Goal: Task Accomplishment & Management: Use online tool/utility

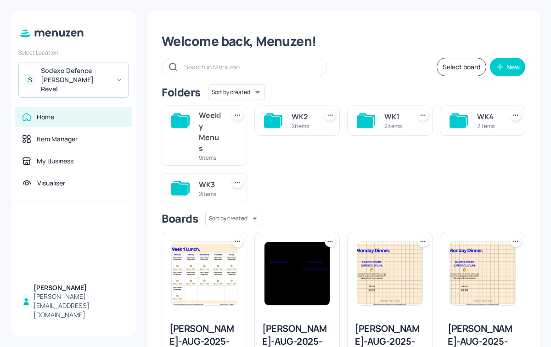
click at [477, 116] on div "WK4" at bounding box center [488, 116] width 22 height 11
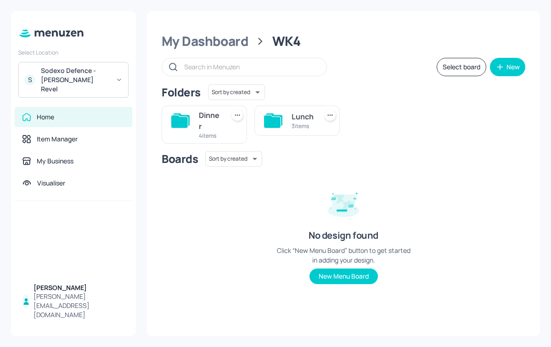
click at [294, 116] on div "Lunch" at bounding box center [302, 116] width 22 height 11
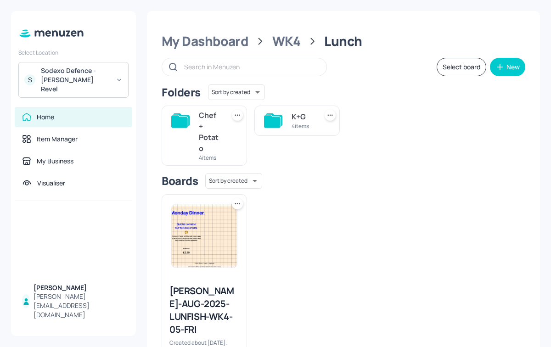
click at [293, 110] on div "K+G 4 items" at bounding box center [302, 121] width 22 height 22
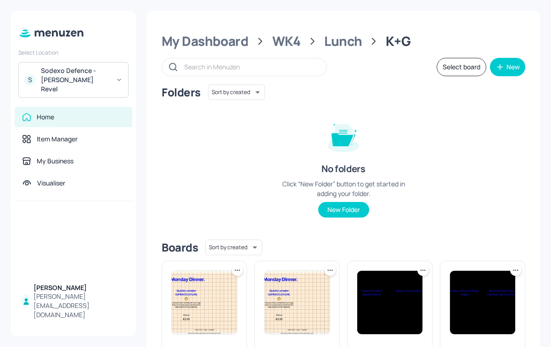
click at [237, 268] on icon at bounding box center [237, 270] width 9 height 9
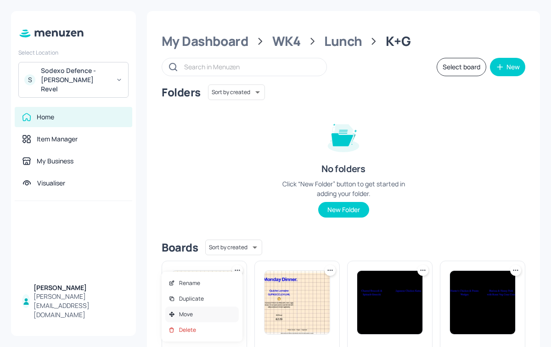
click at [196, 319] on div "Move" at bounding box center [201, 314] width 73 height 16
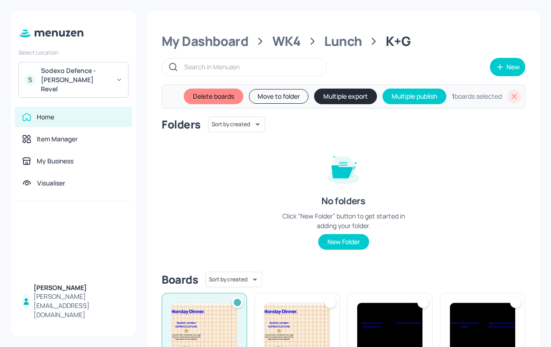
click at [277, 307] on img at bounding box center [296, 334] width 65 height 63
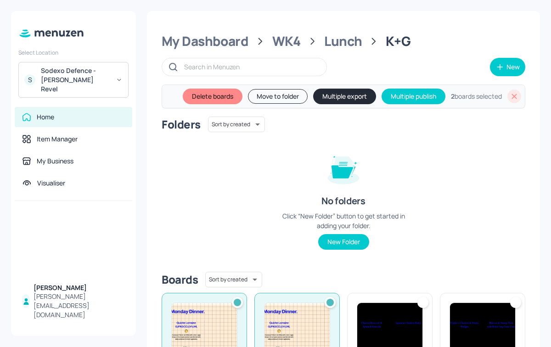
click at [388, 310] on img at bounding box center [389, 334] width 65 height 63
click at [484, 313] on img at bounding box center [482, 334] width 65 height 63
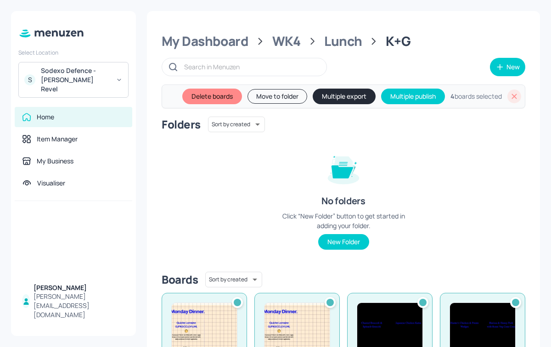
click at [326, 99] on button "Multiple export" at bounding box center [343, 97] width 63 height 16
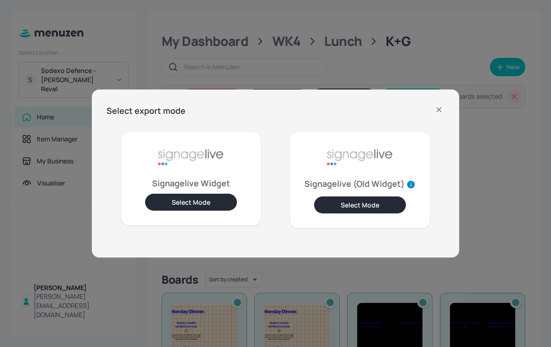
click at [221, 200] on button "Select Mode" at bounding box center [191, 202] width 92 height 17
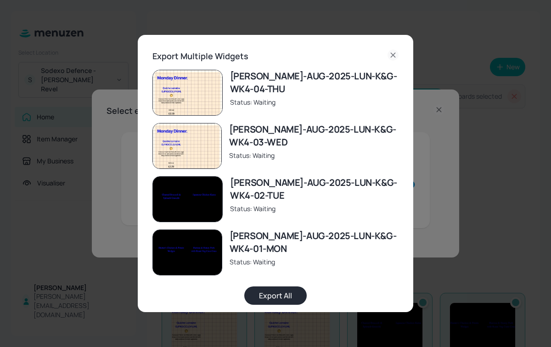
click at [279, 295] on button "Export All" at bounding box center [275, 295] width 62 height 18
click at [388, 56] on icon at bounding box center [392, 55] width 11 height 11
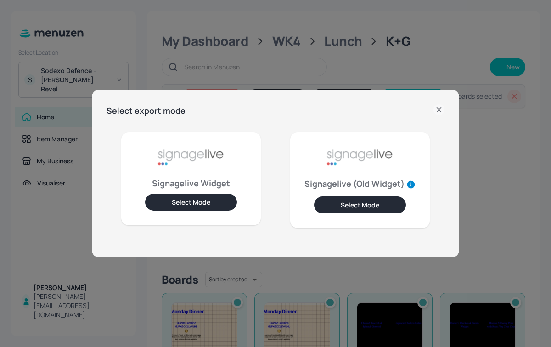
click at [438, 111] on icon at bounding box center [438, 109] width 11 height 11
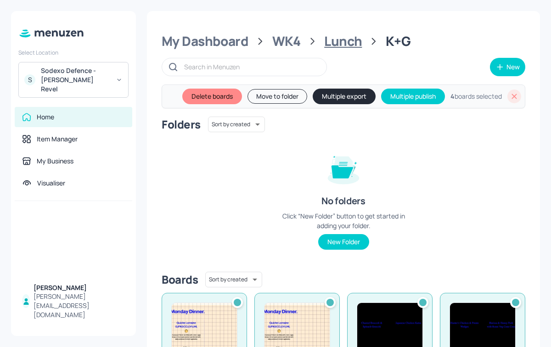
click at [341, 46] on div "Lunch" at bounding box center [343, 41] width 38 height 17
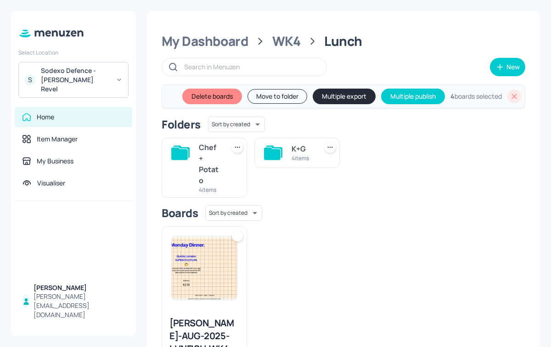
click at [217, 172] on div "Chef + Potato" at bounding box center [210, 164] width 22 height 44
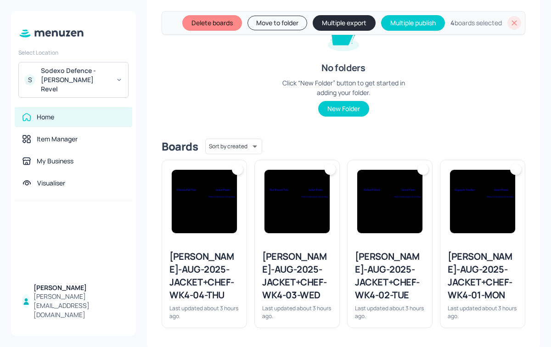
scroll to position [136, 0]
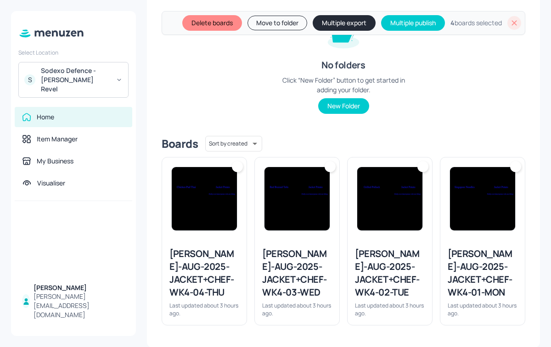
click at [239, 166] on div at bounding box center [237, 166] width 11 height 11
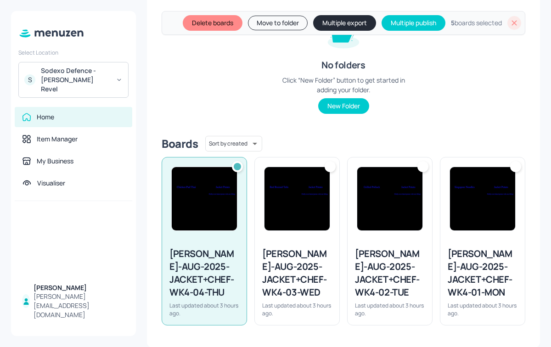
click at [331, 166] on div at bounding box center [329, 166] width 11 height 11
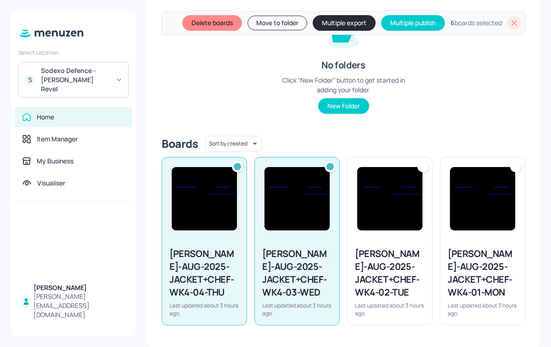
click at [421, 166] on div at bounding box center [422, 166] width 11 height 11
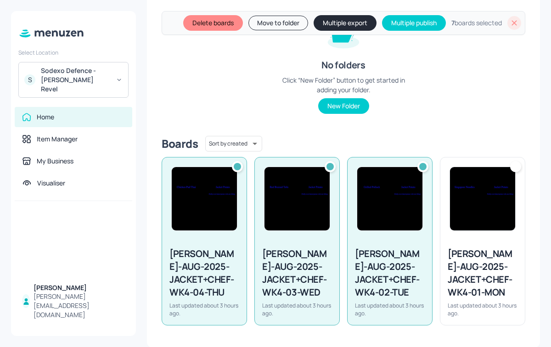
click at [510, 166] on div at bounding box center [515, 166] width 11 height 11
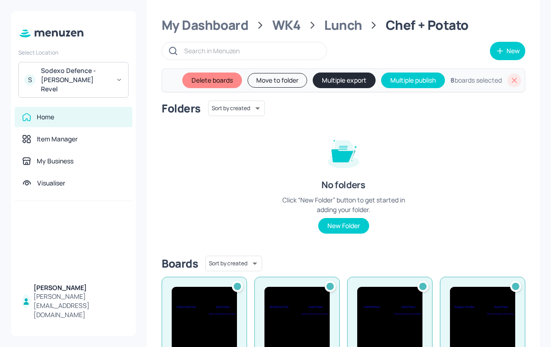
scroll to position [0, 0]
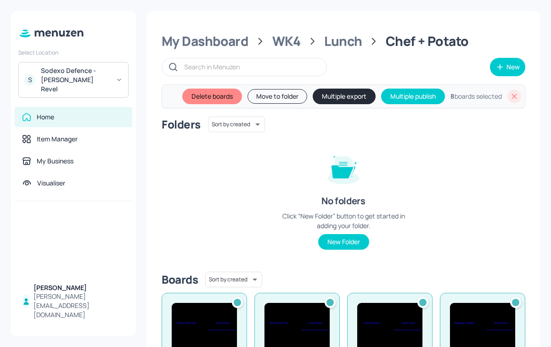
click at [342, 89] on button "Multiple export" at bounding box center [343, 97] width 63 height 16
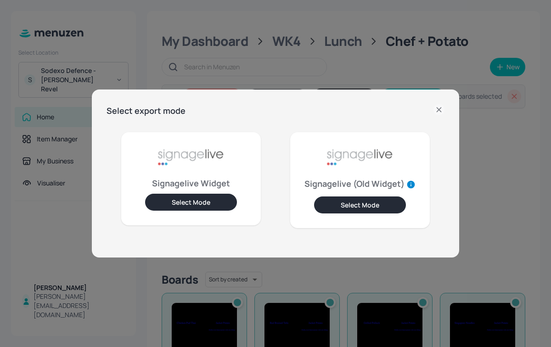
click at [205, 196] on button "Select Mode" at bounding box center [191, 202] width 92 height 17
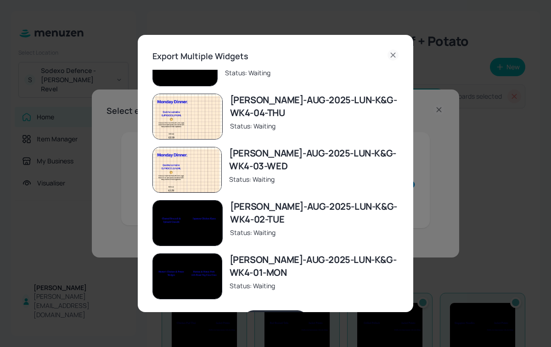
scroll to position [31, 0]
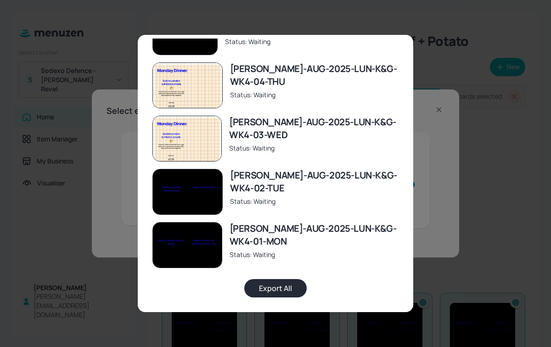
click at [274, 284] on button "Export All" at bounding box center [275, 288] width 62 height 18
click at [256, 284] on button "Export All" at bounding box center [275, 288] width 62 height 18
click at [415, 250] on div "Export Multiple Widgets [PERSON_NAME]-AUG-2025-JACKET+CHEF-WK4-04-THU Status: E…" at bounding box center [275, 173] width 551 height 347
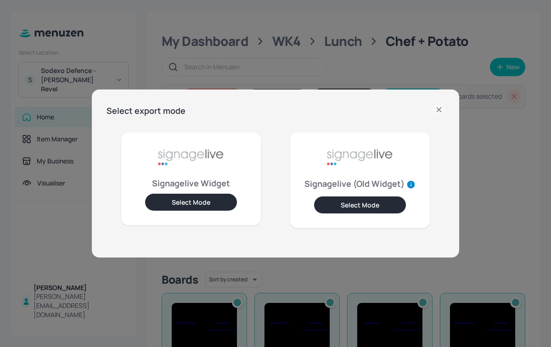
click at [534, 178] on div "Select export mode Signagelive Widget Select Mode Signagelive (Old Widget) Sele…" at bounding box center [275, 173] width 551 height 347
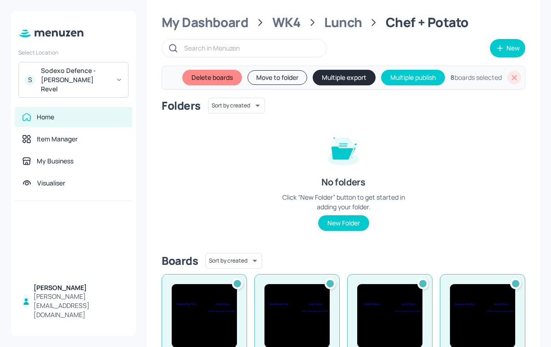
scroll to position [0, 0]
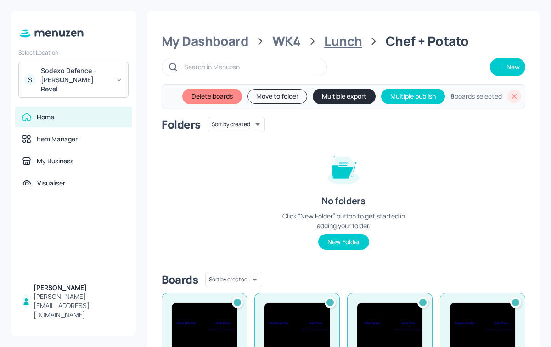
click at [345, 45] on div "Lunch" at bounding box center [343, 41] width 38 height 17
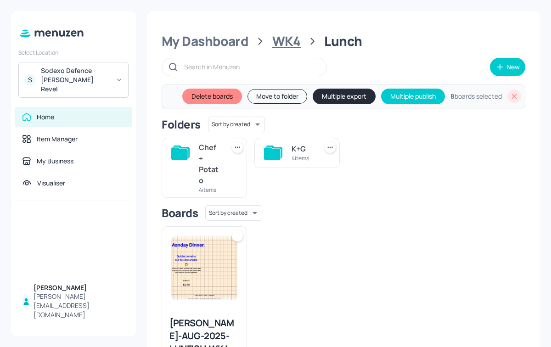
click at [286, 34] on div "WK4" at bounding box center [286, 41] width 28 height 17
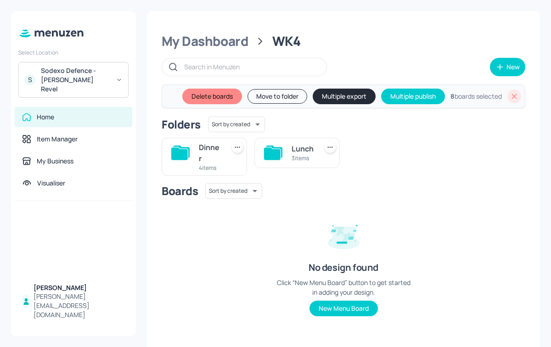
click at [289, 158] on div "Lunch 3 items" at bounding box center [296, 153] width 85 height 30
click at [197, 160] on div "Dinner 4 items" at bounding box center [203, 157] width 85 height 38
click at [216, 157] on div "Dinner" at bounding box center [210, 153] width 22 height 22
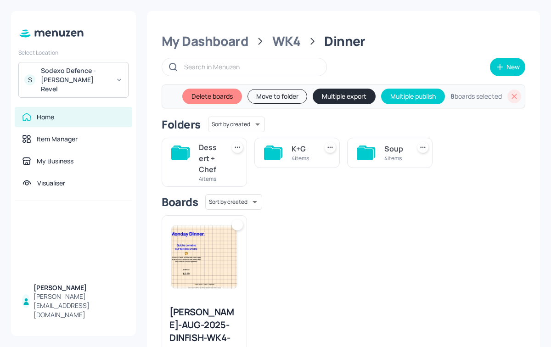
click at [386, 151] on div "Soup" at bounding box center [395, 148] width 22 height 11
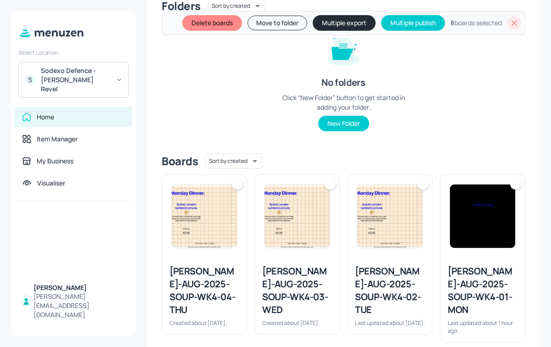
scroll to position [123, 0]
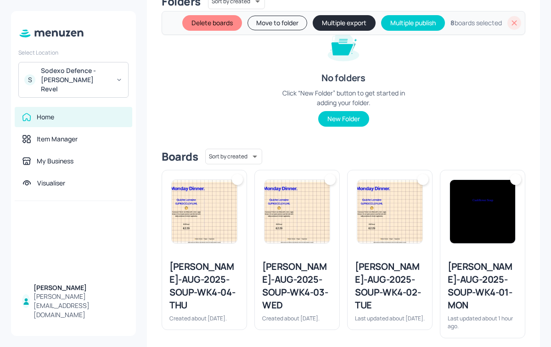
click at [236, 178] on div at bounding box center [237, 179] width 11 height 11
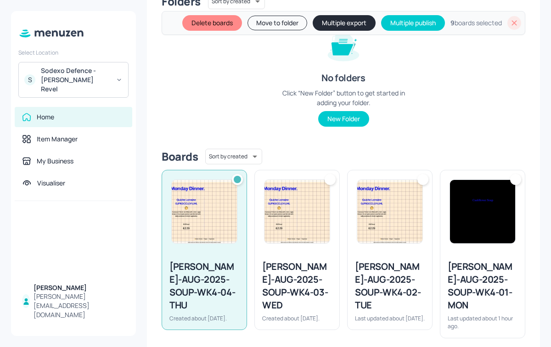
click at [322, 177] on div at bounding box center [297, 211] width 84 height 83
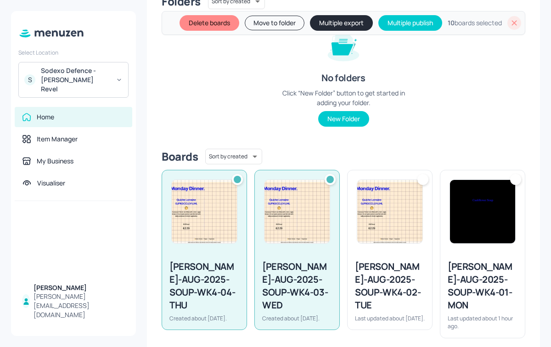
click at [412, 188] on img at bounding box center [389, 211] width 65 height 63
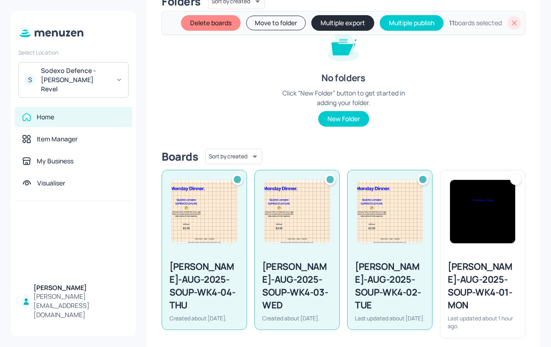
click at [474, 205] on img at bounding box center [482, 211] width 65 height 63
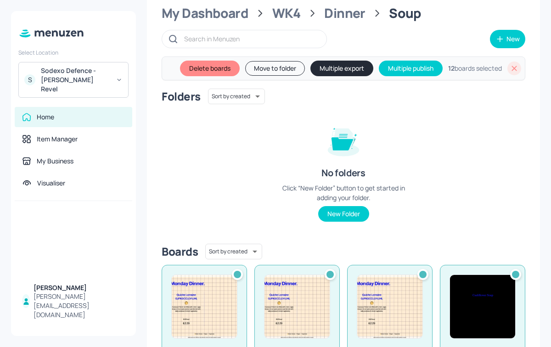
scroll to position [0, 0]
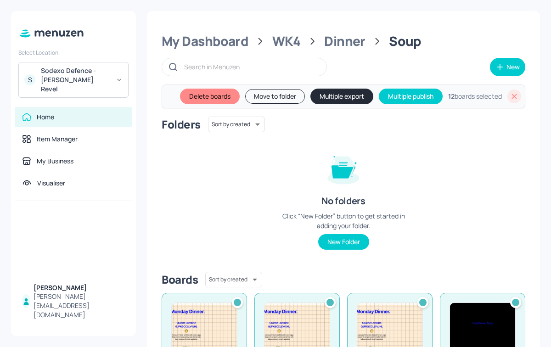
click at [347, 94] on button "Multiple export" at bounding box center [341, 97] width 63 height 16
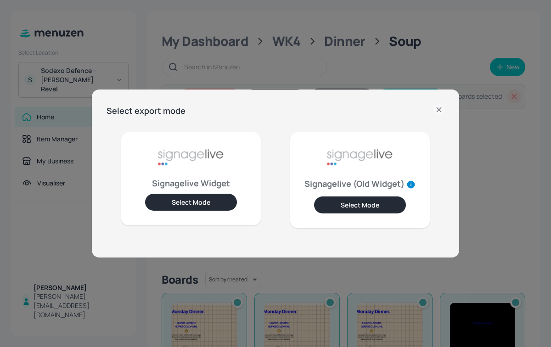
click at [203, 205] on button "Select Mode" at bounding box center [191, 202] width 92 height 17
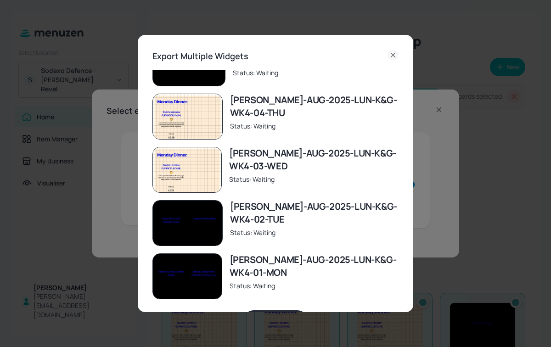
scroll to position [31, 0]
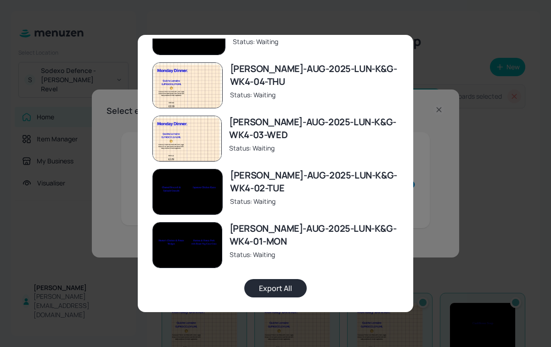
click at [276, 285] on button "Export All" at bounding box center [275, 288] width 62 height 18
click at [520, 158] on div "Export Multiple Widgets [PERSON_NAME]-AUG-2025-JACKET+CHEF-WK4-04-THU Status: E…" at bounding box center [275, 173] width 551 height 347
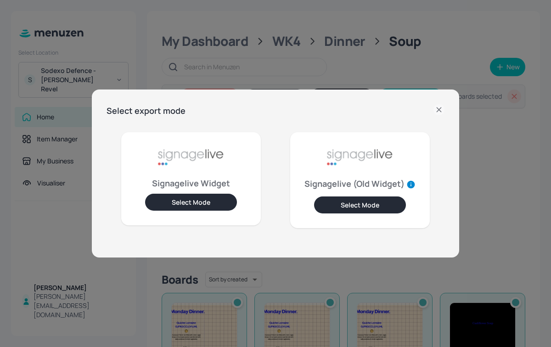
click at [438, 110] on icon at bounding box center [438, 109] width 11 height 11
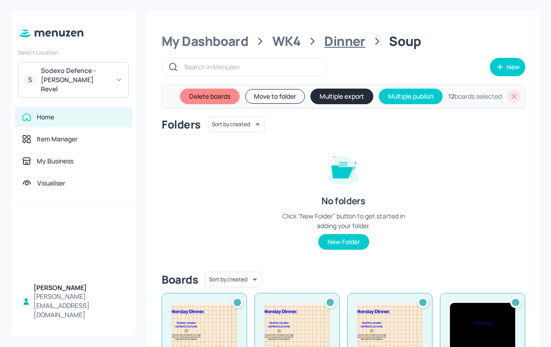
click at [339, 40] on div "Dinner" at bounding box center [344, 41] width 41 height 17
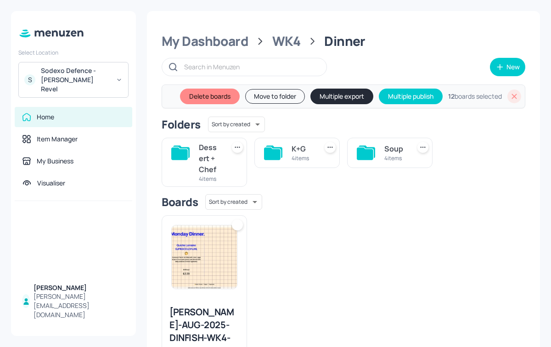
click at [297, 158] on div "4 items" at bounding box center [302, 158] width 22 height 8
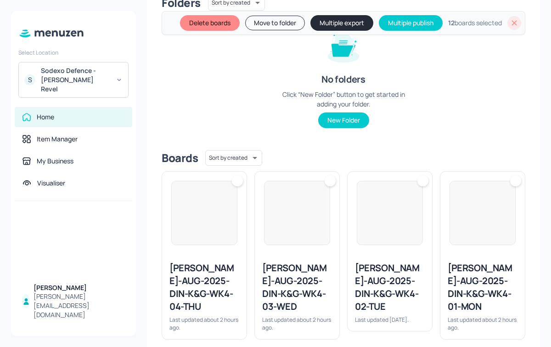
scroll to position [123, 0]
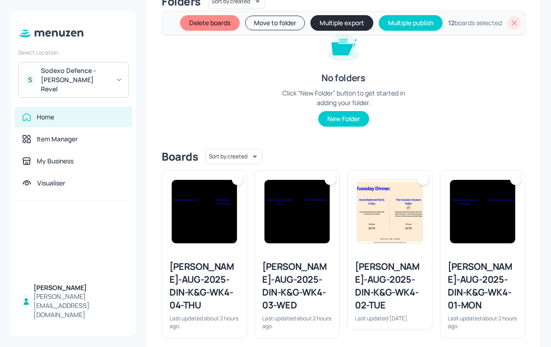
click at [215, 213] on img at bounding box center [204, 211] width 65 height 63
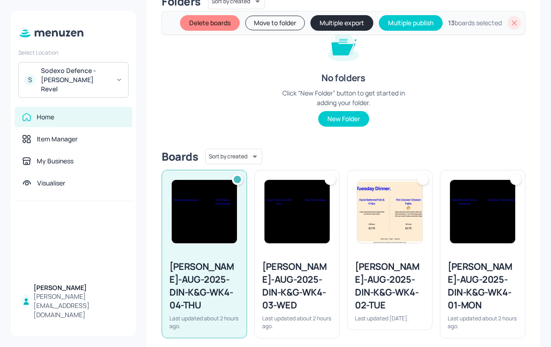
click at [259, 207] on div at bounding box center [297, 211] width 84 height 83
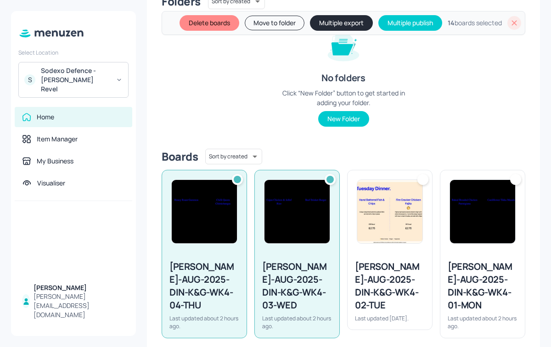
click at [404, 230] on img at bounding box center [389, 211] width 65 height 63
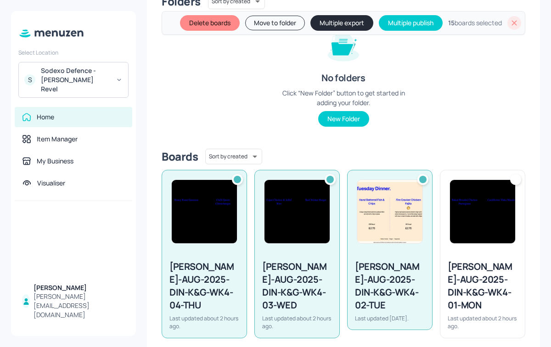
click at [477, 255] on div "[PERSON_NAME]-AUG-2025-DIN-K&G-WK4-01-MON Last updated about 2 hours ago." at bounding box center [482, 295] width 84 height 85
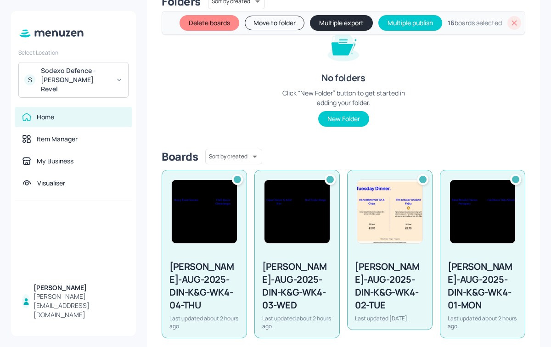
click at [345, 23] on button "Multiple export" at bounding box center [341, 23] width 63 height 16
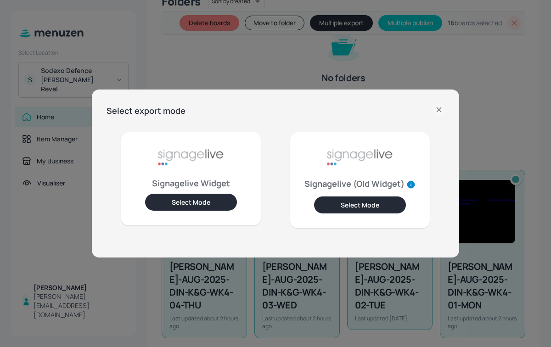
click at [199, 205] on button "Select Mode" at bounding box center [191, 202] width 92 height 17
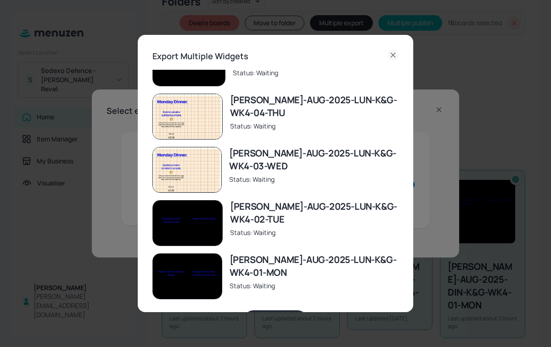
scroll to position [31, 0]
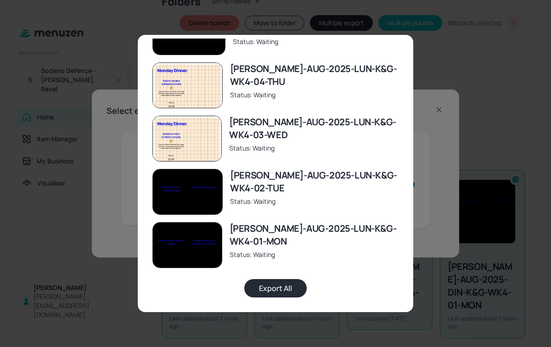
click at [283, 289] on button "Export All" at bounding box center [275, 288] width 62 height 18
click at [448, 45] on div "Export Multiple Widgets [PERSON_NAME]-AUG-2025-DIN-K&G-WK4-04-THU Status: Expor…" at bounding box center [275, 173] width 551 height 347
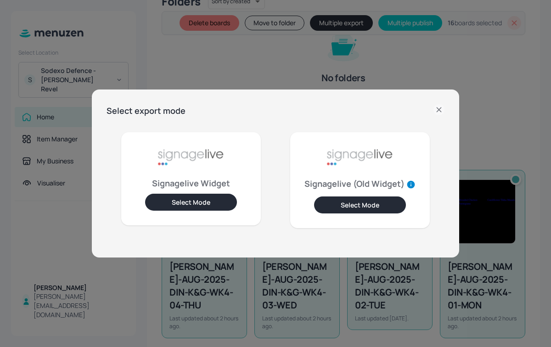
click at [529, 35] on div "Select export mode Signagelive Widget Select Mode Signagelive (Old Widget) Sele…" at bounding box center [275, 173] width 551 height 347
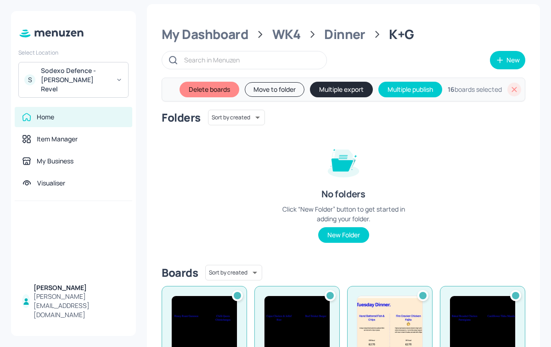
scroll to position [0, 0]
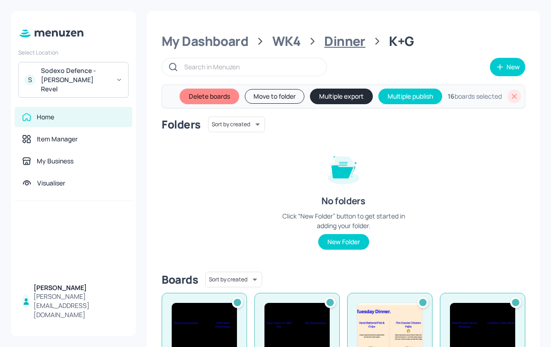
click at [329, 37] on div "Dinner" at bounding box center [344, 41] width 41 height 17
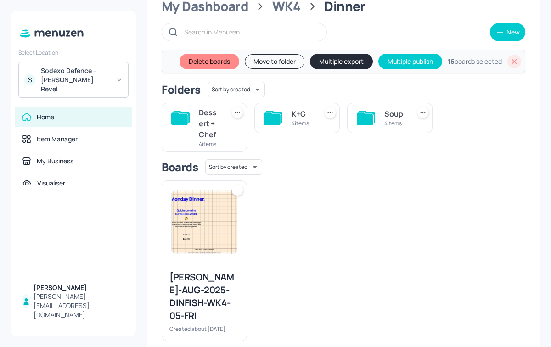
scroll to position [46, 0]
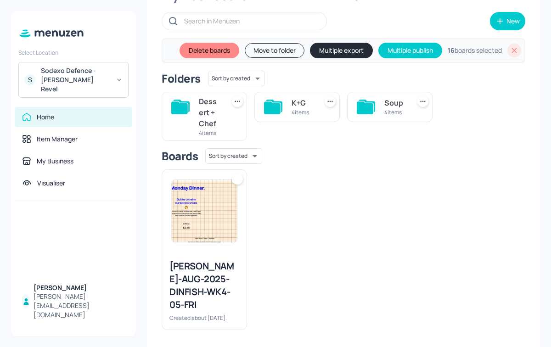
click at [190, 128] on div "Dessert + Chef 4 items" at bounding box center [203, 116] width 85 height 49
click at [206, 106] on div "Dessert + Chef" at bounding box center [210, 112] width 22 height 33
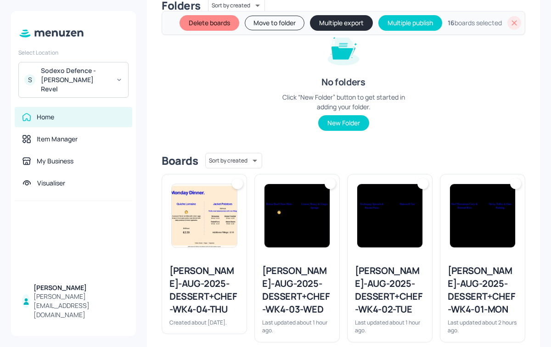
scroll to position [123, 0]
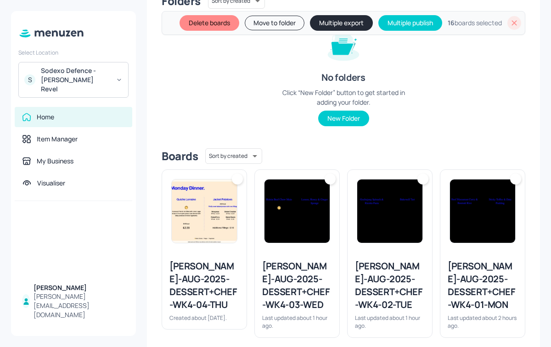
click at [239, 179] on div at bounding box center [237, 178] width 11 height 11
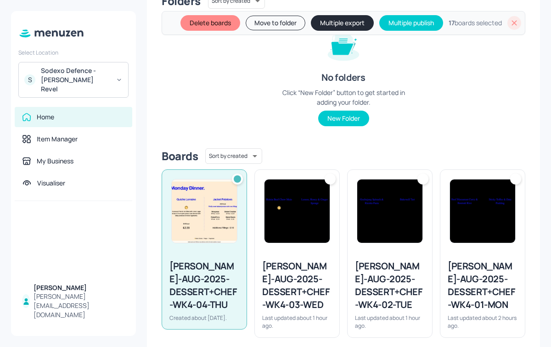
click at [305, 186] on img at bounding box center [296, 210] width 65 height 63
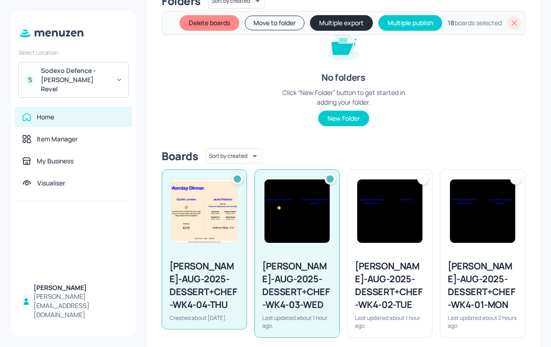
click at [419, 205] on img at bounding box center [389, 210] width 65 height 63
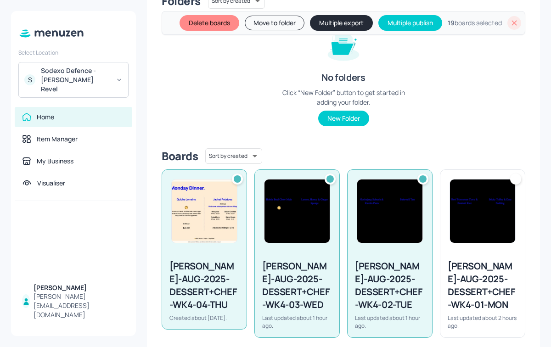
click at [486, 213] on img at bounding box center [482, 210] width 65 height 63
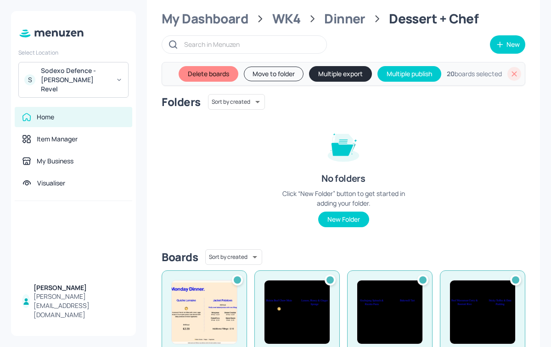
scroll to position [25, 0]
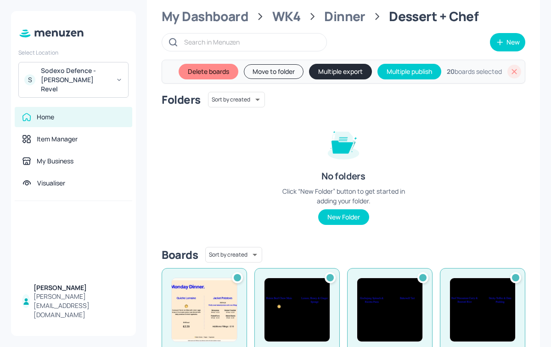
click at [334, 71] on button "Multiple export" at bounding box center [340, 72] width 63 height 16
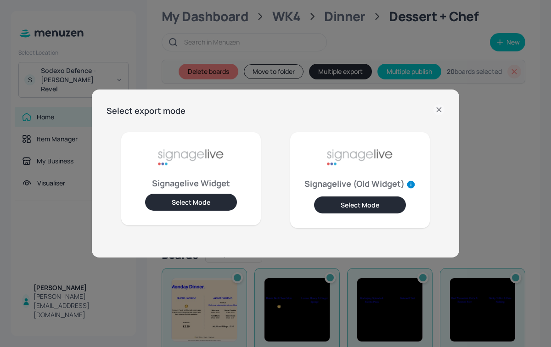
click at [216, 200] on button "Select Mode" at bounding box center [191, 202] width 92 height 17
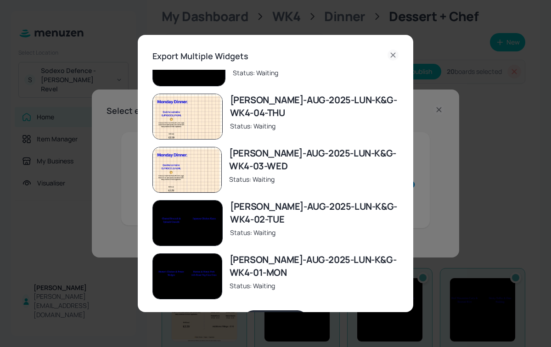
scroll to position [31, 0]
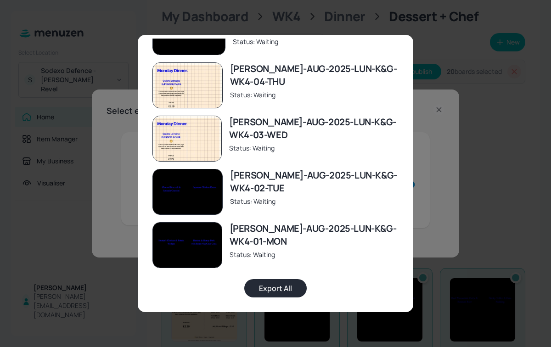
click at [280, 291] on button "Export All" at bounding box center [275, 288] width 62 height 18
click at [285, 292] on button "Export All" at bounding box center [275, 288] width 62 height 18
click at [536, 126] on div "Export Multiple Widgets [PERSON_NAME]-AUG-2025-DESSERT+CHEF-WK4-04-THU Status: …" at bounding box center [275, 173] width 551 height 347
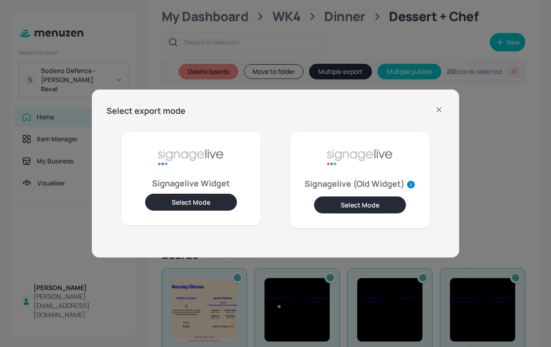
click at [435, 109] on icon at bounding box center [438, 109] width 11 height 11
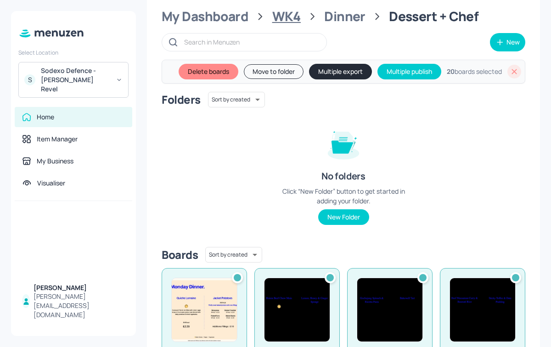
click at [281, 15] on div "WK4" at bounding box center [286, 16] width 28 height 17
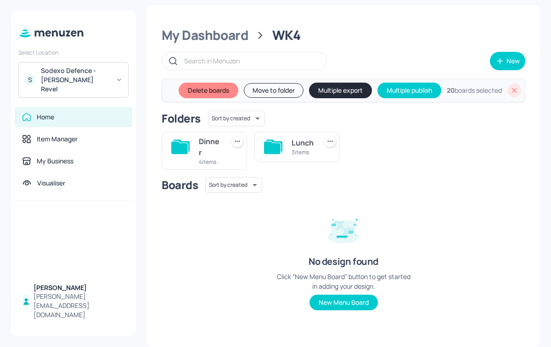
click at [198, 156] on div "Dinner 4 items" at bounding box center [203, 151] width 85 height 38
click at [239, 140] on icon at bounding box center [239, 140] width 1 height 1
click at [208, 137] on div at bounding box center [275, 173] width 551 height 347
click at [208, 144] on div "Dinner" at bounding box center [210, 147] width 22 height 22
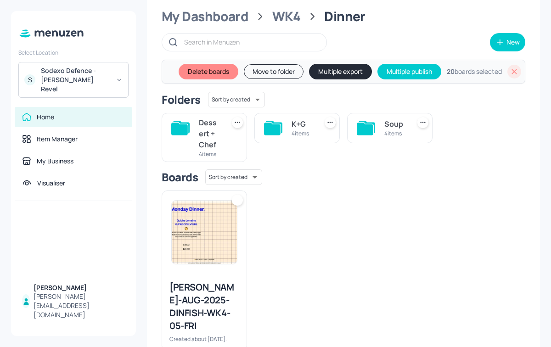
click at [209, 138] on div "Dessert + Chef" at bounding box center [210, 133] width 22 height 33
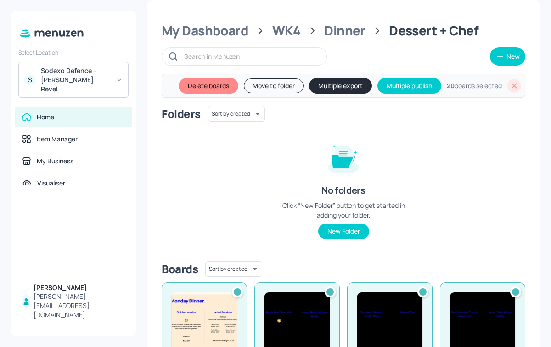
scroll to position [0, 0]
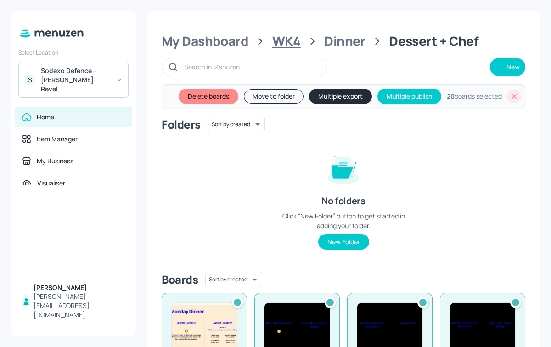
click at [284, 38] on div "WK4" at bounding box center [286, 41] width 28 height 17
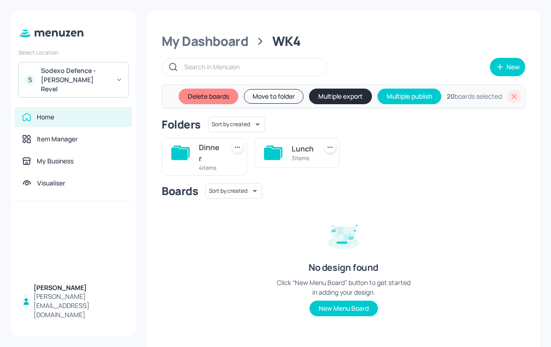
click at [201, 143] on div "Dinner" at bounding box center [210, 153] width 22 height 22
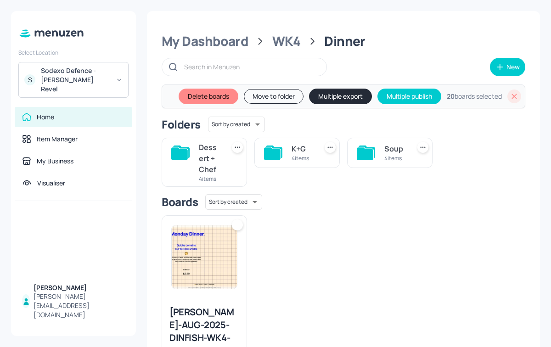
click at [302, 156] on div "4 items" at bounding box center [302, 158] width 22 height 8
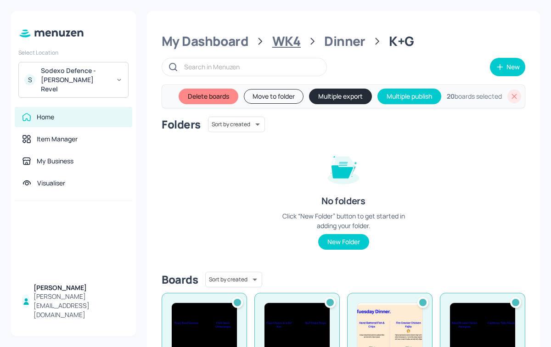
click at [284, 47] on div "WK4" at bounding box center [286, 41] width 28 height 17
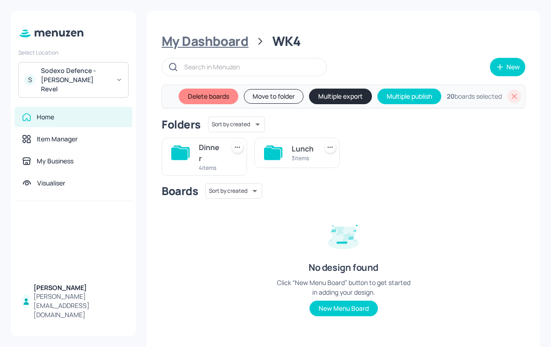
click at [243, 46] on div "My Dashboard" at bounding box center [204, 41] width 87 height 17
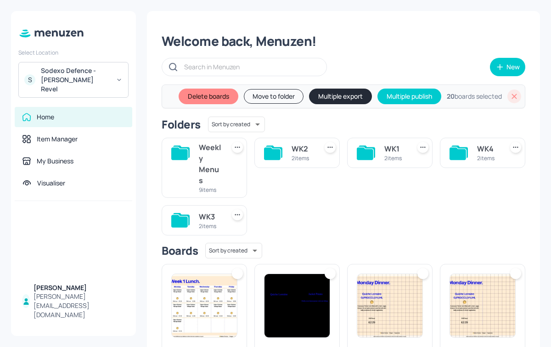
click at [212, 171] on div "Weekly Menus" at bounding box center [210, 164] width 22 height 44
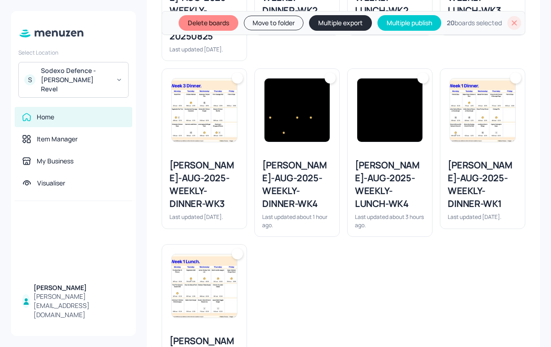
scroll to position [409, 0]
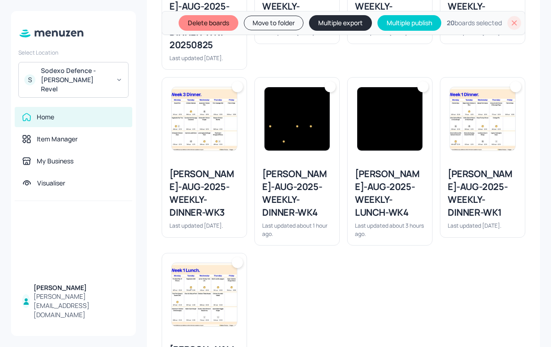
click at [294, 167] on div "[PERSON_NAME]-AUG-2025-WEEKLY-DINNER-WK4" at bounding box center [297, 192] width 70 height 51
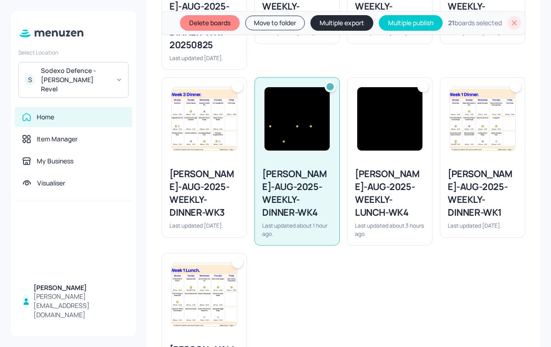
click at [365, 167] on div "[PERSON_NAME]-AUG-2025-WEEKLY-LUNCH-WK4" at bounding box center [390, 192] width 70 height 51
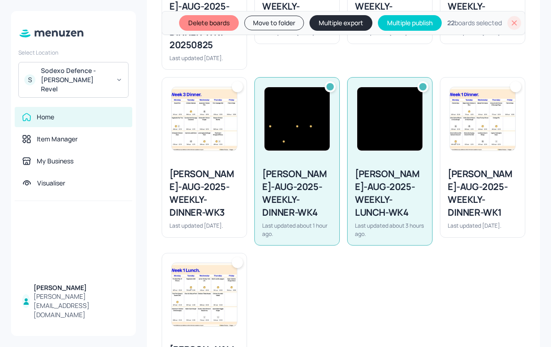
click at [330, 20] on button "Multiple export" at bounding box center [340, 23] width 63 height 16
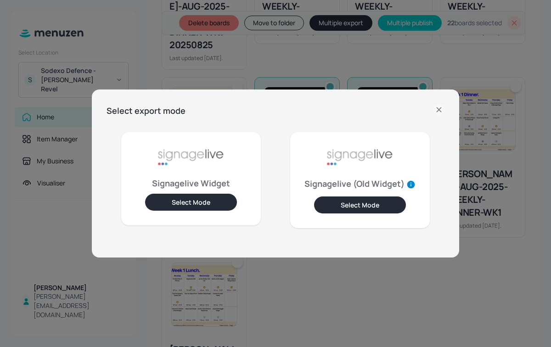
click at [188, 204] on button "Select Mode" at bounding box center [191, 202] width 92 height 17
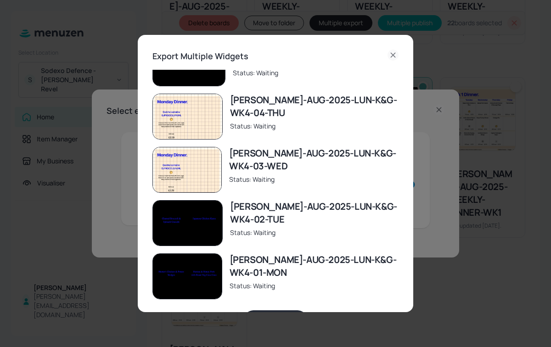
scroll to position [31, 0]
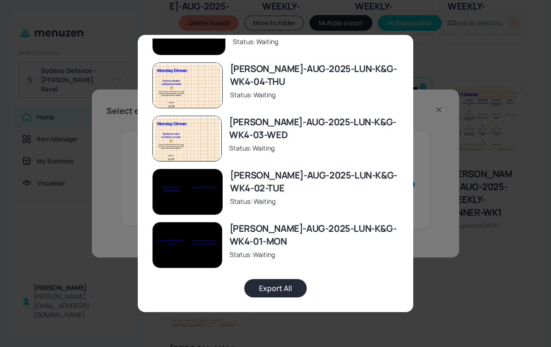
click at [277, 282] on button "Export All" at bounding box center [275, 288] width 62 height 18
click at [468, 189] on div "Export Multiple Widgets [PERSON_NAME]-AUG-2025-WEEKLY-DINNER-WK4 Status: Export…" at bounding box center [275, 173] width 551 height 347
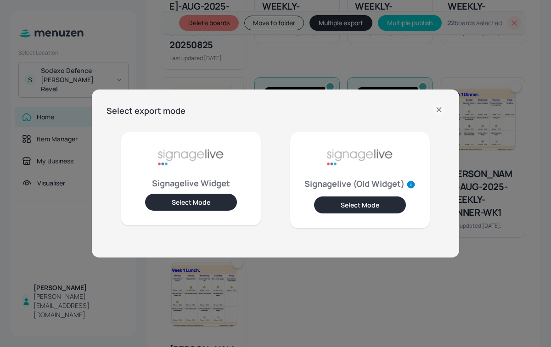
click at [437, 111] on icon at bounding box center [438, 109] width 4 height 4
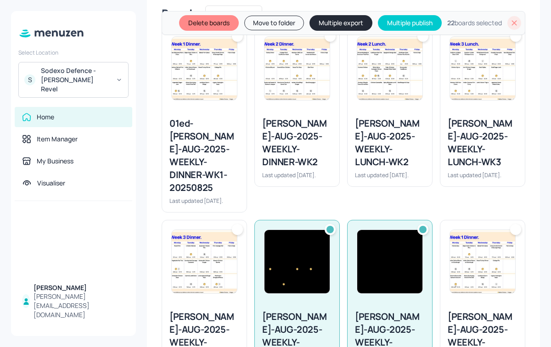
scroll to position [0, 0]
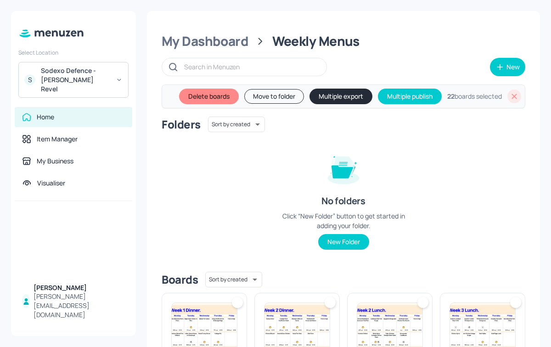
click at [335, 95] on button "Multiple export" at bounding box center [340, 97] width 63 height 16
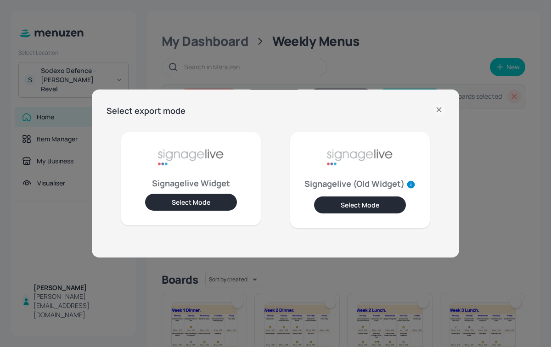
click at [198, 209] on button "Select Mode" at bounding box center [191, 202] width 92 height 17
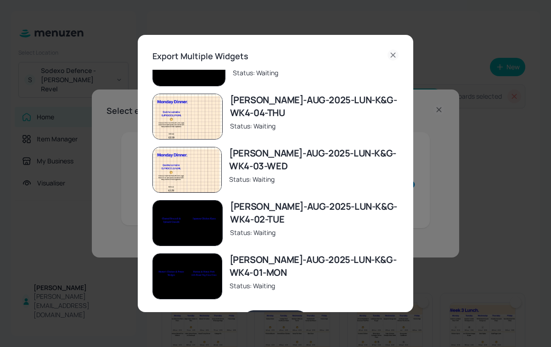
scroll to position [31, 0]
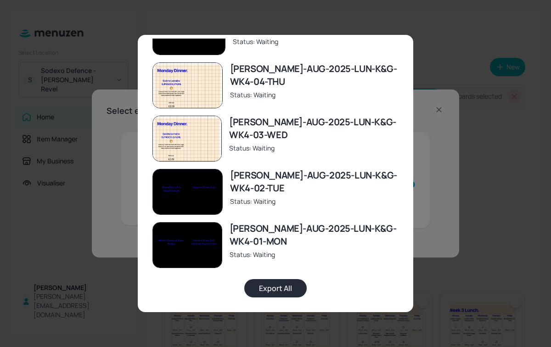
click at [268, 291] on button "Export All" at bounding box center [275, 288] width 62 height 18
click at [474, 172] on div "Export Multiple Widgets [PERSON_NAME]-AUG-2025-WEEKLY-DINNER-WK4 Status: Export…" at bounding box center [275, 173] width 551 height 347
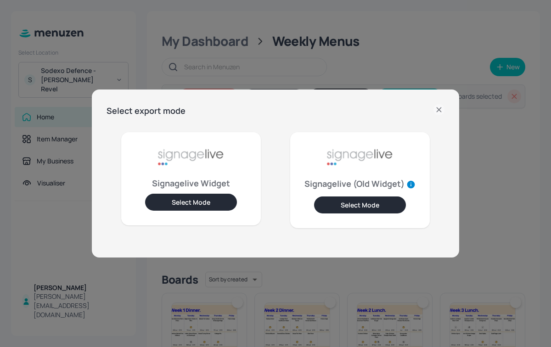
click at [439, 111] on icon at bounding box center [438, 109] width 11 height 11
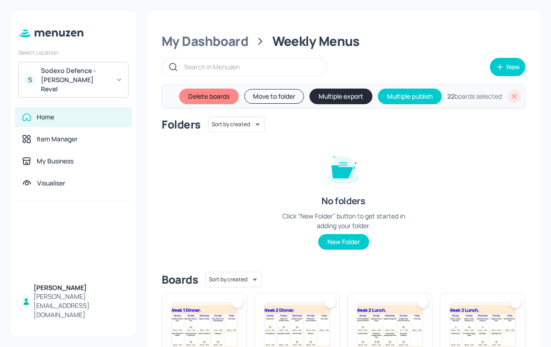
click at [509, 94] on icon at bounding box center [513, 96] width 9 height 9
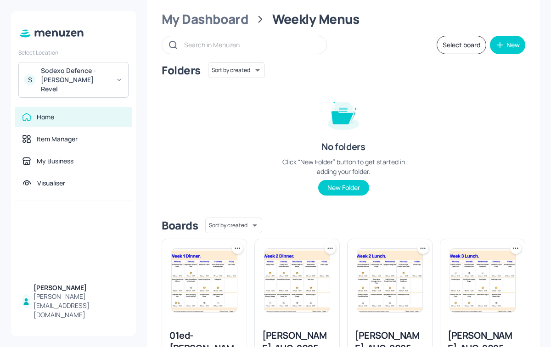
scroll to position [23, 0]
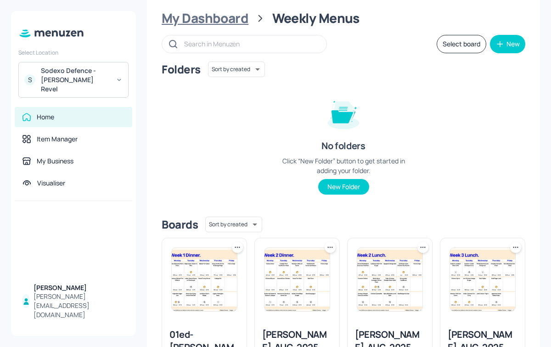
click at [221, 17] on div "My Dashboard" at bounding box center [204, 18] width 87 height 17
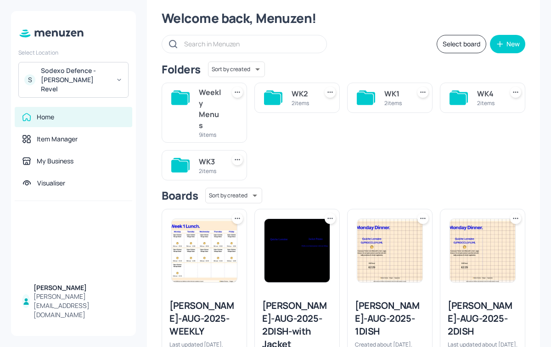
click at [485, 103] on div "2 items" at bounding box center [488, 103] width 22 height 8
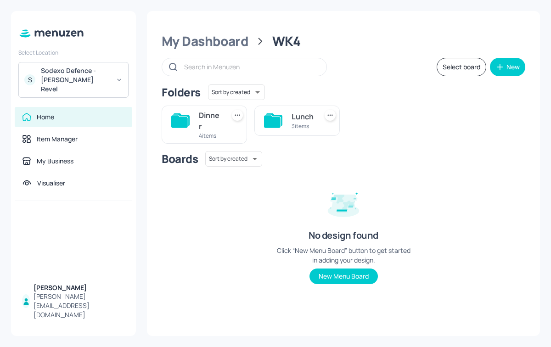
scroll to position [0, 0]
click at [284, 123] on div "Lunch 3 items" at bounding box center [296, 121] width 85 height 30
click at [274, 126] on icon at bounding box center [272, 121] width 17 height 12
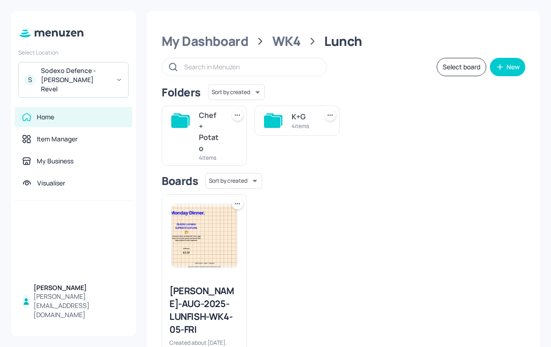
click at [287, 121] on div "K+G 4 items" at bounding box center [296, 121] width 85 height 30
click at [293, 110] on div "K+G 4 items" at bounding box center [302, 121] width 22 height 22
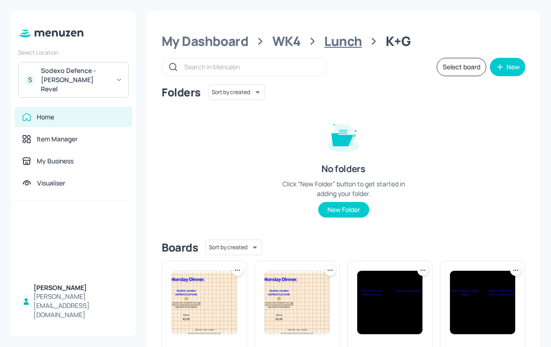
click at [344, 37] on div "Lunch" at bounding box center [343, 41] width 38 height 17
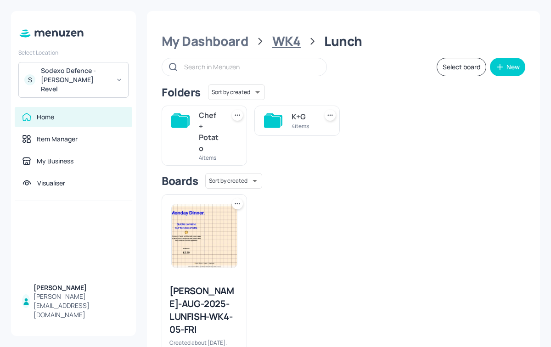
click at [298, 41] on div "WK4" at bounding box center [286, 41] width 28 height 17
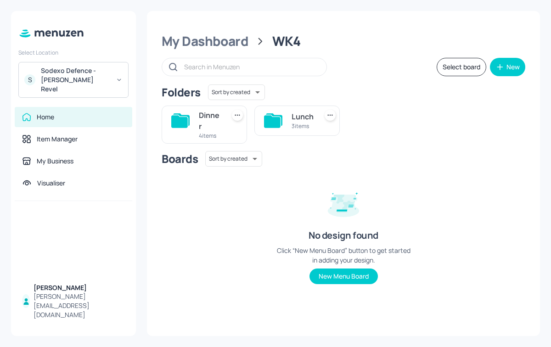
click at [302, 110] on div "Lunch 3 items" at bounding box center [302, 121] width 22 height 22
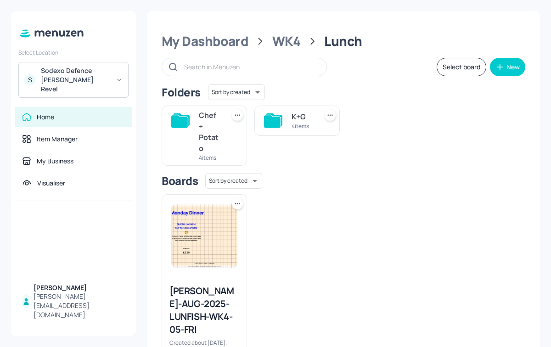
scroll to position [50, 0]
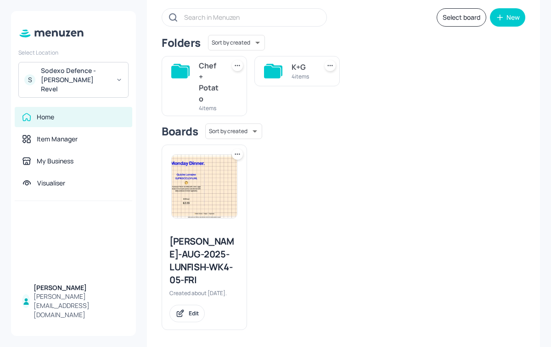
click at [280, 74] on icon at bounding box center [274, 70] width 17 height 12
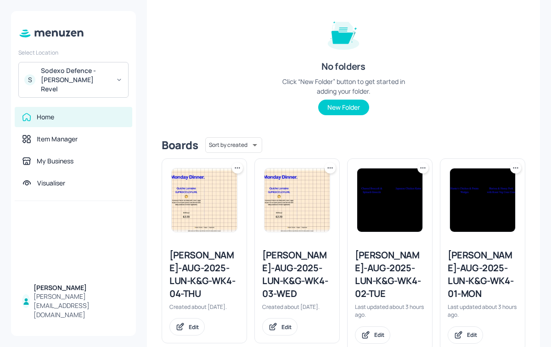
scroll to position [116, 0]
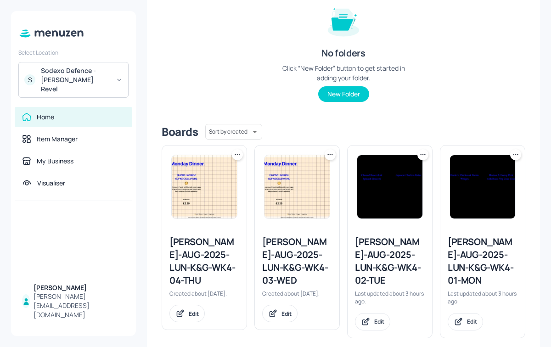
click at [237, 153] on icon at bounding box center [237, 154] width 9 height 9
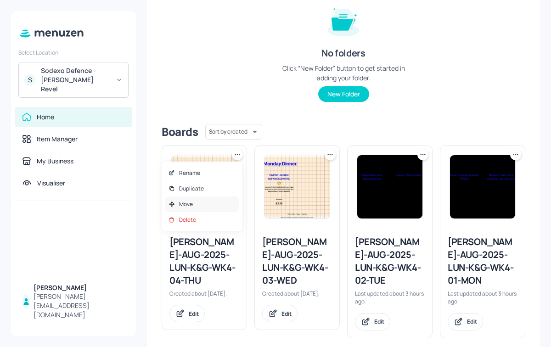
click at [205, 206] on div "Move" at bounding box center [201, 204] width 73 height 16
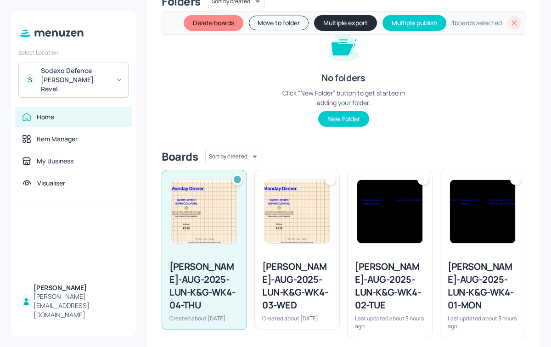
click at [296, 223] on img at bounding box center [296, 211] width 65 height 63
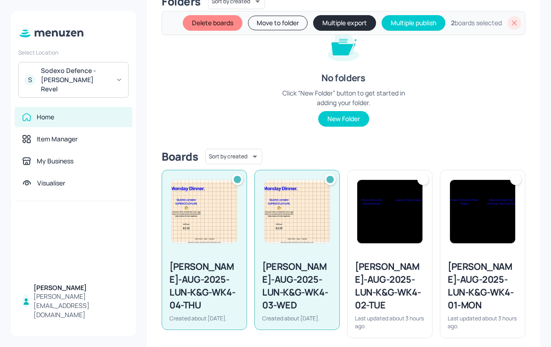
click at [418, 275] on div "[PERSON_NAME]-AUG-2025-LUN-K&G-WK4-02-TUE" at bounding box center [390, 285] width 70 height 51
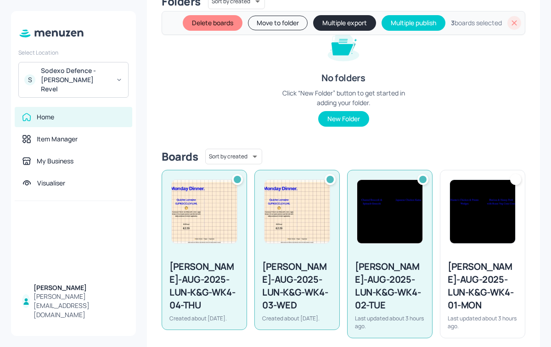
click at [479, 242] on img at bounding box center [482, 211] width 65 height 63
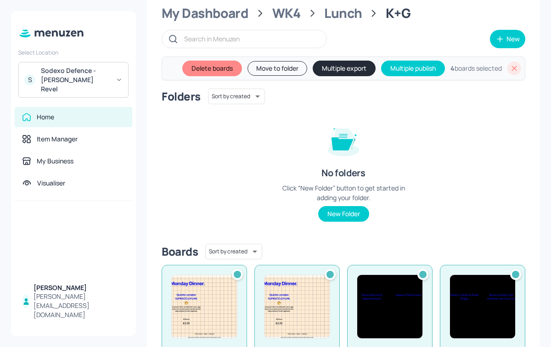
scroll to position [0, 0]
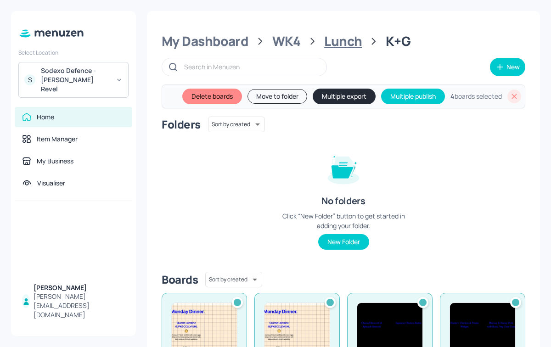
click at [345, 41] on div "Lunch" at bounding box center [343, 41] width 38 height 17
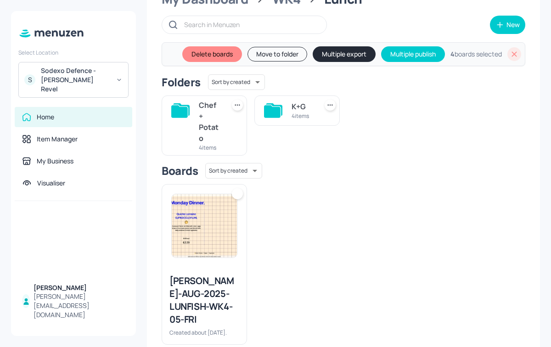
scroll to position [57, 0]
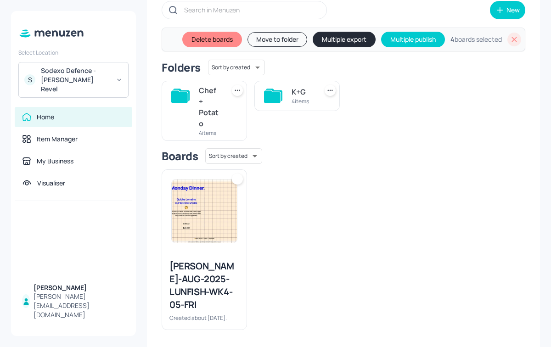
click at [200, 109] on div "Chef + Potato" at bounding box center [210, 107] width 22 height 44
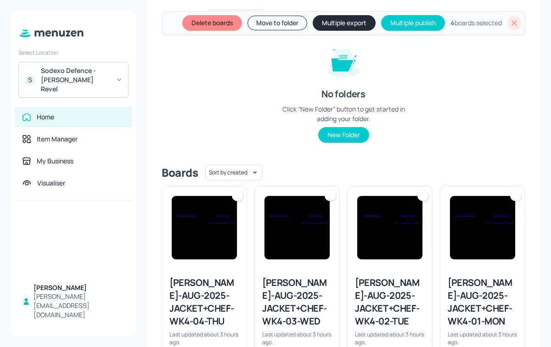
scroll to position [136, 0]
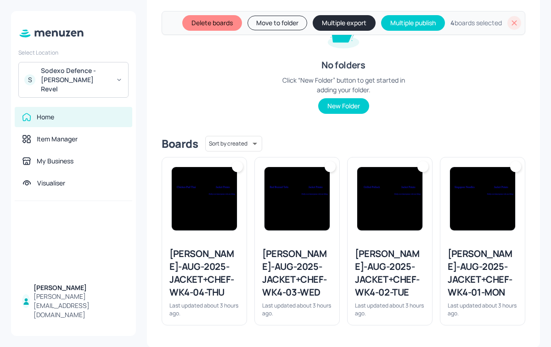
click at [206, 214] on img at bounding box center [204, 198] width 65 height 63
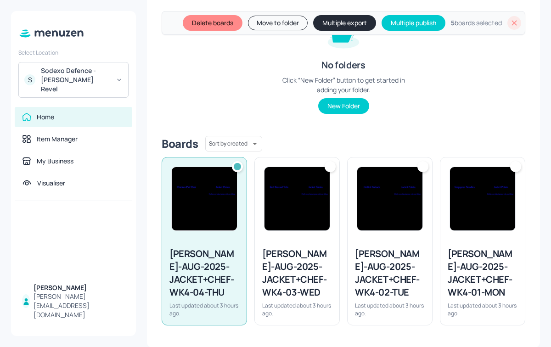
click at [289, 202] on img at bounding box center [296, 198] width 65 height 63
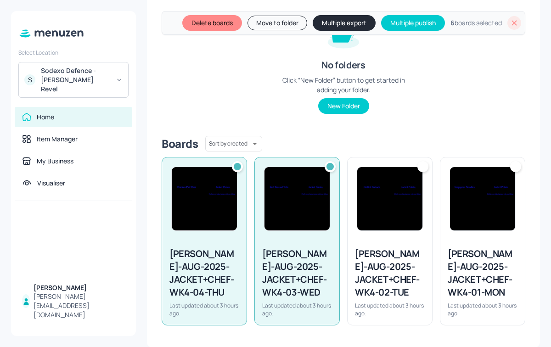
click at [408, 206] on img at bounding box center [389, 198] width 65 height 63
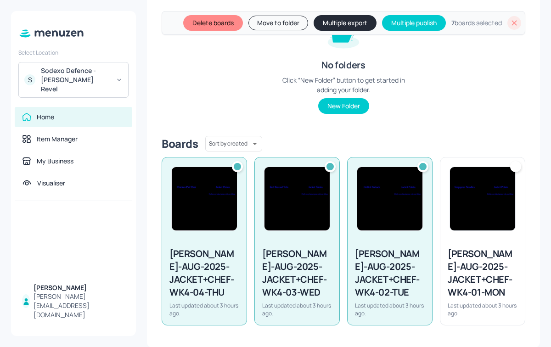
click at [479, 222] on img at bounding box center [482, 198] width 65 height 63
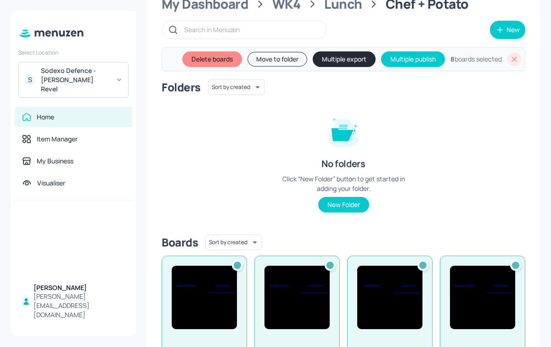
scroll to position [0, 0]
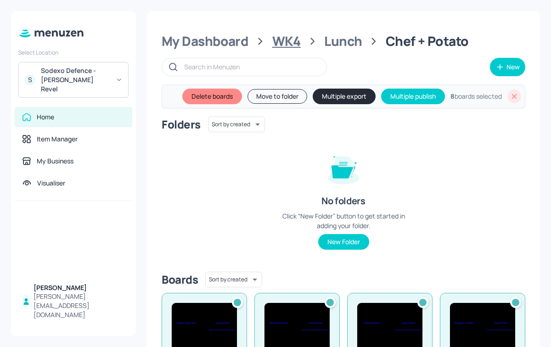
click at [296, 41] on div "WK4" at bounding box center [286, 41] width 28 height 17
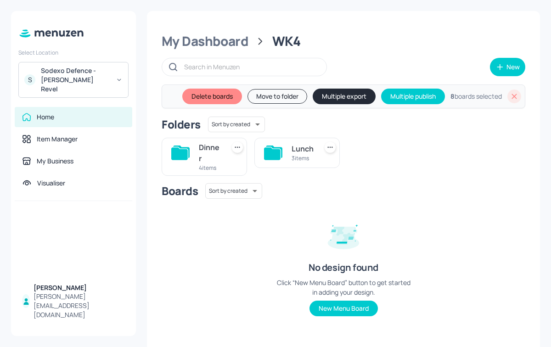
click at [204, 161] on div "Dinner" at bounding box center [210, 153] width 22 height 22
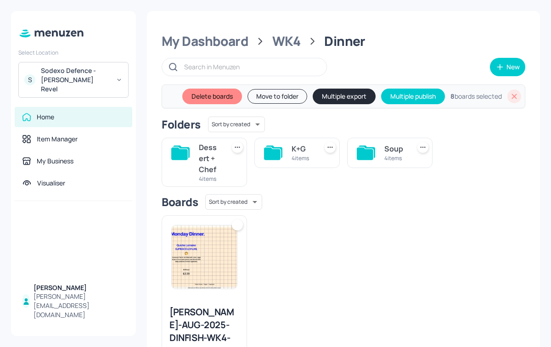
click at [395, 140] on div "Soup 4 items" at bounding box center [389, 153] width 85 height 30
click at [378, 150] on div "Soup 4 items" at bounding box center [389, 153] width 85 height 30
click at [405, 158] on div "Soup 4 items" at bounding box center [389, 153] width 85 height 30
click at [404, 150] on div "Soup 4 items" at bounding box center [389, 153] width 85 height 30
click at [366, 150] on icon at bounding box center [364, 153] width 17 height 12
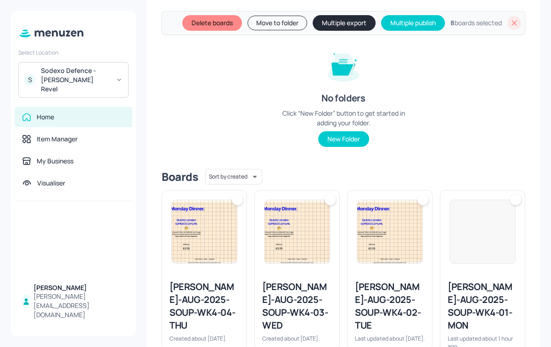
scroll to position [108, 0]
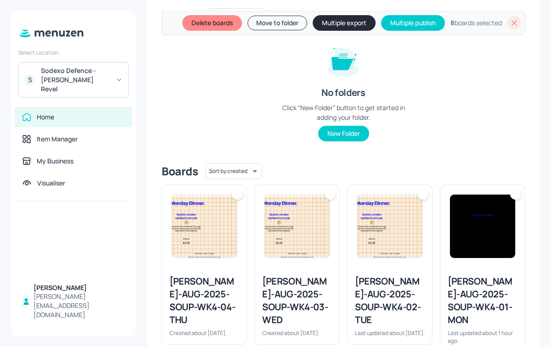
click at [196, 234] on img at bounding box center [204, 226] width 65 height 63
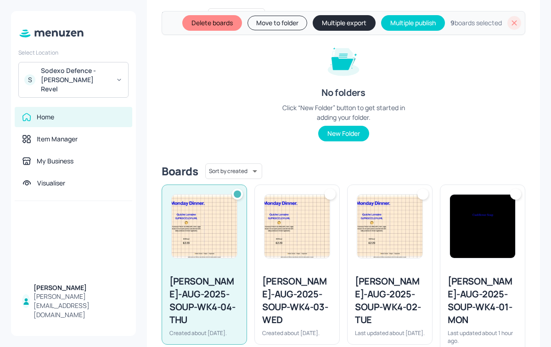
click at [292, 232] on img at bounding box center [296, 226] width 65 height 63
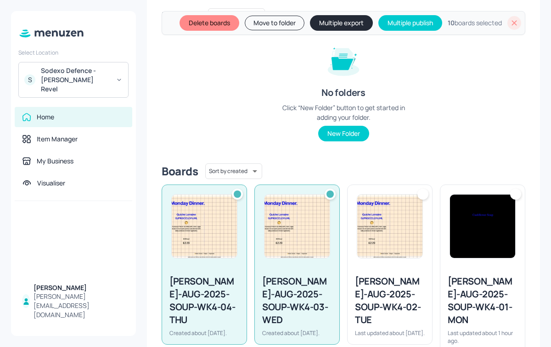
click at [394, 220] on img at bounding box center [389, 226] width 65 height 63
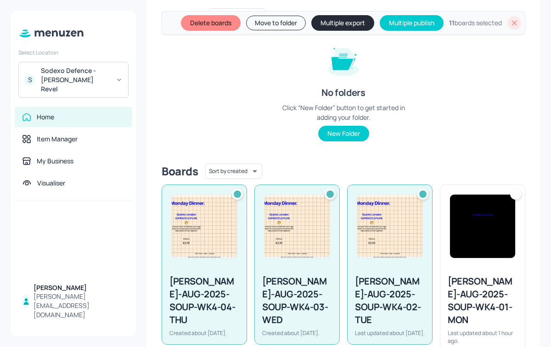
click at [479, 226] on img at bounding box center [482, 226] width 65 height 63
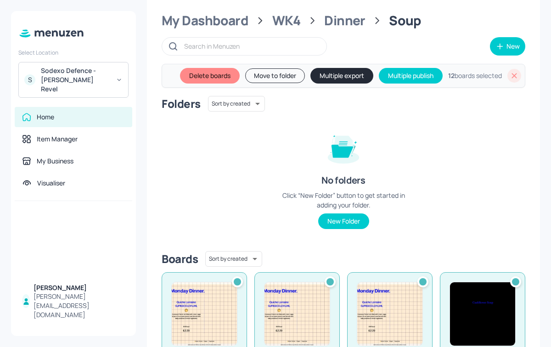
scroll to position [0, 0]
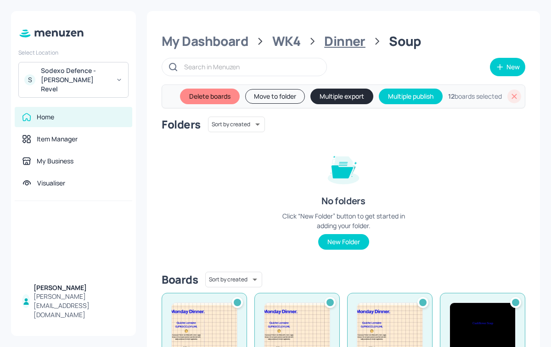
click at [349, 45] on div "Dinner" at bounding box center [344, 41] width 41 height 17
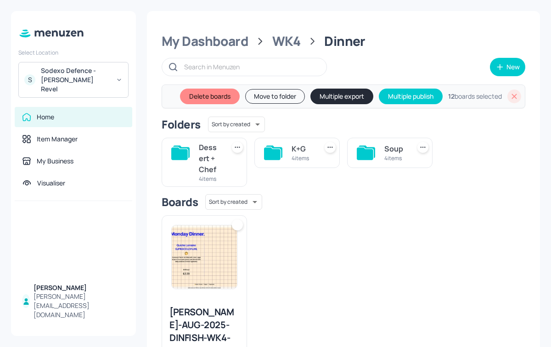
click at [280, 152] on icon at bounding box center [274, 151] width 17 height 12
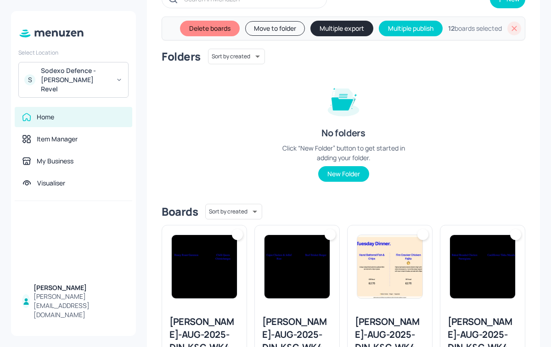
scroll to position [95, 0]
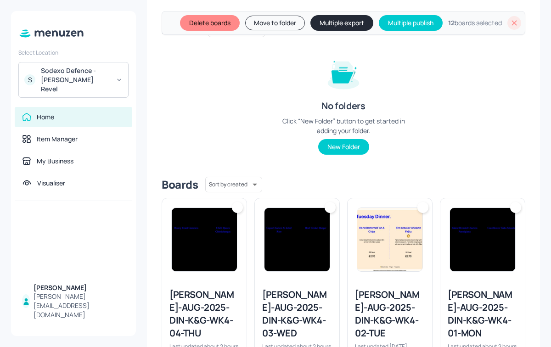
click at [193, 265] on img at bounding box center [204, 239] width 65 height 63
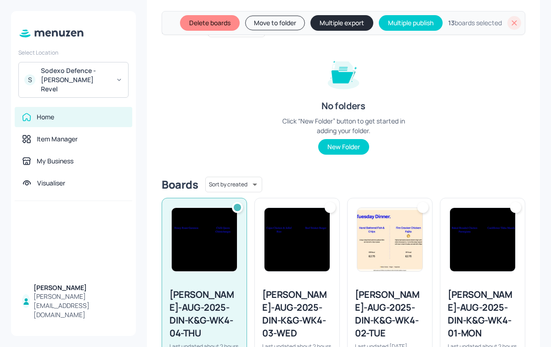
click at [313, 244] on img at bounding box center [296, 239] width 65 height 63
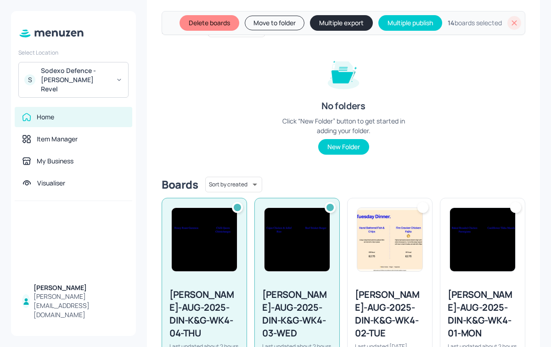
click at [386, 237] on img at bounding box center [389, 239] width 65 height 63
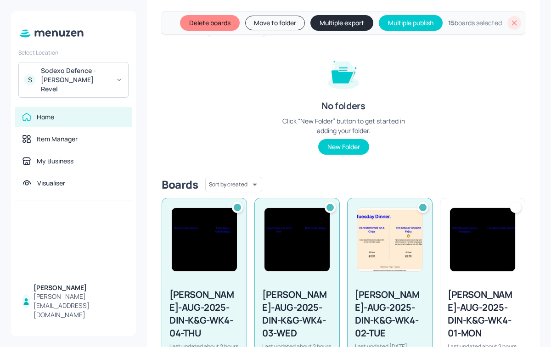
click at [462, 229] on img at bounding box center [482, 239] width 65 height 63
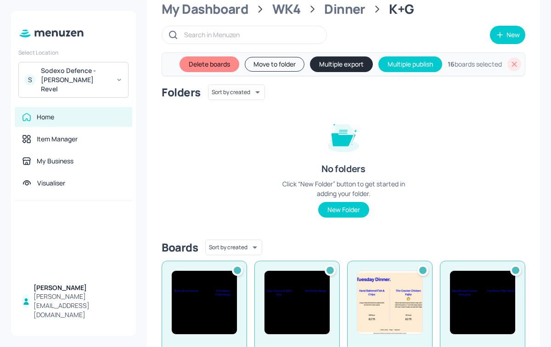
scroll to position [0, 0]
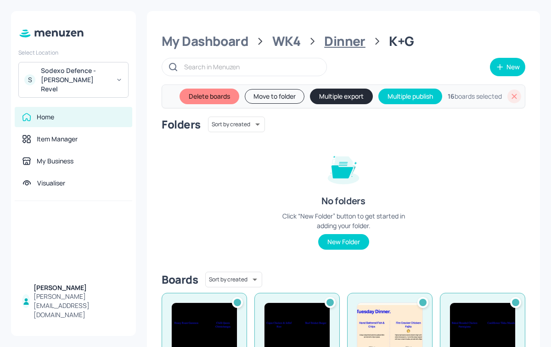
click at [336, 39] on div "Dinner" at bounding box center [344, 41] width 41 height 17
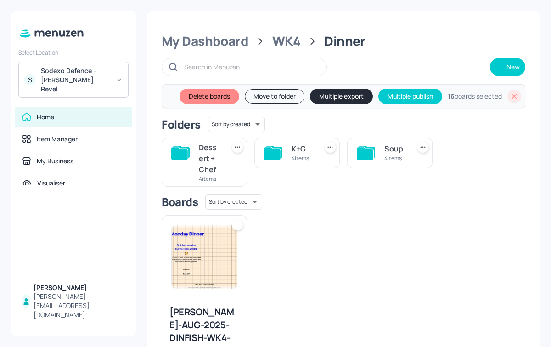
click at [207, 161] on div "Dessert + Chef" at bounding box center [210, 158] width 22 height 33
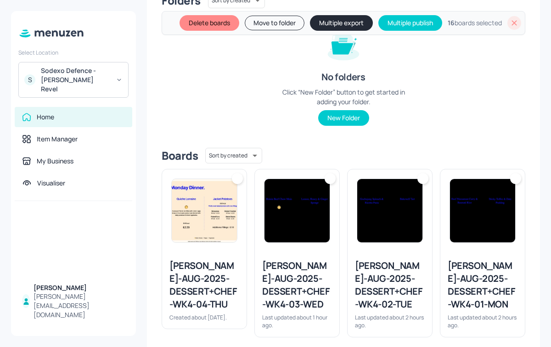
scroll to position [127, 0]
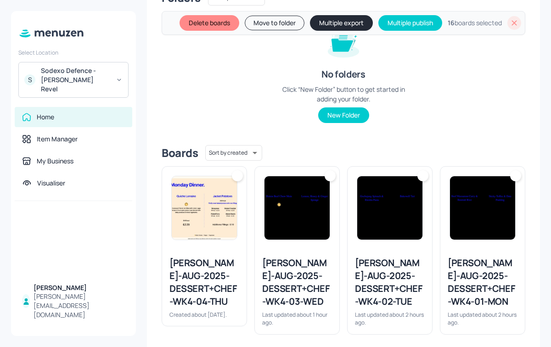
click at [219, 191] on img at bounding box center [204, 207] width 65 height 63
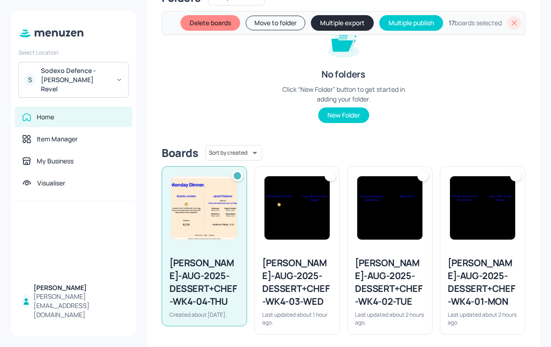
click at [289, 189] on img at bounding box center [296, 207] width 65 height 63
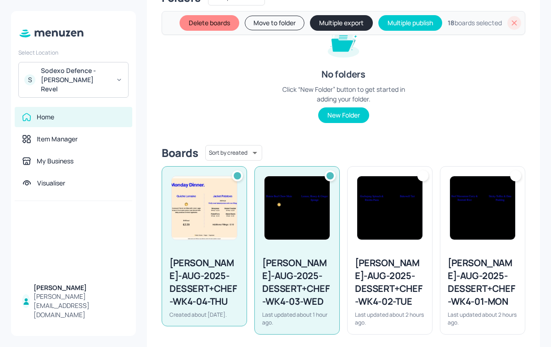
click at [387, 214] on img at bounding box center [389, 207] width 65 height 63
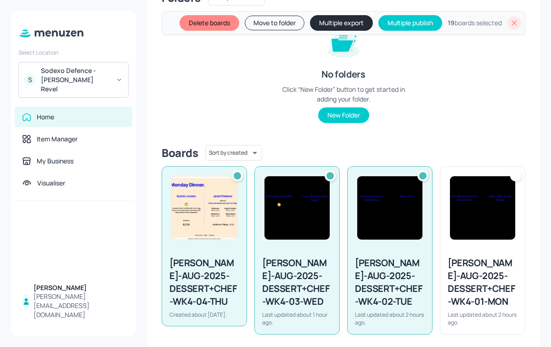
click at [504, 212] on img at bounding box center [482, 207] width 65 height 63
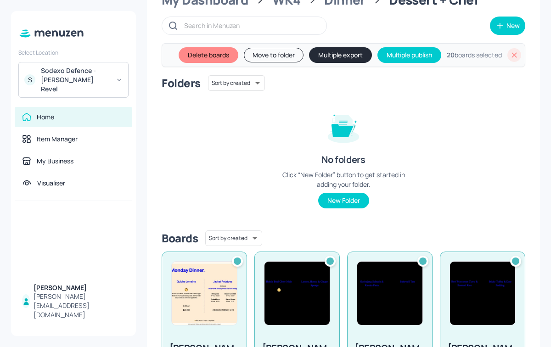
scroll to position [0, 0]
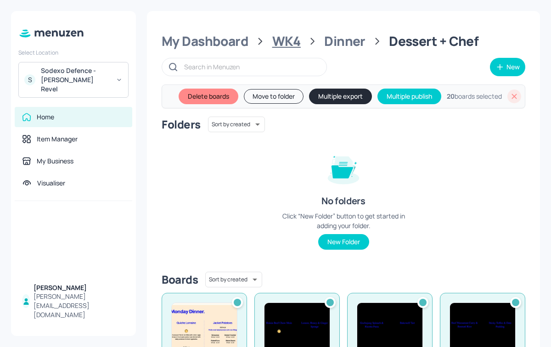
click at [293, 39] on div "WK4" at bounding box center [286, 41] width 28 height 17
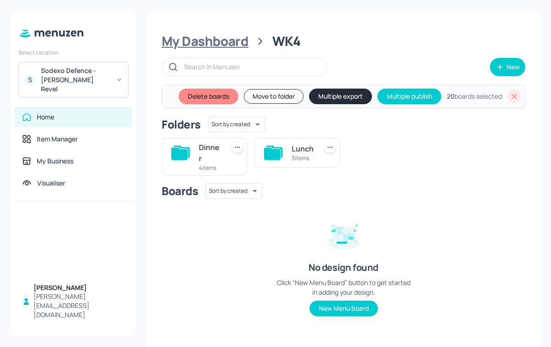
click at [229, 42] on div "My Dashboard" at bounding box center [204, 41] width 87 height 17
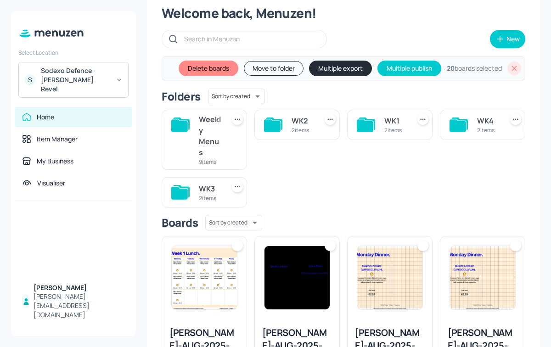
scroll to position [40, 0]
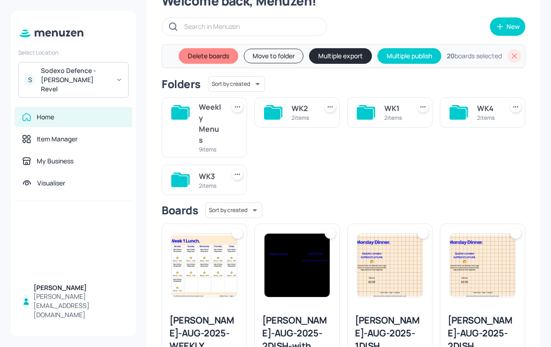
click at [221, 132] on div "Weekly Menus 9 items" at bounding box center [203, 127] width 85 height 60
click at [175, 107] on icon at bounding box center [179, 113] width 17 height 12
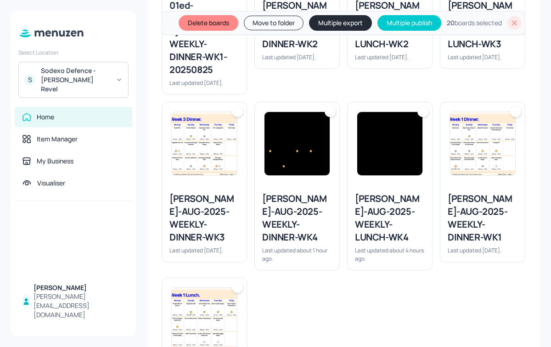
scroll to position [385, 0]
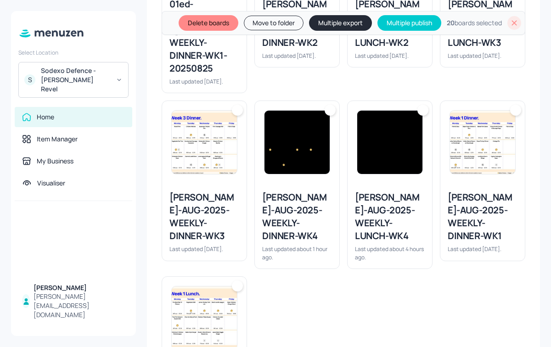
click at [390, 142] on img at bounding box center [389, 142] width 65 height 63
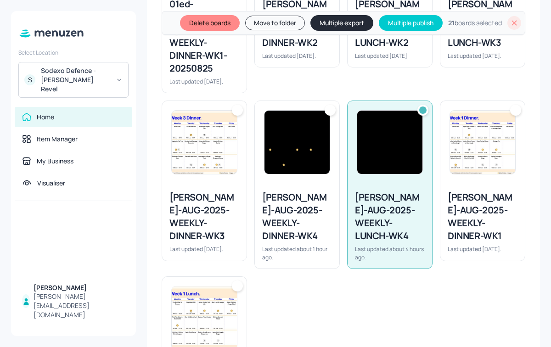
click at [306, 140] on img at bounding box center [296, 142] width 65 height 63
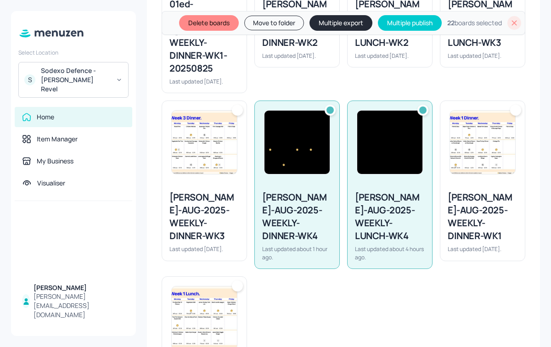
click at [331, 21] on button "Multiple export" at bounding box center [340, 23] width 63 height 16
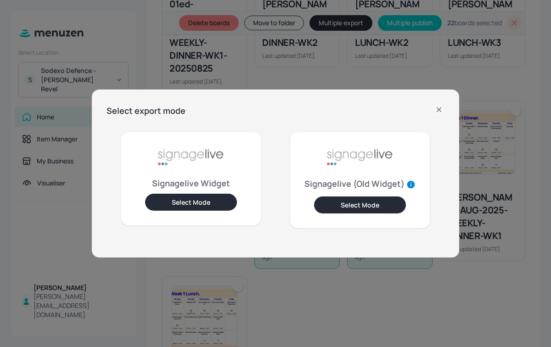
click at [192, 206] on button "Select Mode" at bounding box center [191, 202] width 92 height 17
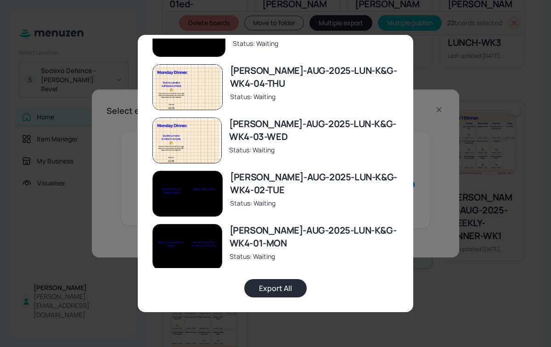
scroll to position [934, 0]
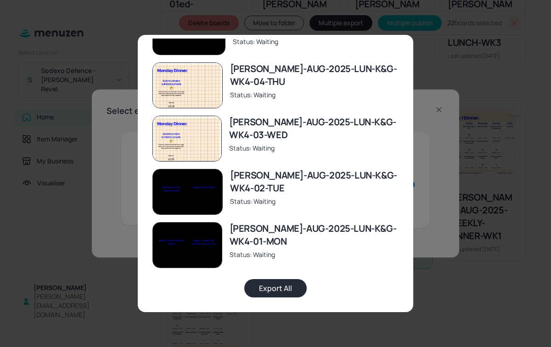
click at [275, 291] on button "Export All" at bounding box center [275, 288] width 62 height 18
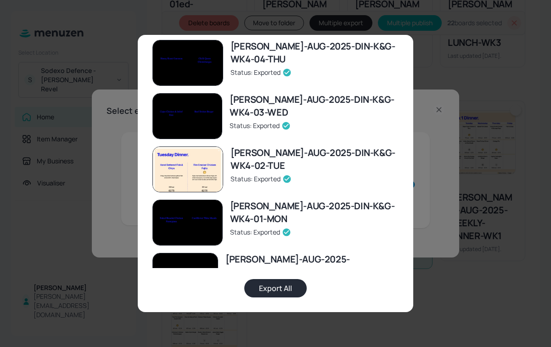
scroll to position [298, 0]
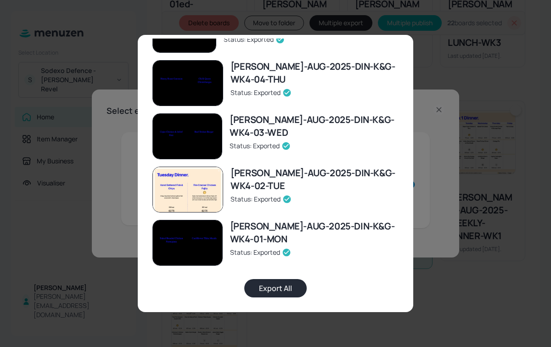
click at [289, 288] on button "Export All" at bounding box center [275, 288] width 62 height 18
drag, startPoint x: 191, startPoint y: 244, endPoint x: 135, endPoint y: 243, distance: 55.5
click at [135, 243] on div "Export Multiple Widgets [PERSON_NAME]-AUG-2025-WEEKLY-DINNER-WK4 Status: Export…" at bounding box center [275, 173] width 551 height 347
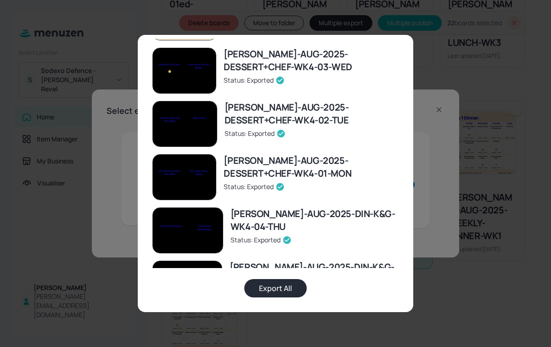
scroll to position [147, 0]
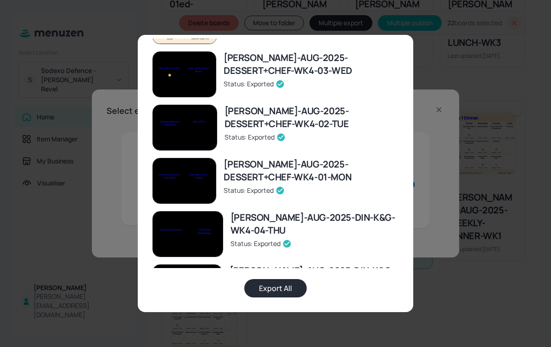
click at [438, 74] on div "Export Multiple Widgets [PERSON_NAME]-AUG-2025-WEEKLY-DINNER-WK4 Status: Export…" at bounding box center [275, 173] width 551 height 347
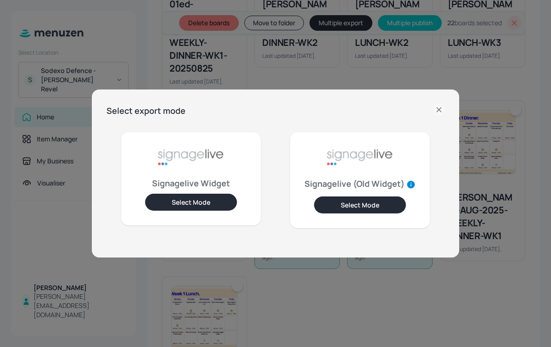
click at [435, 109] on icon at bounding box center [438, 109] width 11 height 11
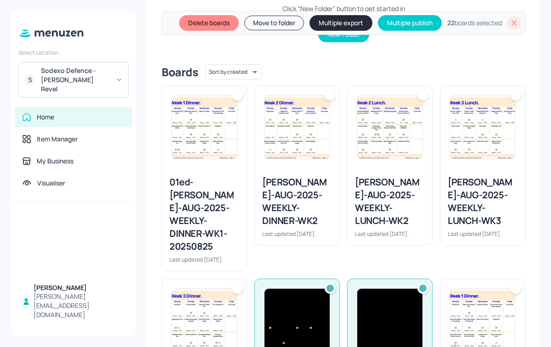
scroll to position [0, 0]
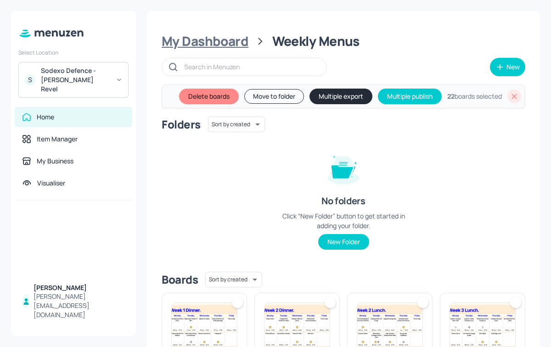
click at [218, 33] on div "My Dashboard" at bounding box center [204, 41] width 87 height 17
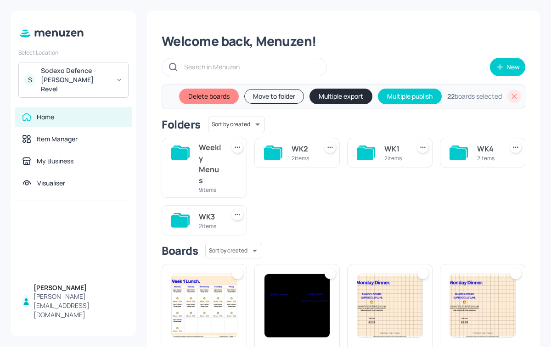
scroll to position [28, 0]
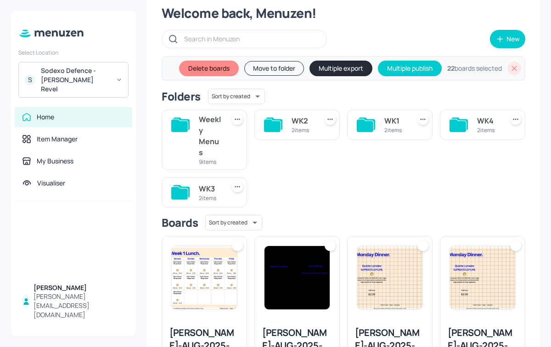
click at [392, 125] on div "WK1" at bounding box center [395, 120] width 22 height 11
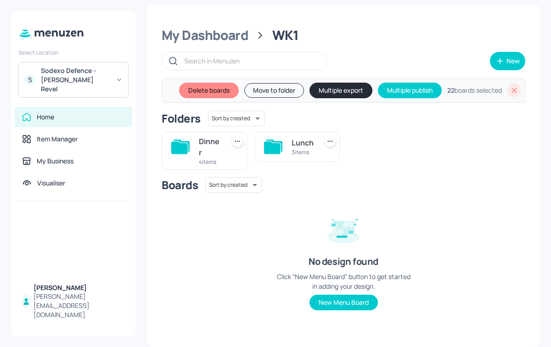
click at [305, 147] on div "Lunch" at bounding box center [302, 142] width 22 height 11
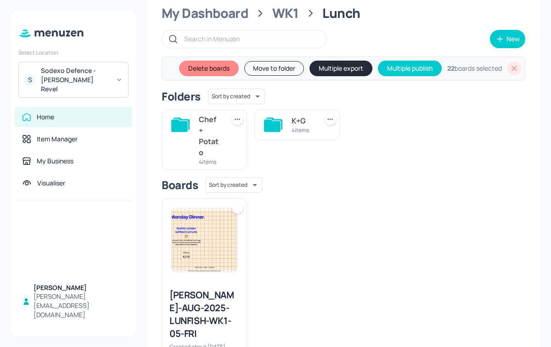
scroll to position [57, 0]
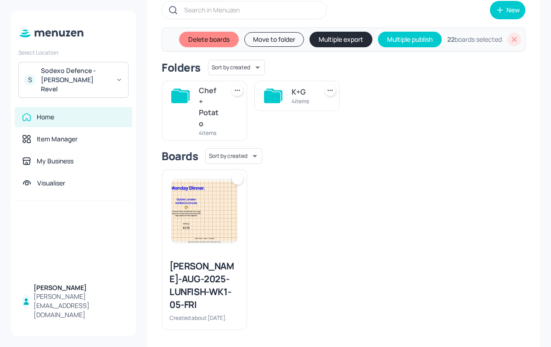
click at [232, 191] on img at bounding box center [204, 210] width 65 height 63
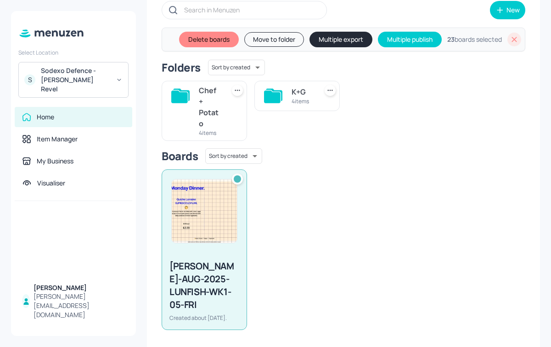
click at [205, 125] on div "Chef + Potato" at bounding box center [210, 107] width 22 height 44
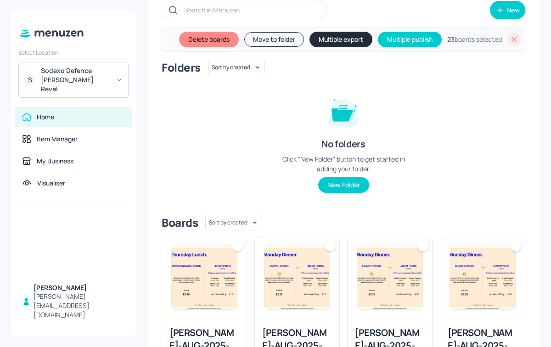
click at [512, 40] on icon at bounding box center [514, 39] width 5 height 5
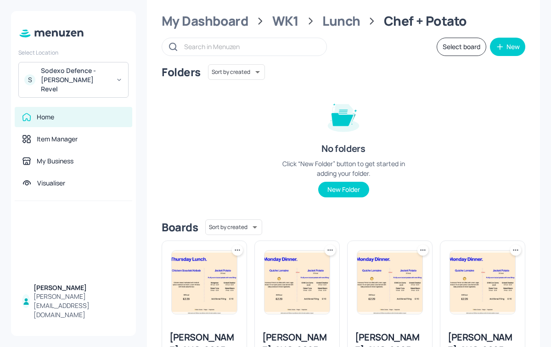
scroll to position [0, 0]
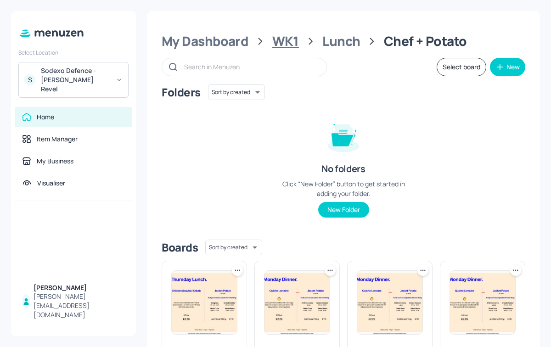
click at [279, 37] on div "WK1" at bounding box center [285, 41] width 27 height 17
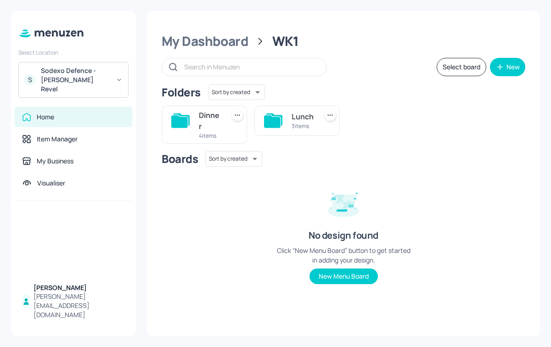
click at [239, 115] on icon at bounding box center [237, 115] width 9 height 9
click at [283, 159] on div at bounding box center [275, 173] width 551 height 347
click at [306, 122] on div "3 items" at bounding box center [302, 126] width 22 height 8
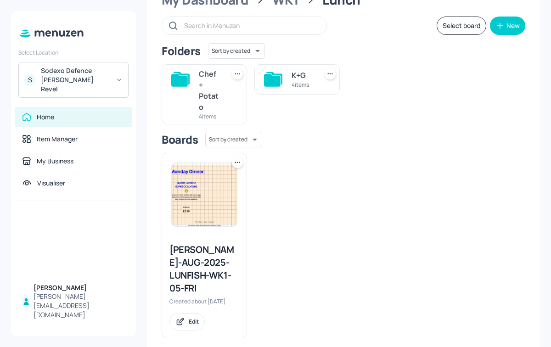
scroll to position [50, 0]
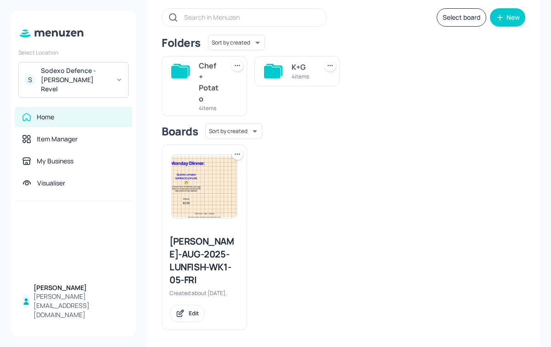
click at [296, 74] on div "4 items" at bounding box center [302, 76] width 22 height 8
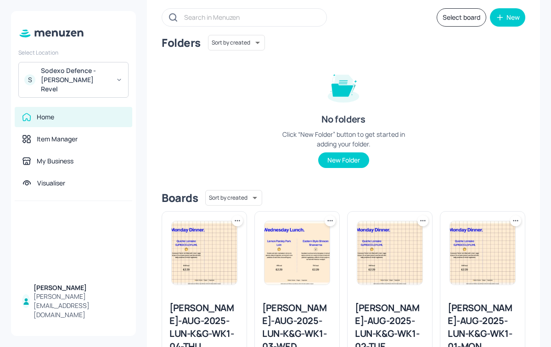
click at [239, 221] on icon at bounding box center [237, 220] width 9 height 9
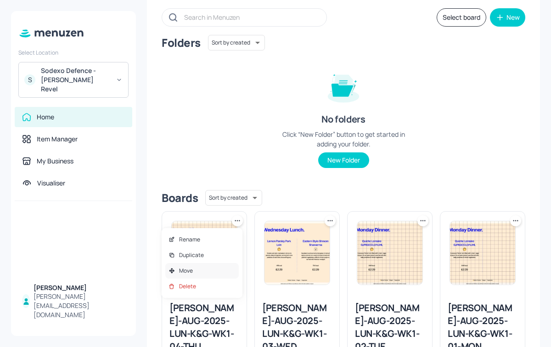
click at [195, 270] on div "Move" at bounding box center [201, 271] width 73 height 16
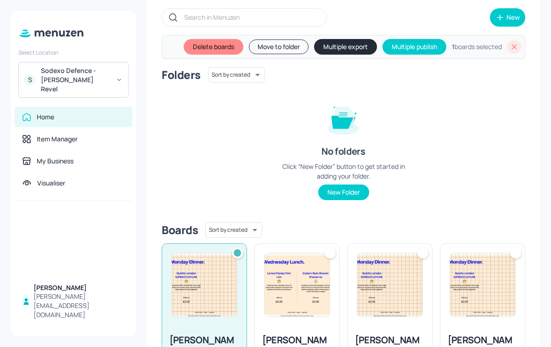
click at [322, 280] on img at bounding box center [296, 284] width 65 height 63
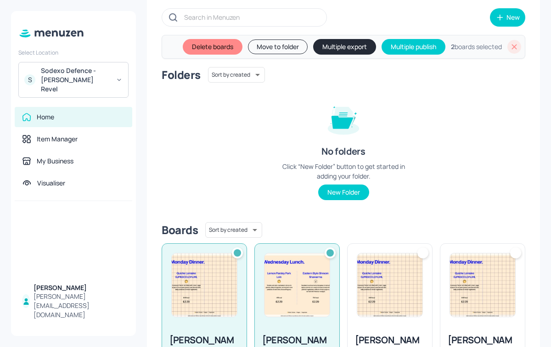
click at [411, 287] on img at bounding box center [389, 284] width 65 height 63
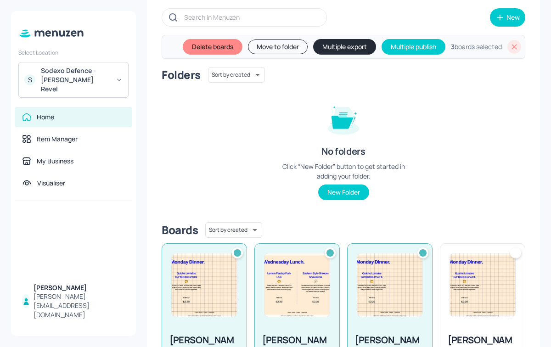
click at [472, 282] on img at bounding box center [482, 284] width 65 height 63
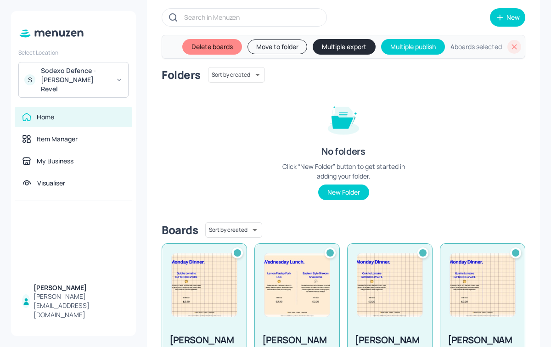
scroll to position [0, 0]
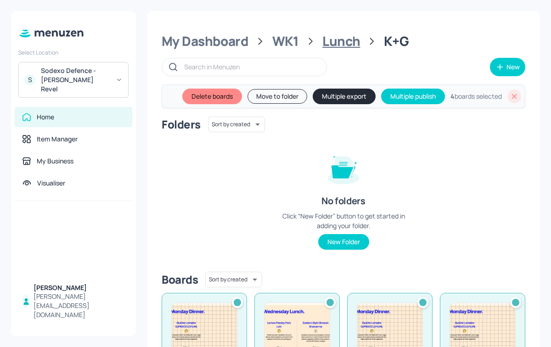
click at [350, 36] on div "Lunch" at bounding box center [341, 41] width 38 height 17
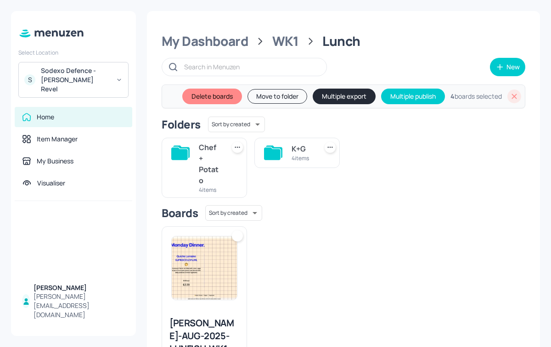
click at [215, 161] on div "Chef + Potato" at bounding box center [210, 164] width 22 height 44
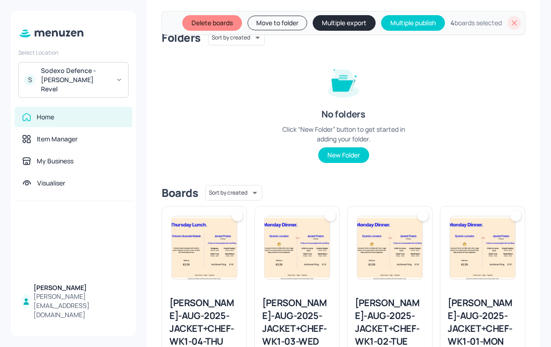
scroll to position [94, 0]
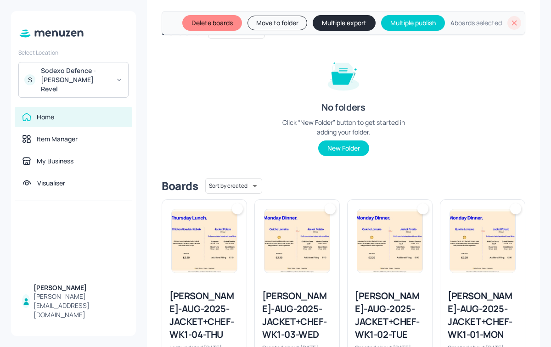
click at [229, 234] on img at bounding box center [204, 240] width 65 height 63
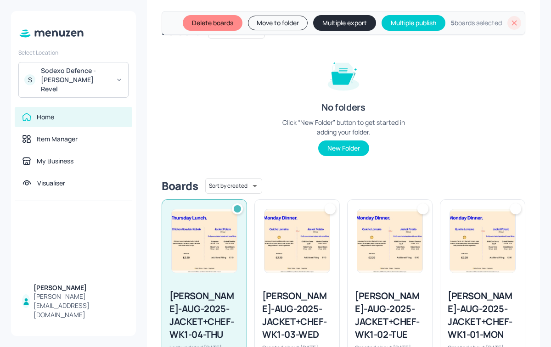
click at [284, 234] on img at bounding box center [296, 240] width 65 height 63
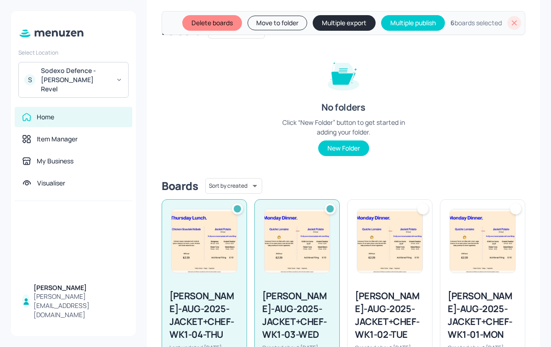
click at [411, 245] on img at bounding box center [389, 240] width 65 height 63
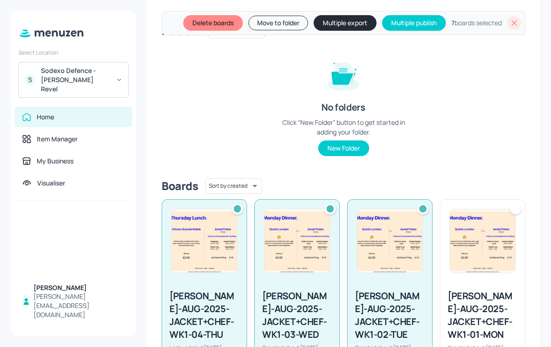
click at [491, 255] on img at bounding box center [482, 240] width 65 height 63
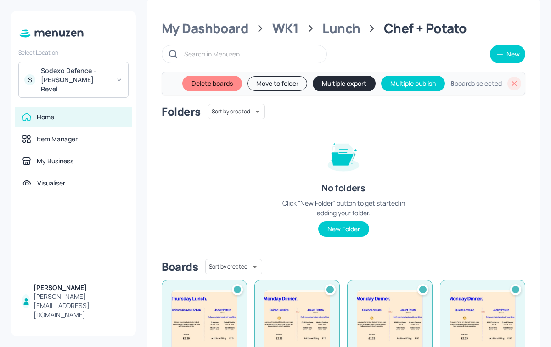
scroll to position [0, 0]
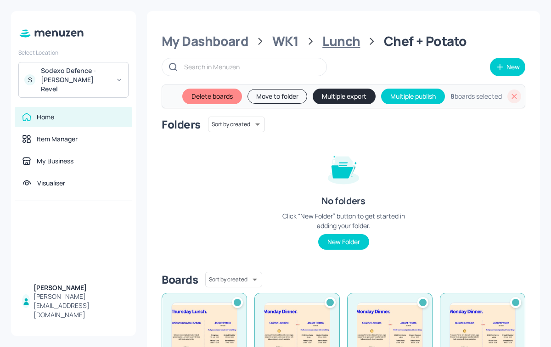
click at [355, 41] on div "Lunch" at bounding box center [341, 41] width 38 height 17
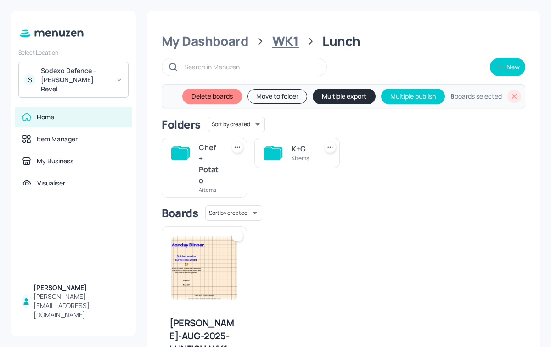
click at [273, 42] on div "WK1" at bounding box center [285, 41] width 27 height 17
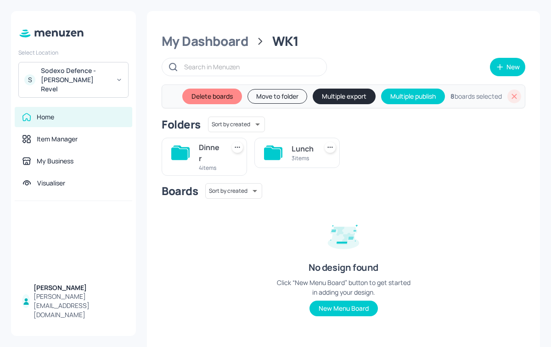
click at [177, 167] on div at bounding box center [180, 157] width 18 height 30
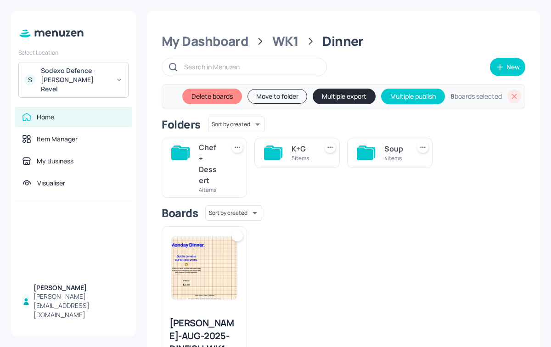
click at [377, 150] on div "Soup 4 items" at bounding box center [389, 153] width 85 height 30
click at [397, 154] on div "Soup" at bounding box center [395, 148] width 22 height 11
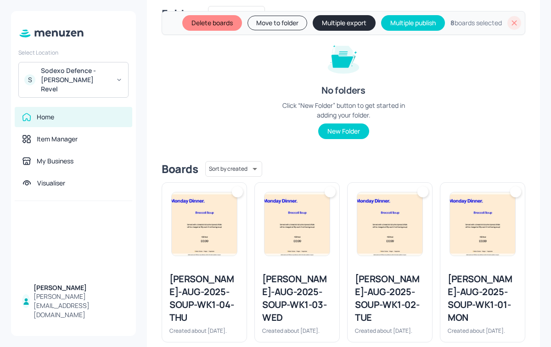
scroll to position [123, 0]
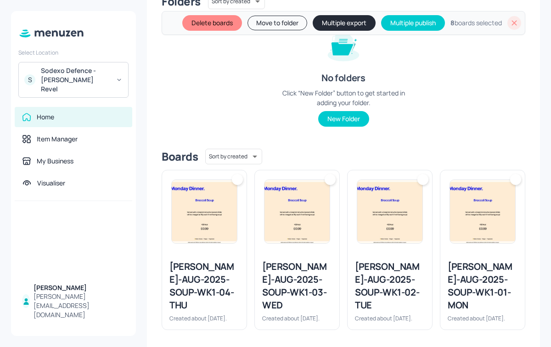
click at [459, 195] on img at bounding box center [482, 211] width 65 height 63
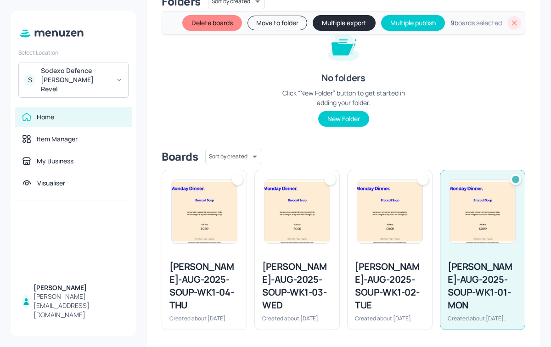
click at [377, 194] on img at bounding box center [389, 211] width 65 height 63
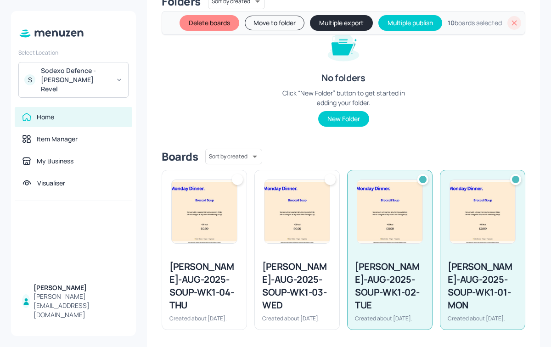
click at [272, 200] on img at bounding box center [296, 211] width 65 height 63
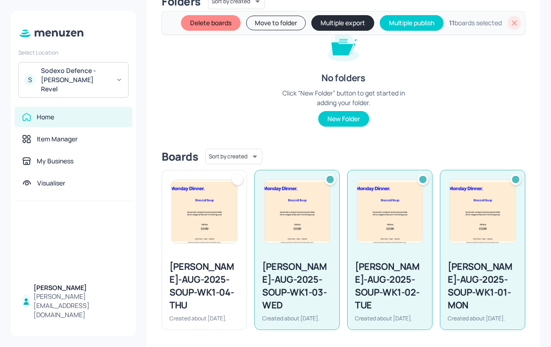
click at [207, 194] on img at bounding box center [204, 211] width 65 height 63
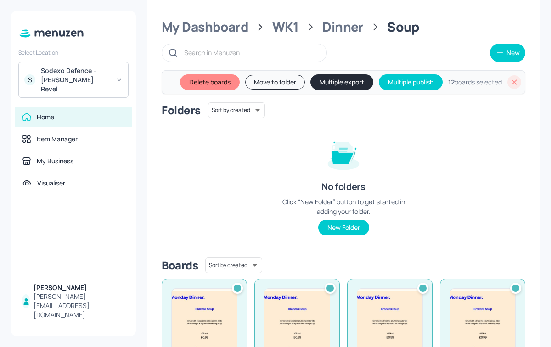
scroll to position [0, 0]
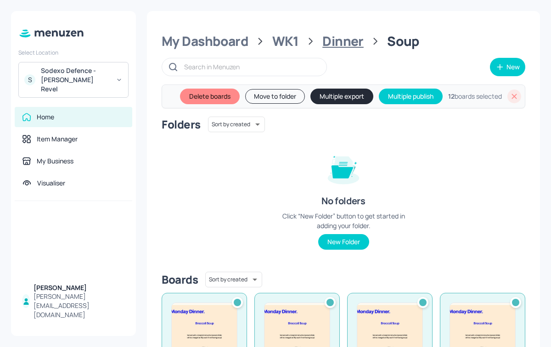
click at [360, 43] on div "Dinner" at bounding box center [342, 41] width 41 height 17
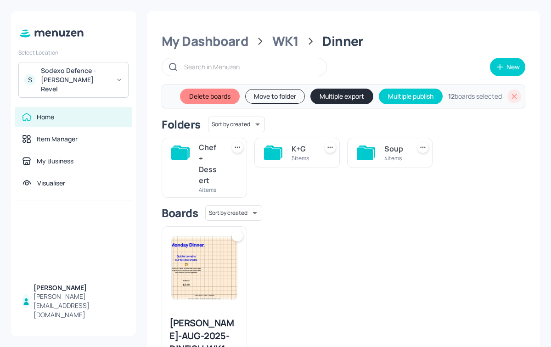
click at [296, 155] on div "5 items" at bounding box center [302, 158] width 22 height 8
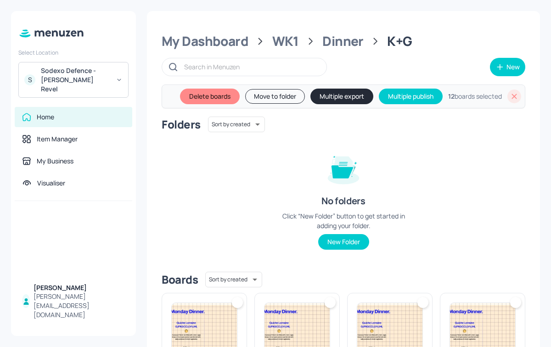
click at [237, 307] on div at bounding box center [237, 302] width 11 height 11
click at [304, 306] on img at bounding box center [296, 334] width 65 height 63
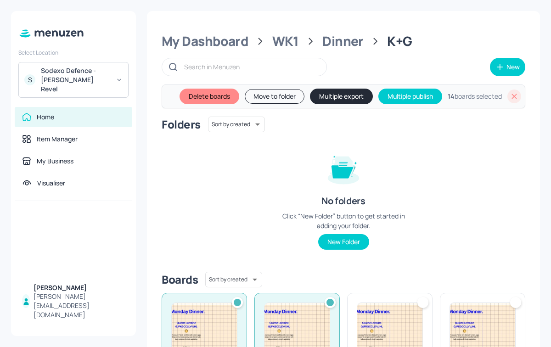
click at [406, 301] on div at bounding box center [389, 334] width 84 height 83
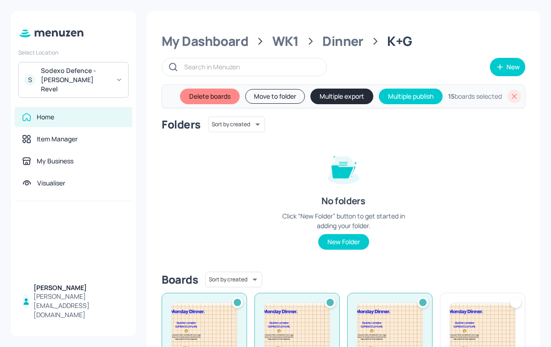
click at [484, 300] on div at bounding box center [482, 334] width 84 height 83
click at [295, 36] on div "WK1" at bounding box center [285, 41] width 27 height 17
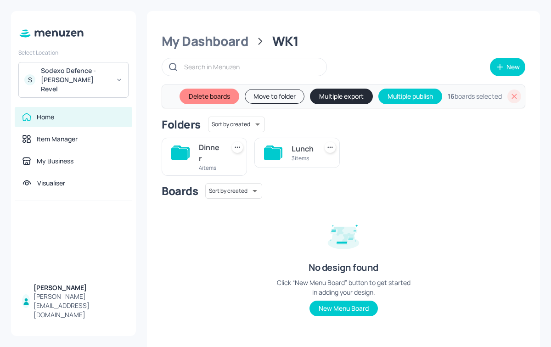
click at [204, 142] on div "Dinner" at bounding box center [210, 153] width 22 height 22
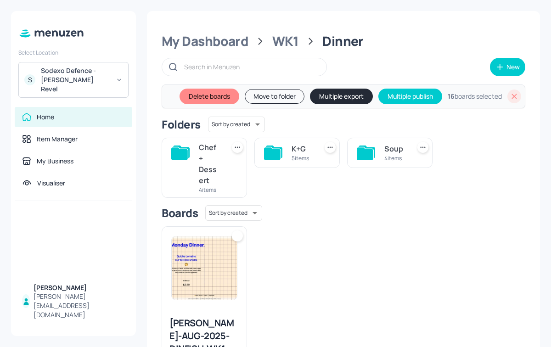
click at [199, 165] on div "Chef + Dessert" at bounding box center [210, 164] width 22 height 44
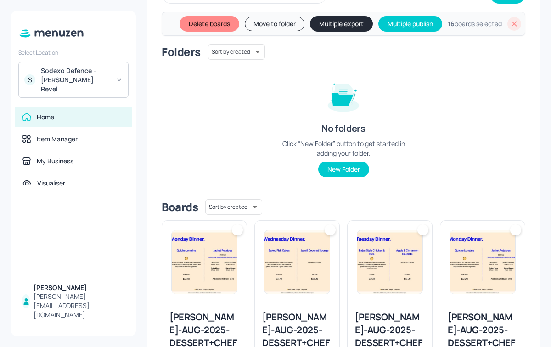
scroll to position [74, 0]
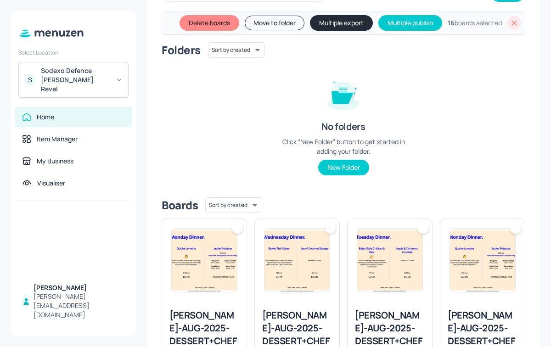
click at [235, 242] on img at bounding box center [204, 259] width 65 height 63
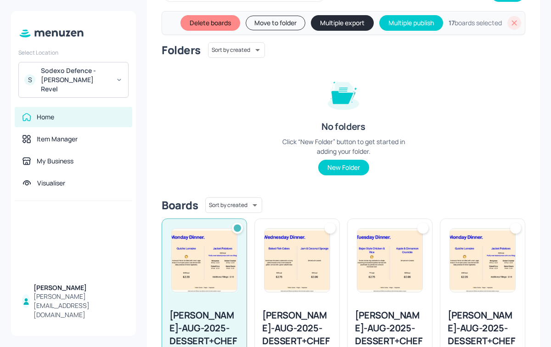
click at [275, 231] on img at bounding box center [296, 259] width 65 height 63
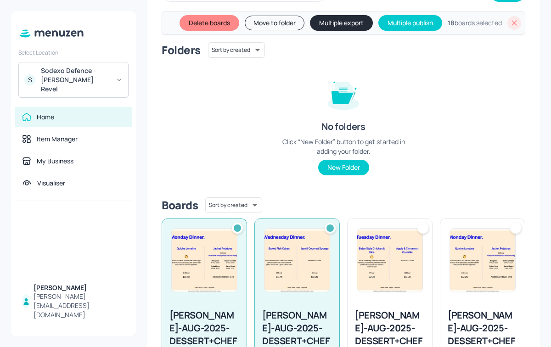
click at [418, 241] on img at bounding box center [389, 259] width 65 height 63
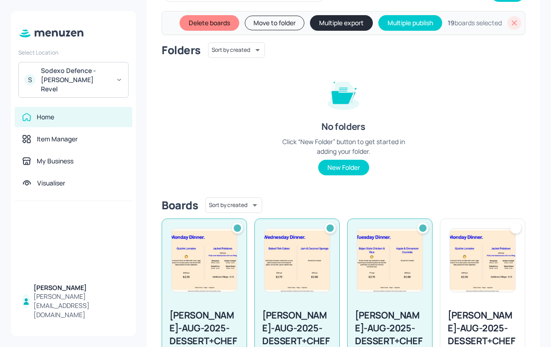
click at [461, 239] on img at bounding box center [482, 259] width 65 height 63
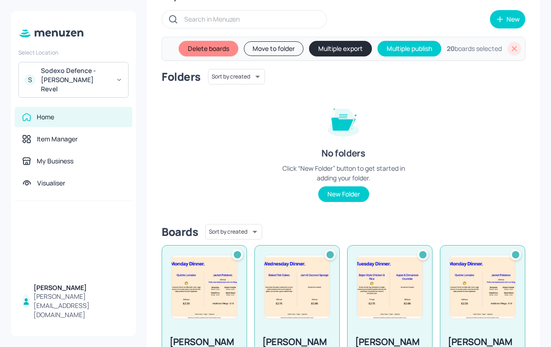
scroll to position [0, 0]
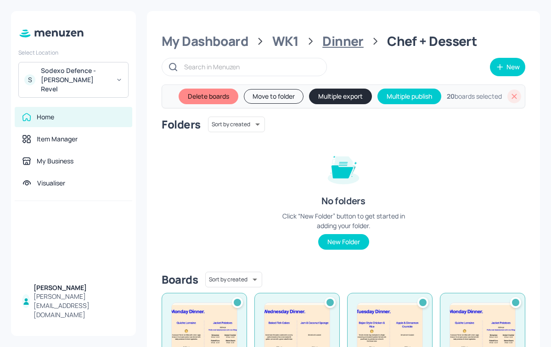
click at [350, 36] on div "Dinner" at bounding box center [342, 41] width 41 height 17
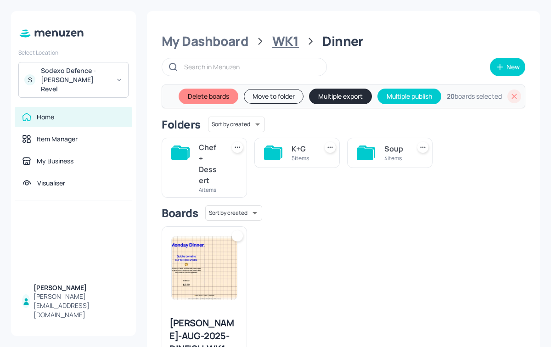
click at [288, 38] on div "WK1" at bounding box center [285, 41] width 27 height 17
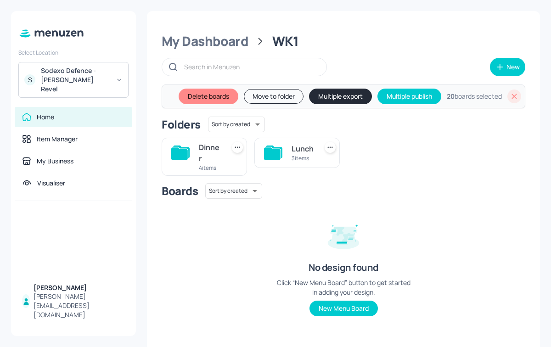
click at [295, 162] on div "3 items" at bounding box center [302, 158] width 22 height 8
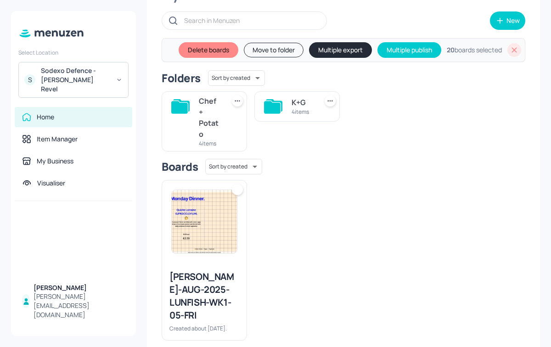
scroll to position [48, 0]
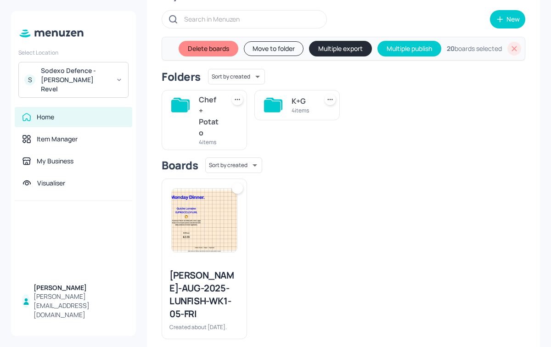
click at [183, 89] on div "Chef + Potato 4 items" at bounding box center [200, 116] width 93 height 67
click at [196, 112] on div "Chef + Potato 4 items" at bounding box center [203, 120] width 85 height 60
click at [222, 121] on div "Chef + Potato 4 items" at bounding box center [203, 120] width 85 height 60
click at [212, 125] on div "Chef + Potato" at bounding box center [210, 116] width 22 height 44
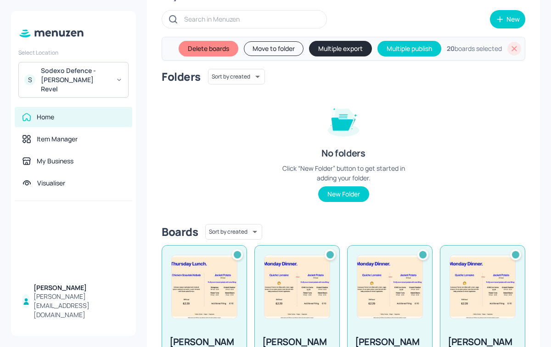
scroll to position [0, 0]
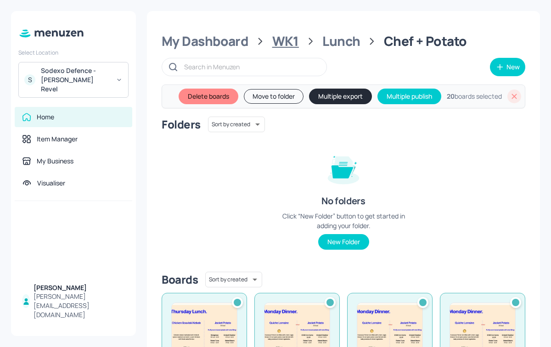
click at [282, 42] on div "WK1" at bounding box center [285, 41] width 27 height 17
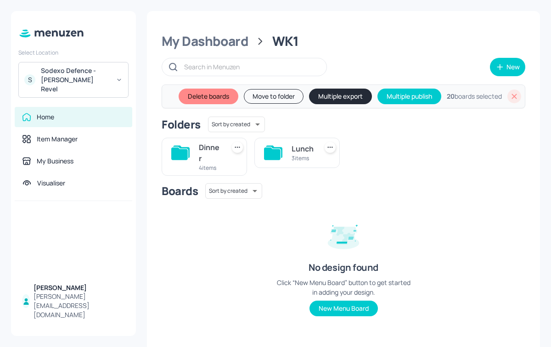
click at [329, 102] on button "Multiple export" at bounding box center [340, 97] width 63 height 16
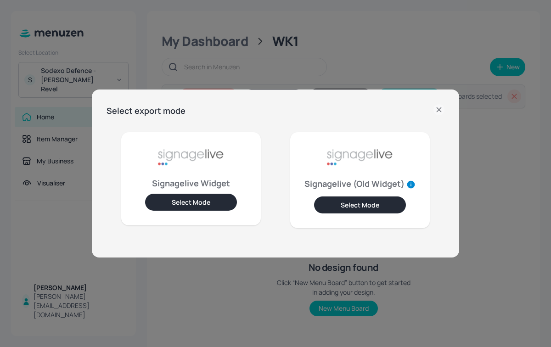
click at [218, 203] on button "Select Mode" at bounding box center [191, 202] width 92 height 17
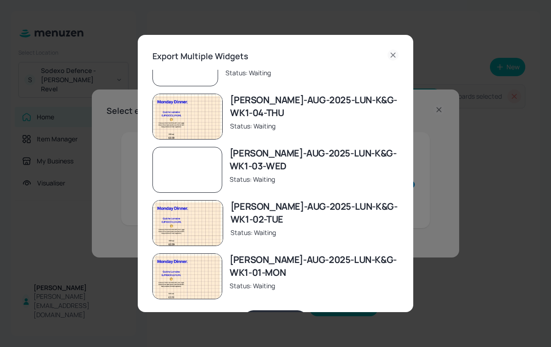
scroll to position [31, 0]
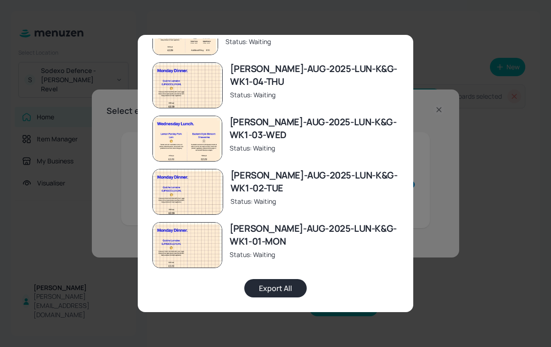
click at [287, 282] on button "Export All" at bounding box center [275, 288] width 62 height 18
click at [91, 158] on div "Export Multiple Widgets [PERSON_NAME]-AUG-2025-JACKET+CHEF-WK1-04-THU Status: E…" at bounding box center [275, 173] width 551 height 347
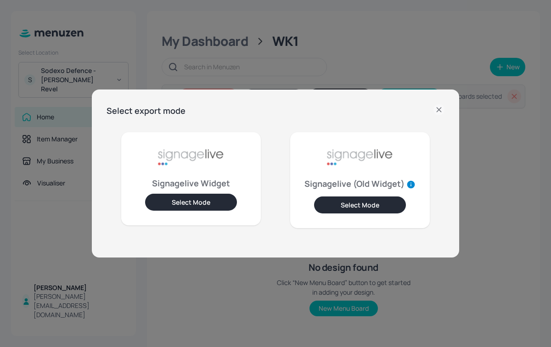
click at [201, 198] on button "Select Mode" at bounding box center [191, 202] width 92 height 17
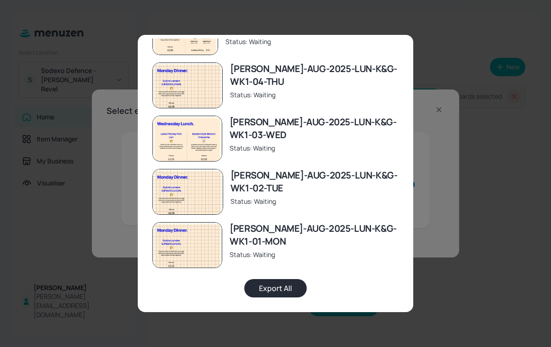
click at [474, 13] on div "Export Multiple Widgets [PERSON_NAME]-AUG-2025-JACKET+CHEF-WK1-04-THU Status: W…" at bounding box center [275, 173] width 551 height 347
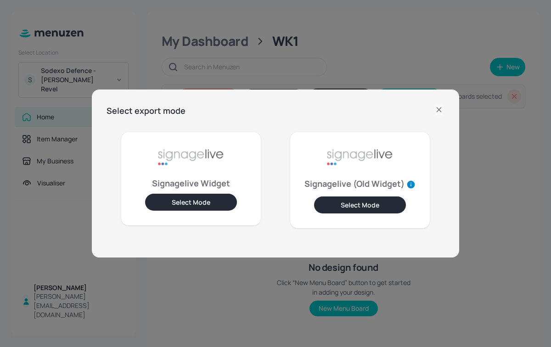
click at [438, 110] on icon at bounding box center [438, 109] width 4 height 4
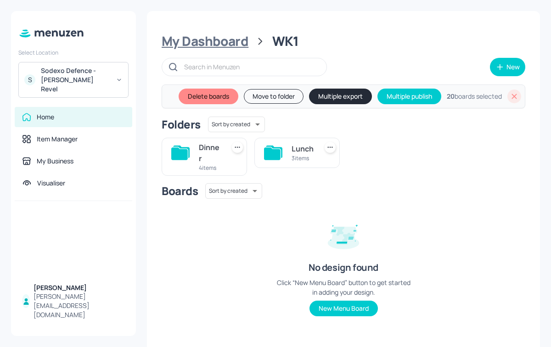
click at [217, 46] on div "My Dashboard" at bounding box center [204, 41] width 87 height 17
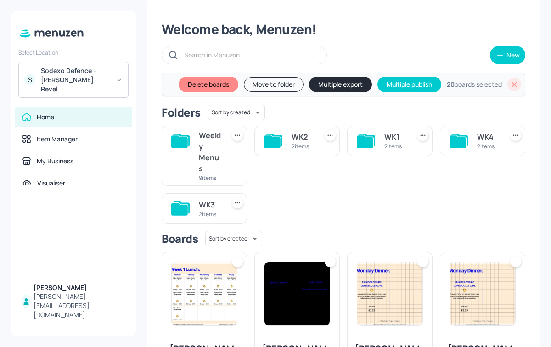
scroll to position [15, 0]
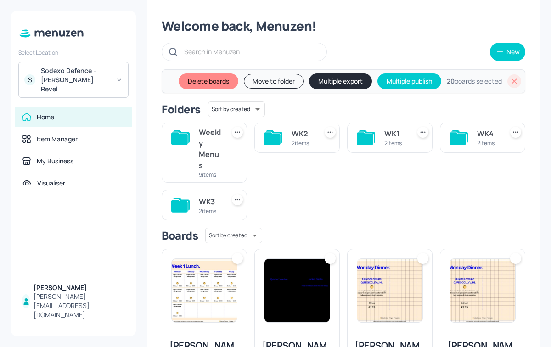
click at [512, 82] on icon at bounding box center [514, 80] width 5 height 5
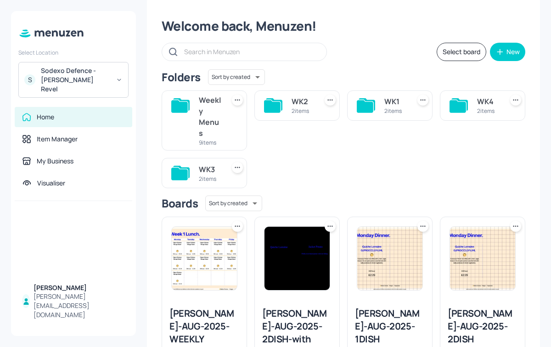
click at [473, 109] on div "WK4 2 items" at bounding box center [482, 105] width 85 height 30
click at [489, 103] on div "WK4" at bounding box center [488, 101] width 22 height 11
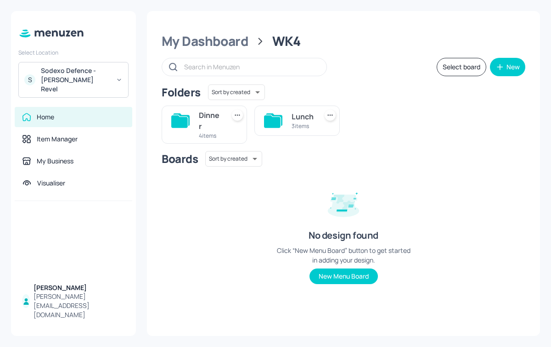
scroll to position [0, 0]
click at [279, 117] on icon at bounding box center [273, 120] width 18 height 15
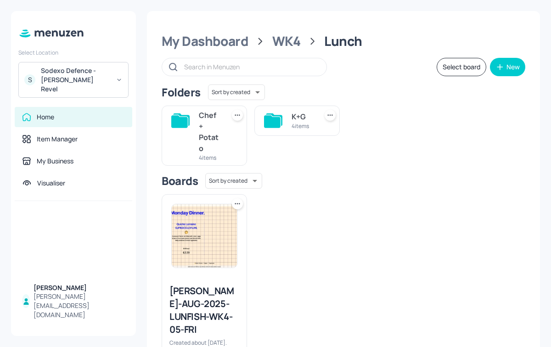
scroll to position [5, 0]
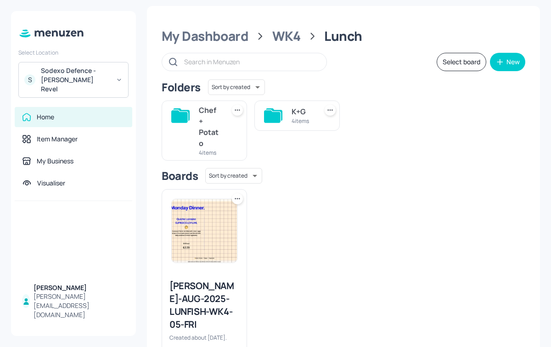
click at [300, 114] on div "K+G" at bounding box center [302, 111] width 22 height 11
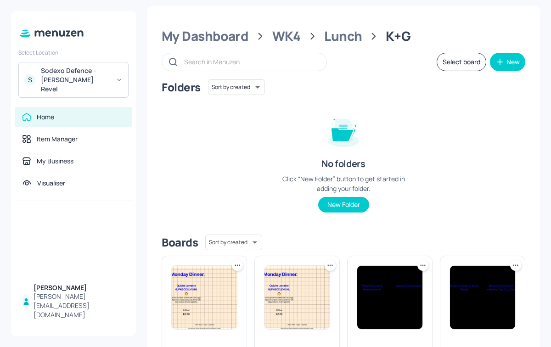
click at [238, 267] on icon at bounding box center [237, 265] width 9 height 9
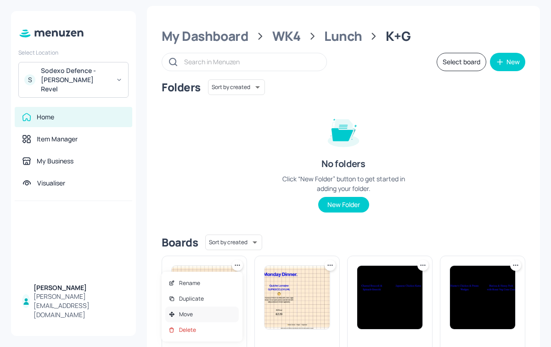
click at [199, 312] on div "Move" at bounding box center [201, 314] width 73 height 16
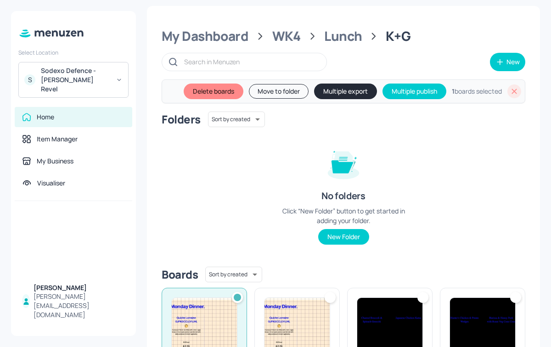
click at [300, 301] on img at bounding box center [296, 329] width 65 height 63
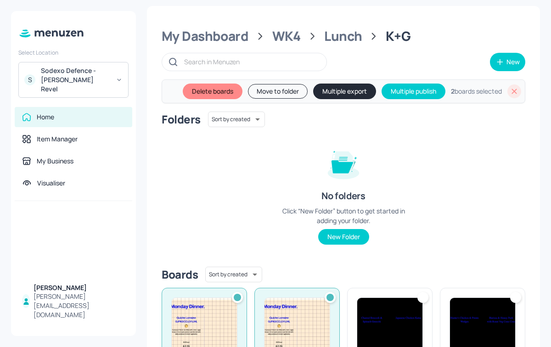
click at [415, 322] on img at bounding box center [389, 329] width 65 height 63
click at [464, 318] on img at bounding box center [482, 329] width 65 height 63
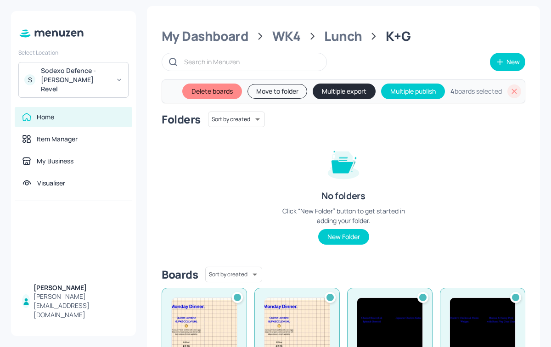
click at [344, 93] on button "Multiple export" at bounding box center [343, 91] width 63 height 16
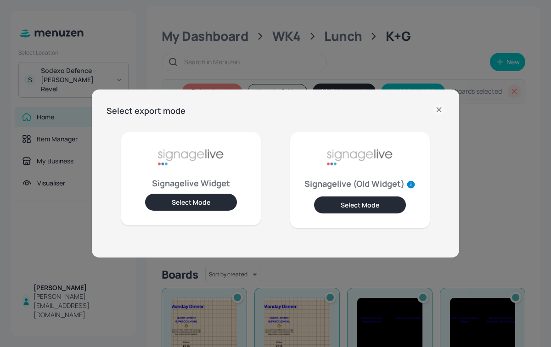
click at [217, 204] on button "Select Mode" at bounding box center [191, 202] width 92 height 17
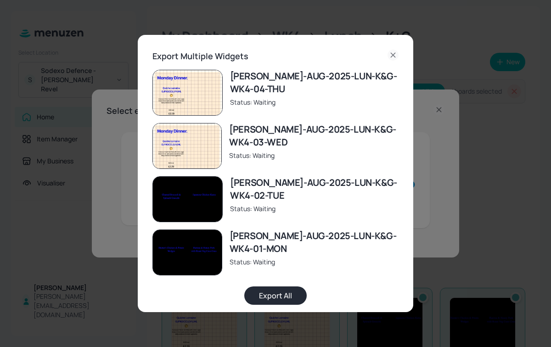
click at [282, 294] on button "Export All" at bounding box center [275, 295] width 62 height 18
click at [283, 296] on button "Export All" at bounding box center [275, 295] width 62 height 18
click at [107, 51] on div "Export Multiple Widgets [PERSON_NAME]-AUG-2025-LUN-K&G-WK4-04-THU Status: Expor…" at bounding box center [275, 173] width 551 height 347
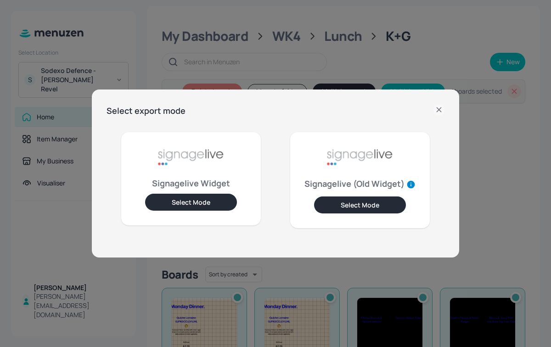
click at [154, 44] on div "Select export mode Signagelive Widget Select Mode Signagelive (Old Widget) Sele…" at bounding box center [275, 173] width 551 height 347
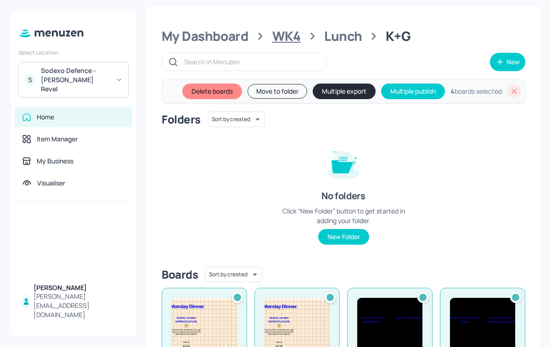
click at [280, 39] on div "WK4" at bounding box center [286, 36] width 28 height 17
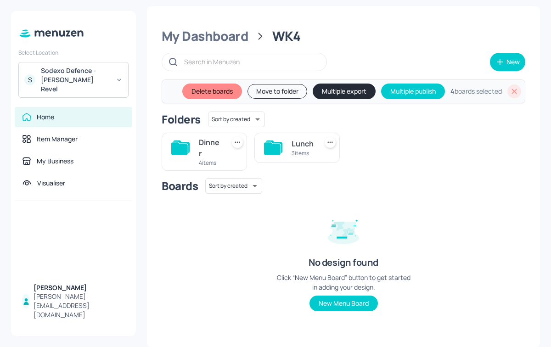
click at [193, 228] on div "Boards Sort by created id ​ No design found Click “New Menu Board” button to ge…" at bounding box center [342, 252] width 363 height 148
click at [275, 154] on icon at bounding box center [272, 148] width 17 height 12
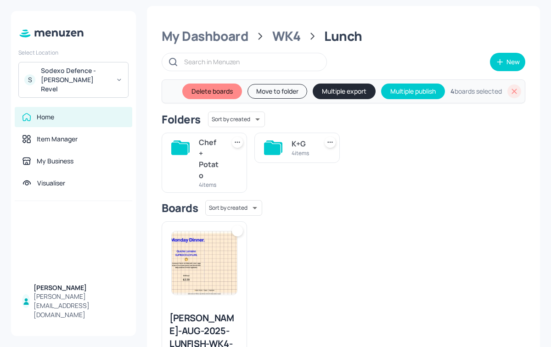
click at [279, 150] on icon at bounding box center [272, 148] width 17 height 12
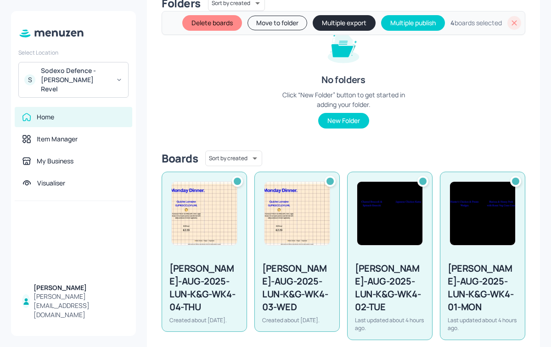
scroll to position [122, 0]
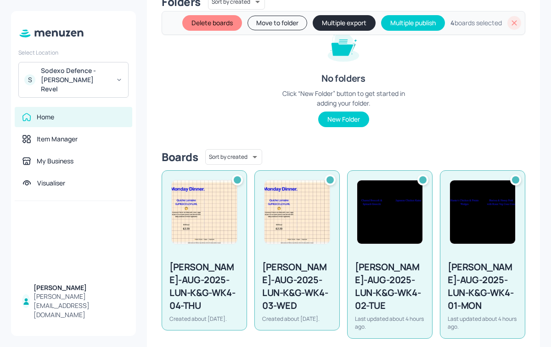
click at [200, 188] on img at bounding box center [204, 211] width 65 height 63
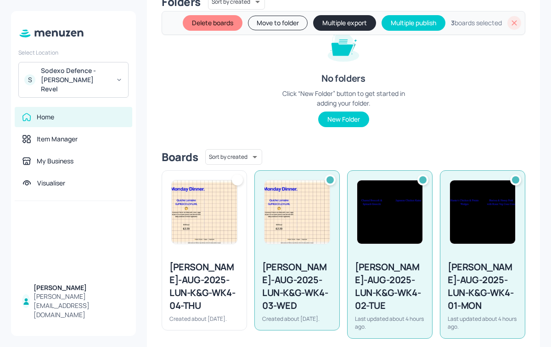
click at [344, 201] on div "[PERSON_NAME]-AUG-2025-LUN-K&G-WK4-02-TUE Last updated about 4 hours ago." at bounding box center [386, 251] width 93 height 176
click at [309, 200] on img at bounding box center [296, 211] width 65 height 63
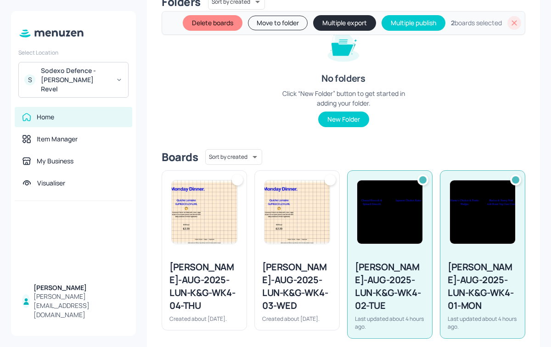
click at [400, 217] on img at bounding box center [389, 211] width 65 height 63
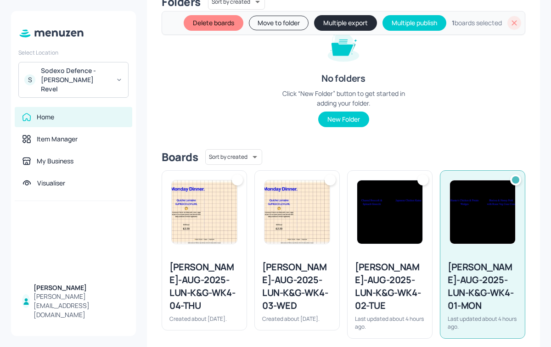
click at [467, 231] on img at bounding box center [482, 211] width 65 height 63
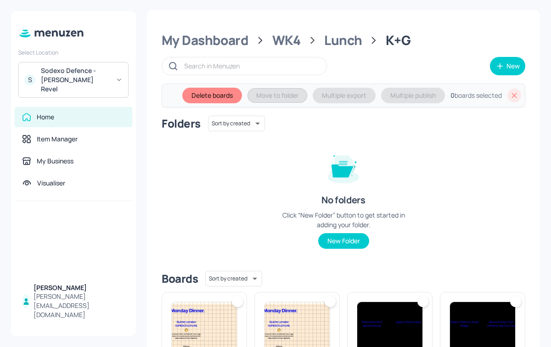
scroll to position [0, 0]
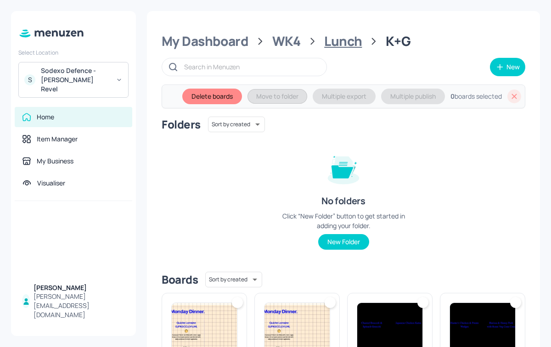
click at [335, 42] on div "Lunch" at bounding box center [343, 41] width 38 height 17
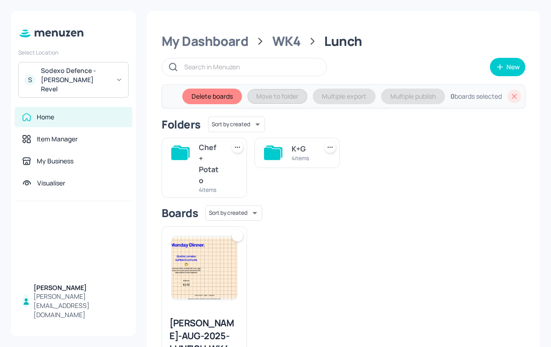
click at [204, 166] on div "Chef + Potato" at bounding box center [210, 164] width 22 height 44
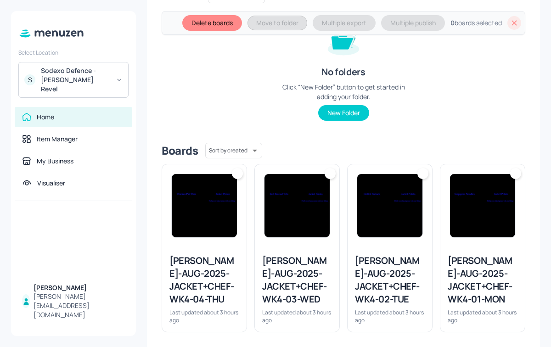
scroll to position [136, 0]
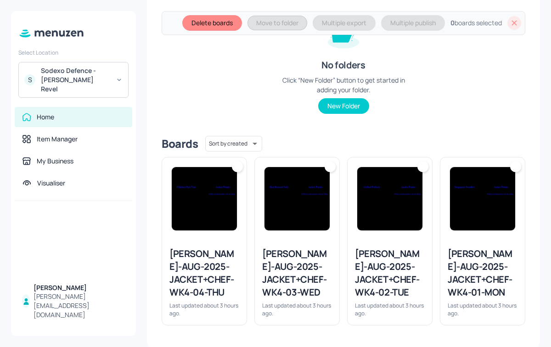
click at [216, 173] on img at bounding box center [204, 198] width 65 height 63
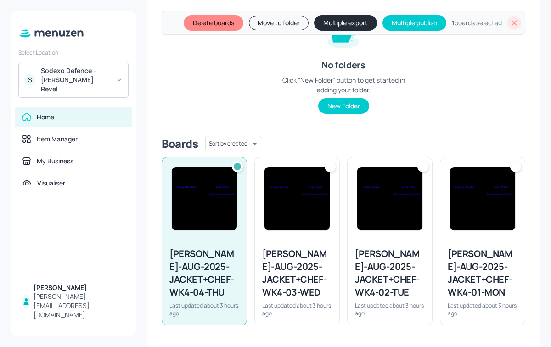
click at [292, 180] on img at bounding box center [296, 198] width 65 height 63
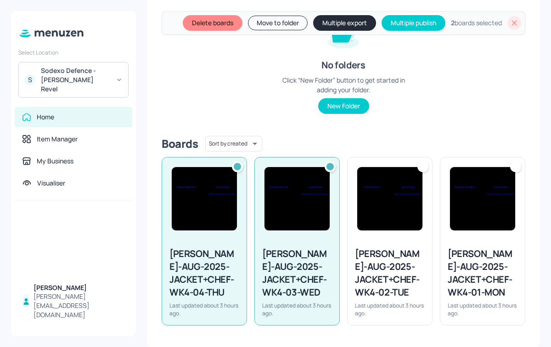
click at [396, 220] on img at bounding box center [389, 198] width 65 height 63
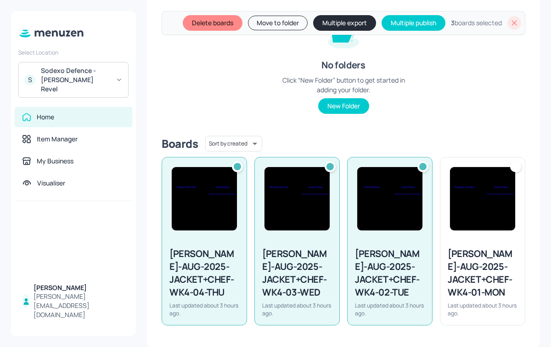
click at [487, 228] on img at bounding box center [482, 198] width 65 height 63
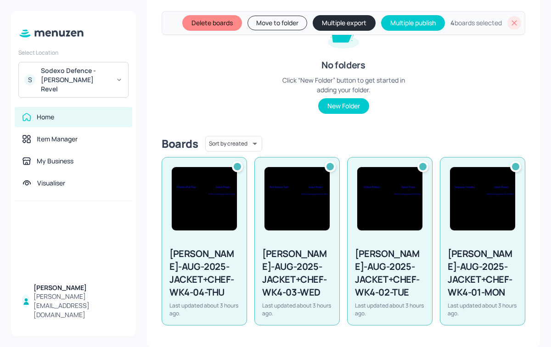
click at [337, 24] on button "Multiple export" at bounding box center [343, 23] width 63 height 16
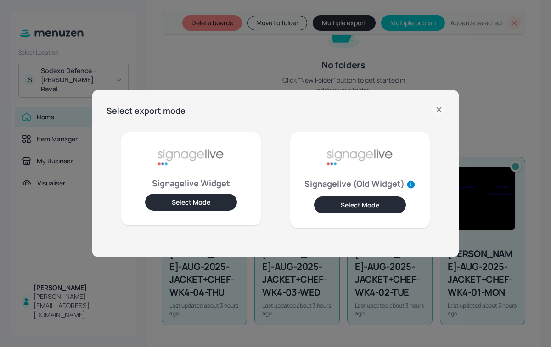
click at [208, 201] on button "Select Mode" at bounding box center [191, 202] width 92 height 17
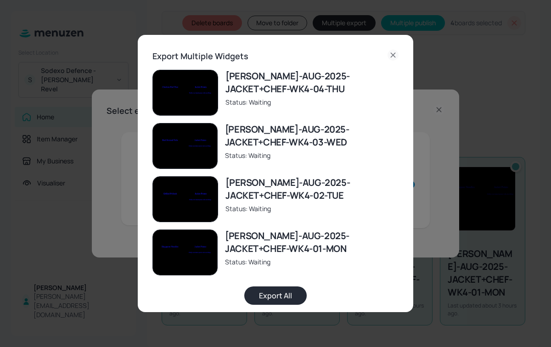
click at [283, 295] on button "Export All" at bounding box center [275, 295] width 62 height 18
click at [390, 55] on icon at bounding box center [392, 55] width 4 height 4
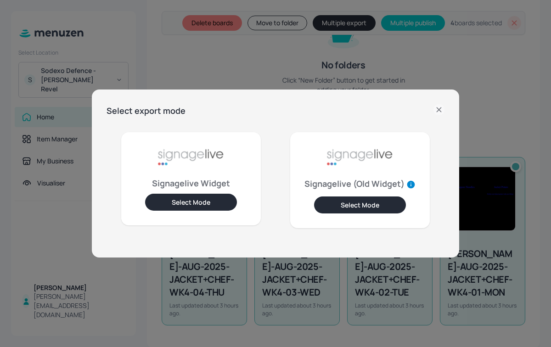
click at [439, 110] on icon at bounding box center [438, 109] width 11 height 11
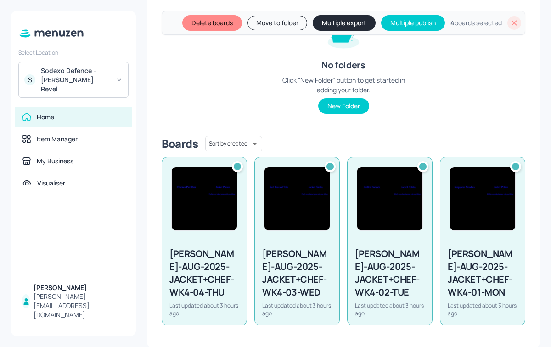
click at [506, 164] on div at bounding box center [482, 198] width 84 height 83
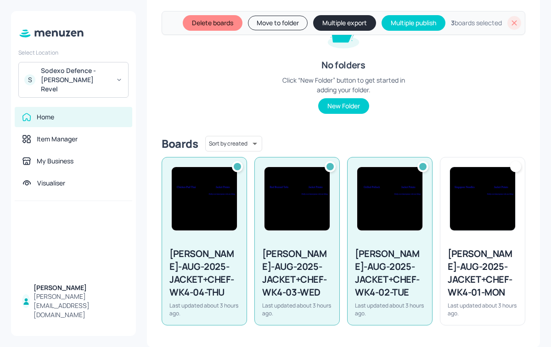
click at [425, 173] on div at bounding box center [389, 198] width 84 height 83
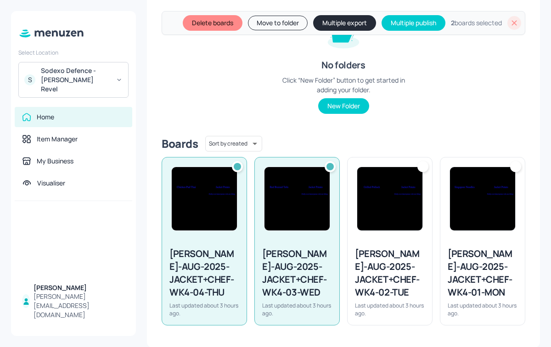
click at [326, 171] on div at bounding box center [329, 166] width 11 height 11
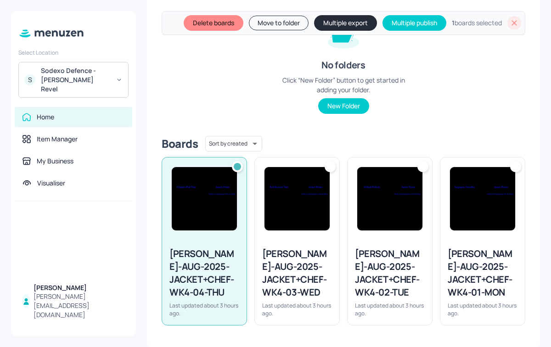
click at [226, 165] on div at bounding box center [204, 198] width 84 height 83
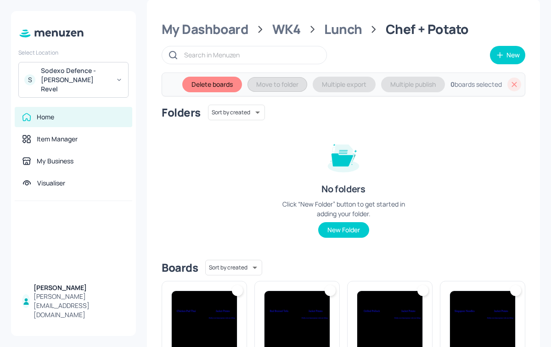
scroll to position [0, 0]
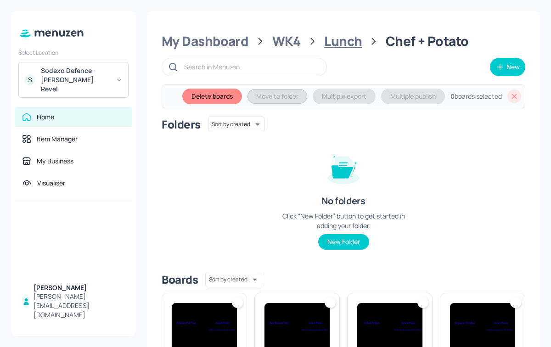
click at [332, 42] on div "Lunch" at bounding box center [343, 41] width 38 height 17
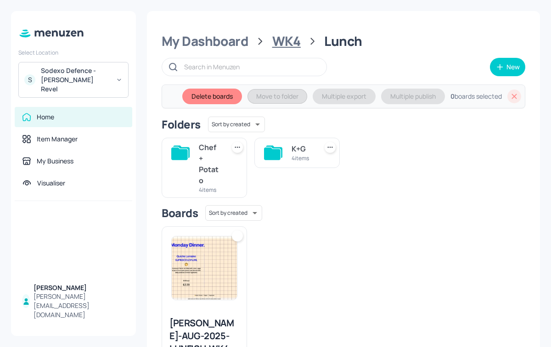
click at [291, 39] on div "WK4" at bounding box center [286, 41] width 28 height 17
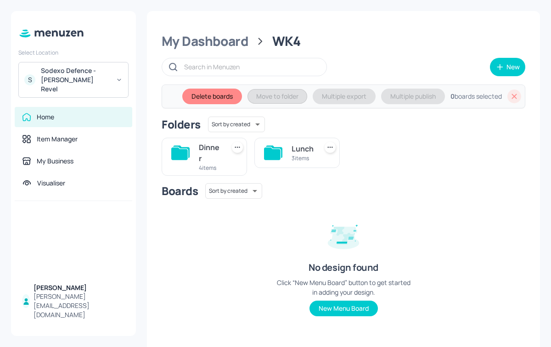
scroll to position [6, 0]
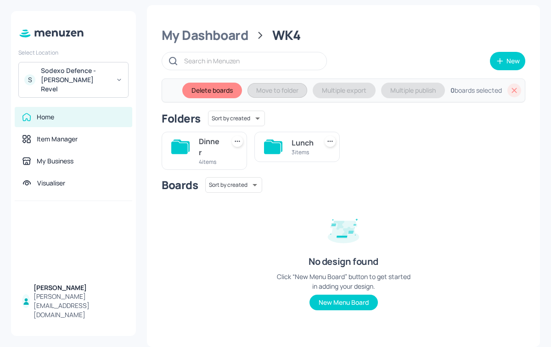
click at [307, 148] on div "Lunch" at bounding box center [302, 142] width 22 height 11
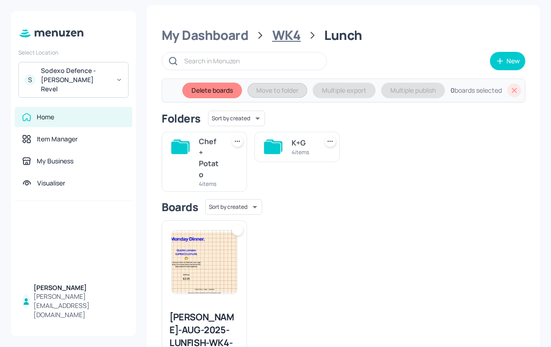
click at [290, 29] on div "WK4" at bounding box center [286, 35] width 28 height 17
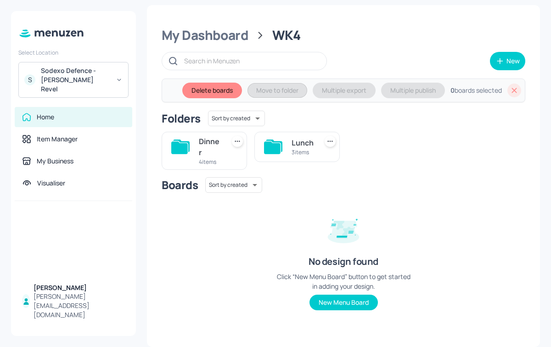
click at [201, 141] on div "Dinner" at bounding box center [210, 147] width 22 height 22
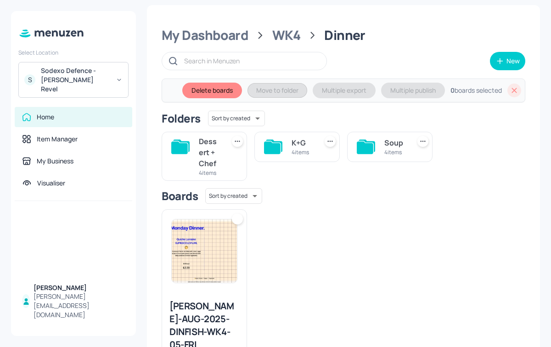
click at [391, 142] on div "Soup" at bounding box center [395, 142] width 22 height 11
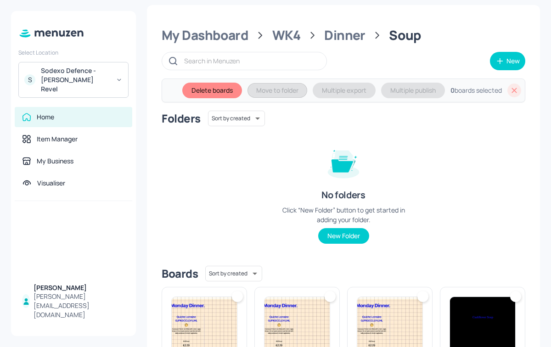
click at [230, 310] on img at bounding box center [204, 328] width 65 height 63
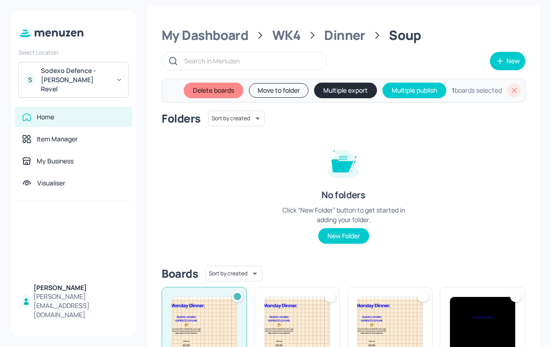
click at [288, 306] on img at bounding box center [296, 328] width 65 height 63
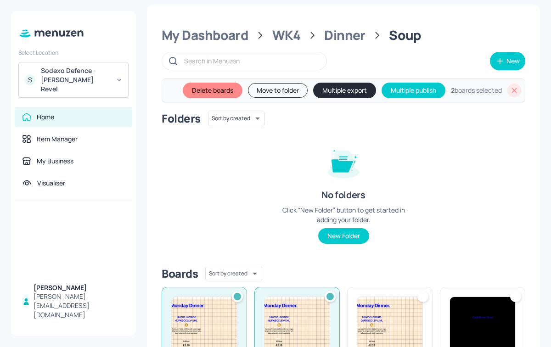
click at [389, 325] on img at bounding box center [389, 328] width 65 height 63
click at [472, 319] on img at bounding box center [482, 328] width 65 height 63
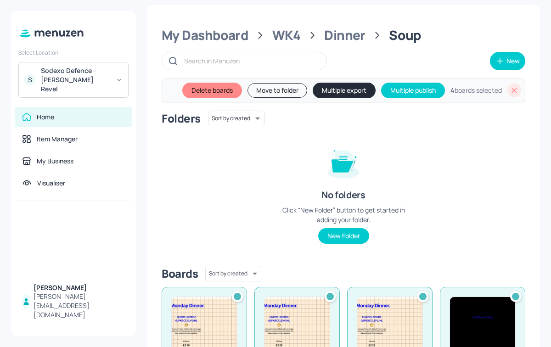
click at [334, 94] on button "Multiple export" at bounding box center [343, 91] width 63 height 16
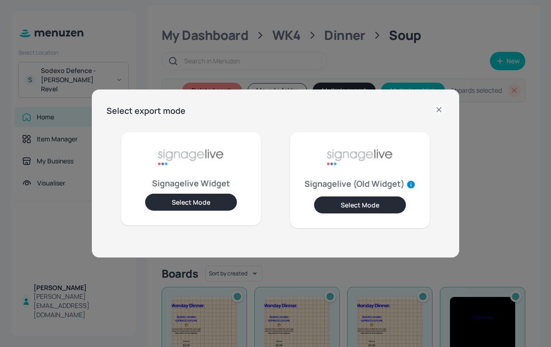
click at [198, 205] on button "Select Mode" at bounding box center [191, 202] width 92 height 17
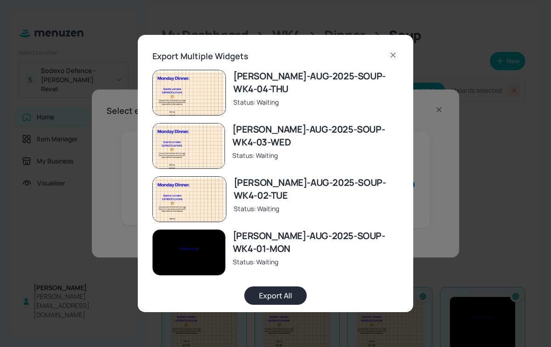
click at [281, 299] on button "Export All" at bounding box center [275, 295] width 62 height 18
click at [391, 54] on icon at bounding box center [392, 55] width 11 height 11
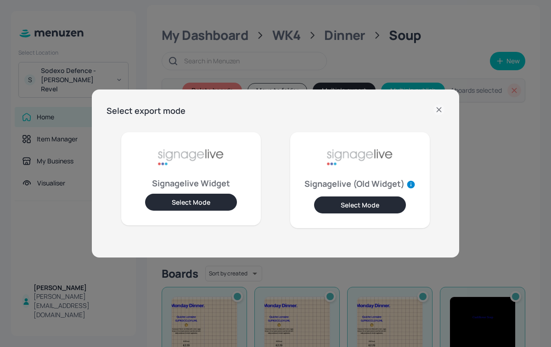
click at [440, 110] on icon at bounding box center [438, 109] width 11 height 11
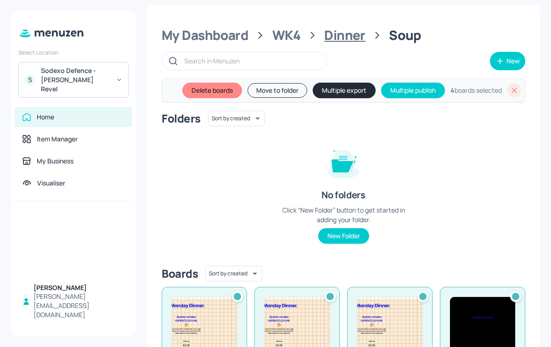
click at [343, 39] on div "Dinner" at bounding box center [344, 35] width 41 height 17
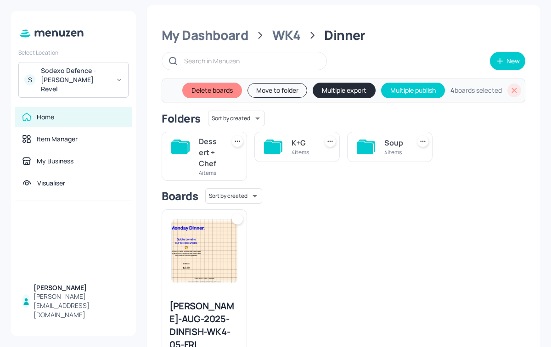
click at [292, 154] on div "4 items" at bounding box center [302, 152] width 22 height 8
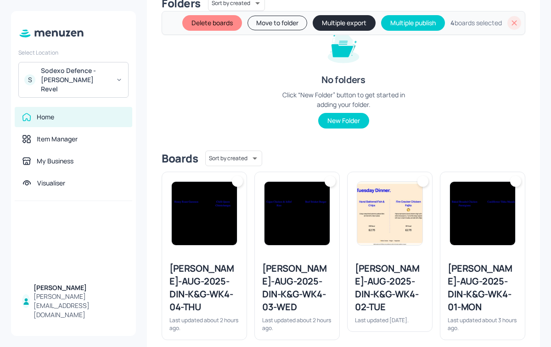
scroll to position [123, 0]
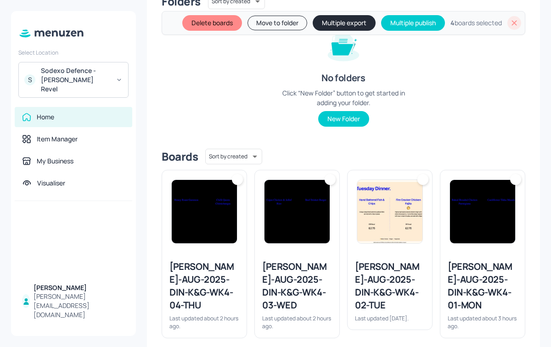
click at [216, 185] on img at bounding box center [204, 211] width 65 height 63
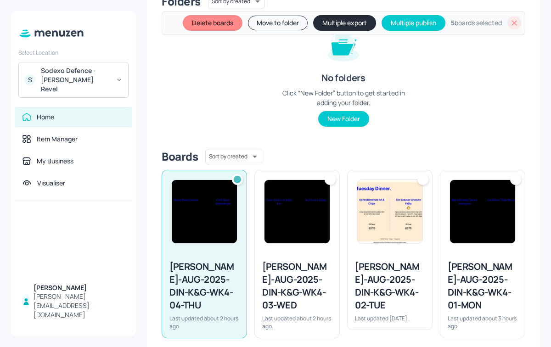
click at [284, 201] on img at bounding box center [296, 211] width 65 height 63
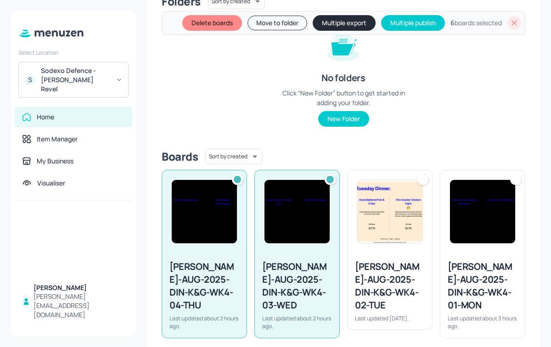
click at [383, 239] on img at bounding box center [389, 211] width 65 height 63
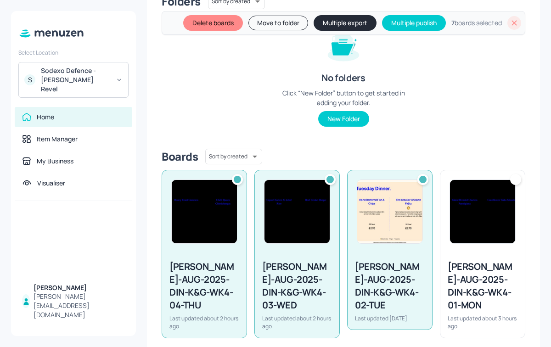
click at [456, 240] on img at bounding box center [482, 211] width 65 height 63
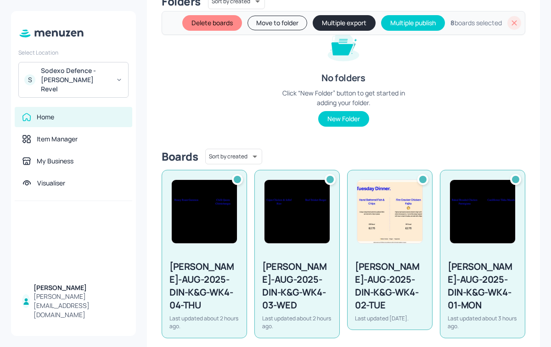
click at [456, 240] on img at bounding box center [482, 211] width 65 height 63
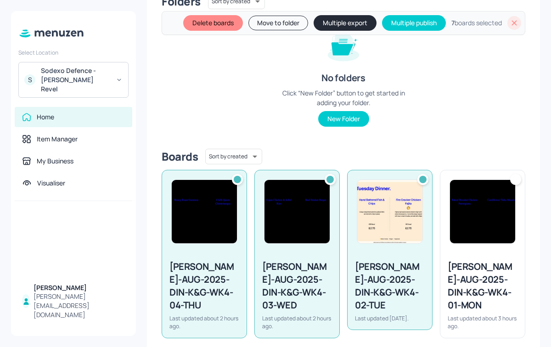
click at [456, 240] on img at bounding box center [482, 211] width 65 height 63
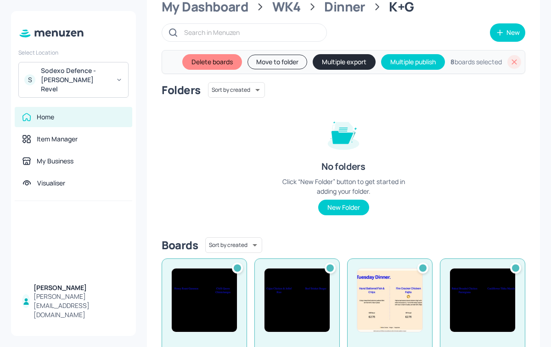
scroll to position [0, 0]
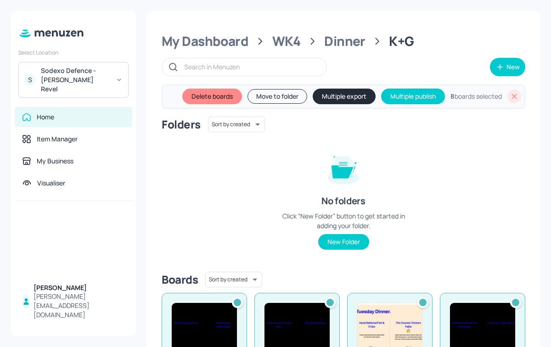
click at [340, 94] on button "Multiple export" at bounding box center [343, 97] width 63 height 16
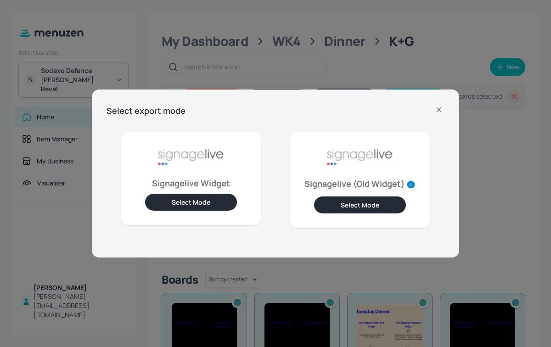
click at [206, 199] on button "Select Mode" at bounding box center [191, 202] width 92 height 17
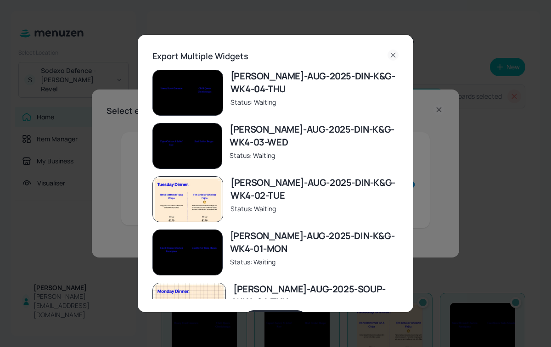
click at [393, 53] on icon at bounding box center [392, 55] width 11 height 11
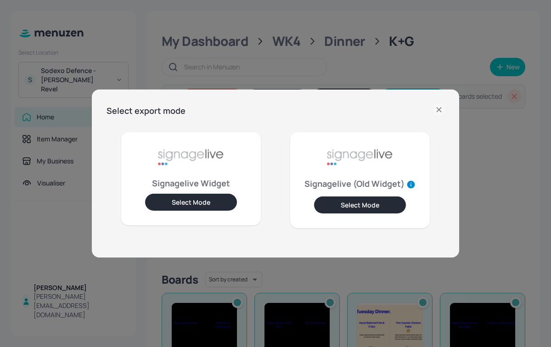
click at [439, 110] on icon at bounding box center [438, 109] width 4 height 4
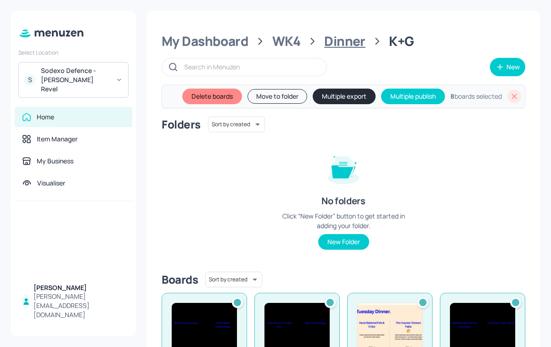
click at [350, 47] on div "Dinner" at bounding box center [344, 41] width 41 height 17
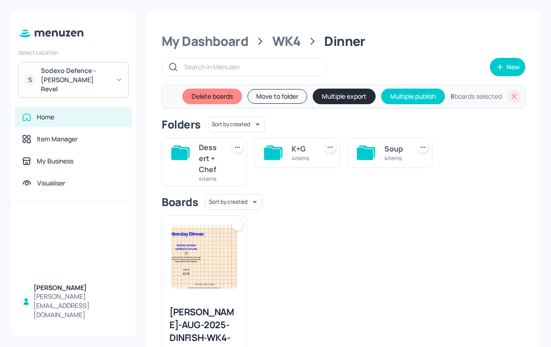
click at [401, 152] on div "Soup" at bounding box center [395, 148] width 22 height 11
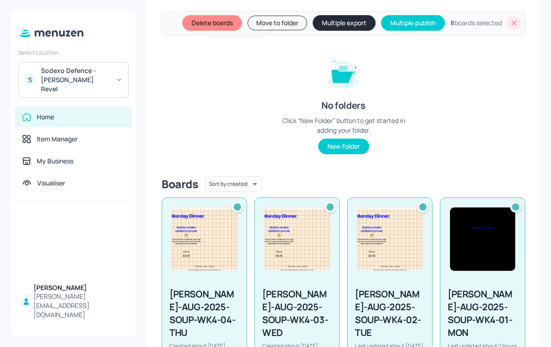
scroll to position [122, 0]
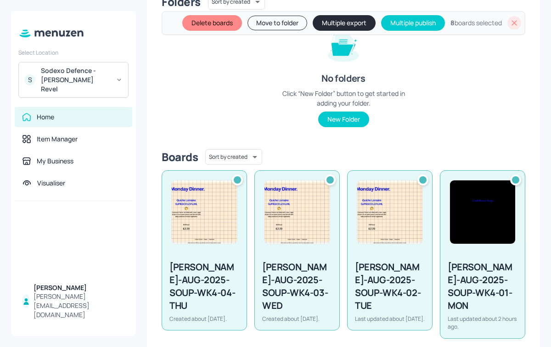
click at [234, 179] on div at bounding box center [237, 179] width 7 height 7
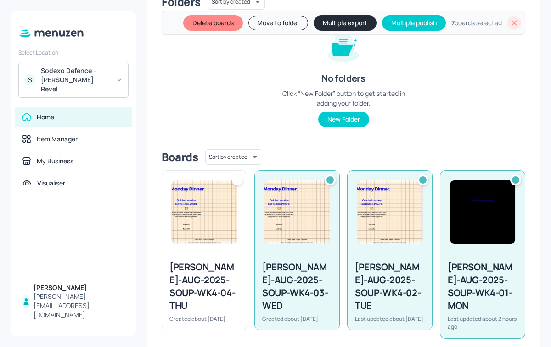
click at [281, 191] on img at bounding box center [296, 211] width 65 height 63
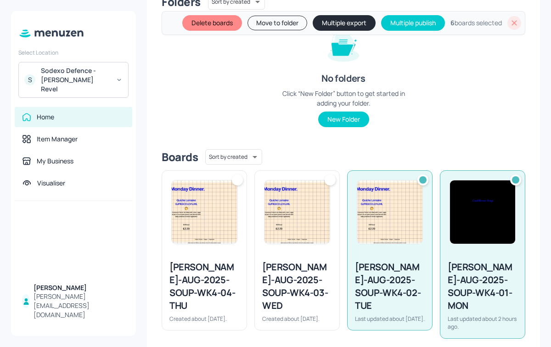
click at [402, 207] on img at bounding box center [389, 211] width 65 height 63
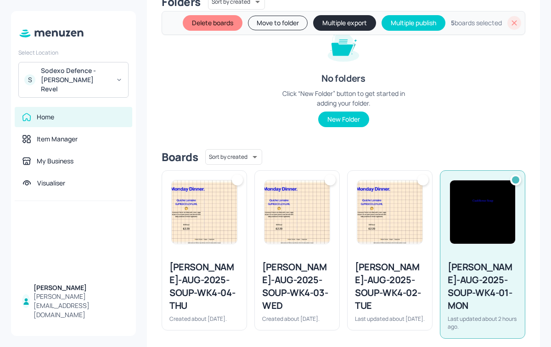
click at [471, 207] on img at bounding box center [482, 211] width 65 height 63
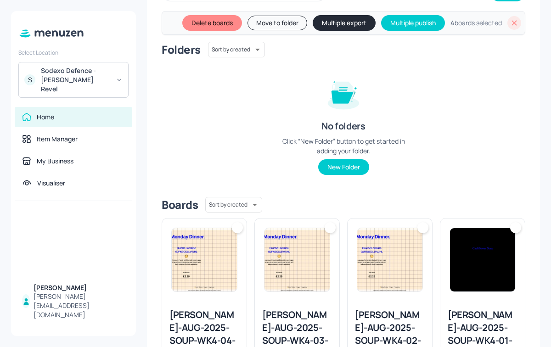
scroll to position [0, 0]
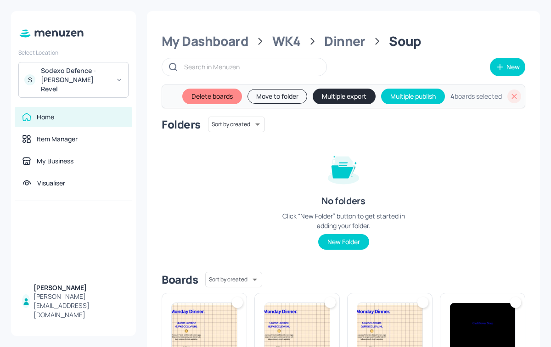
click at [340, 92] on button "Multiple export" at bounding box center [343, 97] width 63 height 16
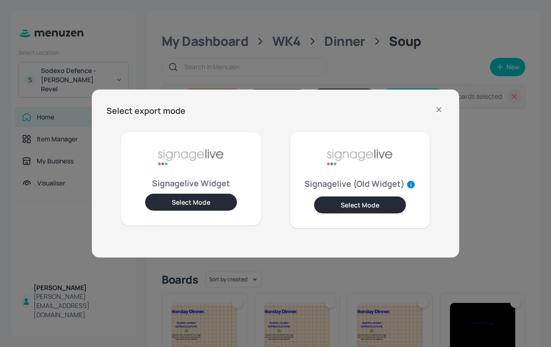
click at [199, 200] on button "Select Mode" at bounding box center [191, 202] width 92 height 17
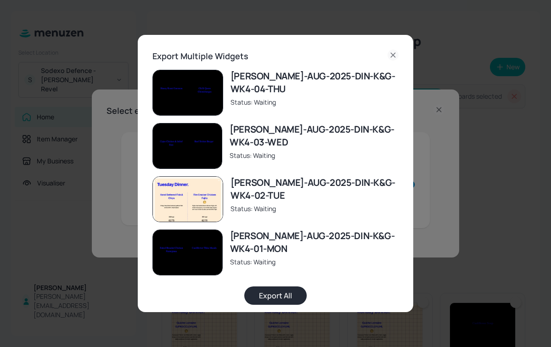
click at [270, 296] on button "Export All" at bounding box center [275, 295] width 62 height 18
click at [117, 184] on div "Export Multiple Widgets [PERSON_NAME]-AUG-2025-DIN-K&G-WK4-04-THU Status: Expor…" at bounding box center [275, 173] width 551 height 347
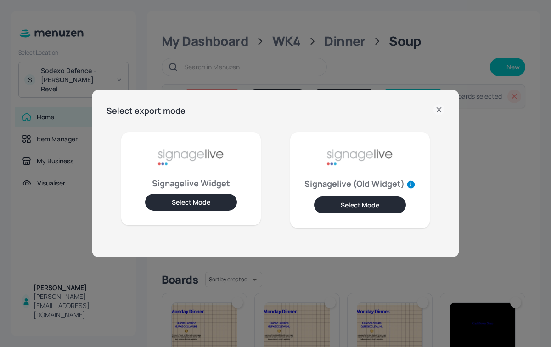
click at [445, 108] on div "Select export mode Signagelive Widget Select Mode Signagelive (Old Widget) Sele…" at bounding box center [275, 173] width 367 height 168
click at [435, 109] on icon at bounding box center [438, 109] width 11 height 11
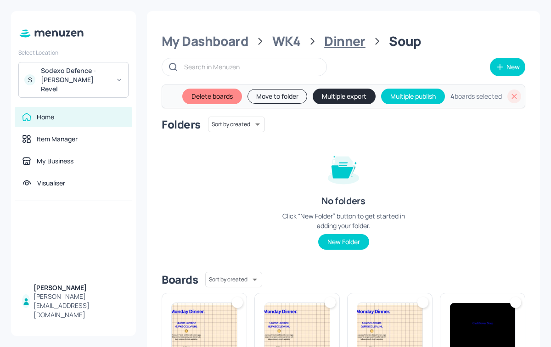
click at [341, 38] on div "Dinner" at bounding box center [344, 41] width 41 height 17
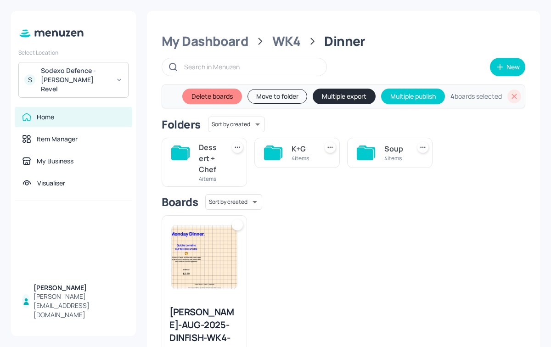
click at [300, 154] on div "4 items" at bounding box center [302, 158] width 22 height 8
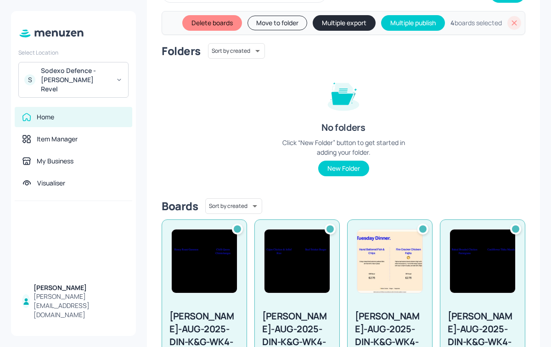
scroll to position [89, 0]
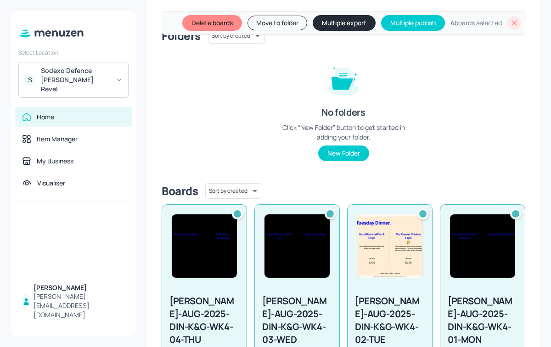
click at [184, 272] on img at bounding box center [204, 245] width 65 height 63
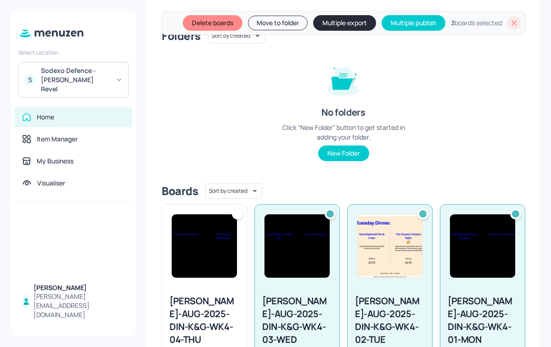
click at [201, 236] on img at bounding box center [204, 245] width 65 height 63
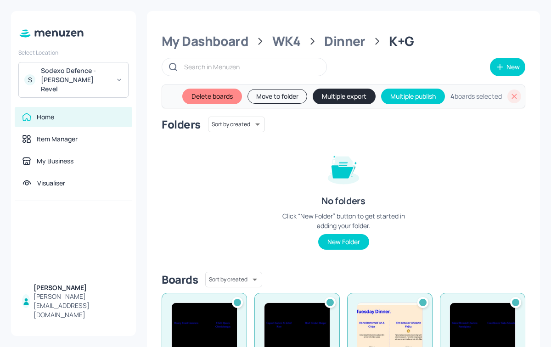
scroll to position [1, 0]
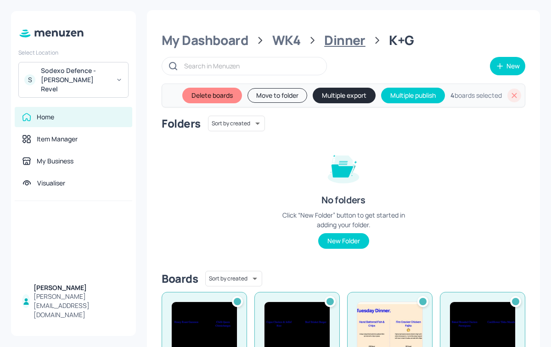
click at [352, 34] on div "Dinner" at bounding box center [344, 40] width 41 height 17
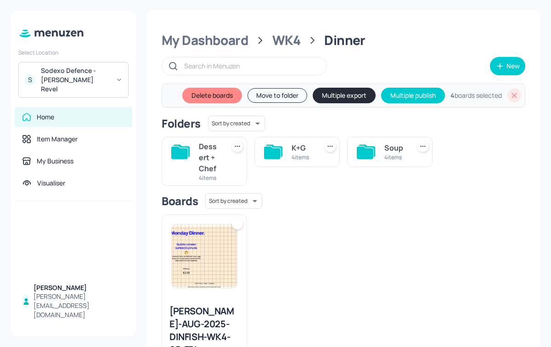
click at [220, 166] on div "Dessert + Chef" at bounding box center [210, 157] width 22 height 33
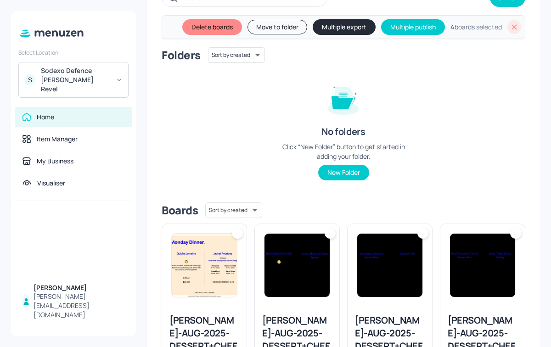
scroll to position [71, 0]
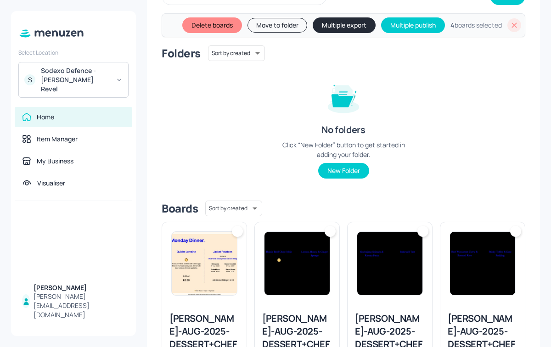
click at [210, 260] on img at bounding box center [204, 263] width 65 height 63
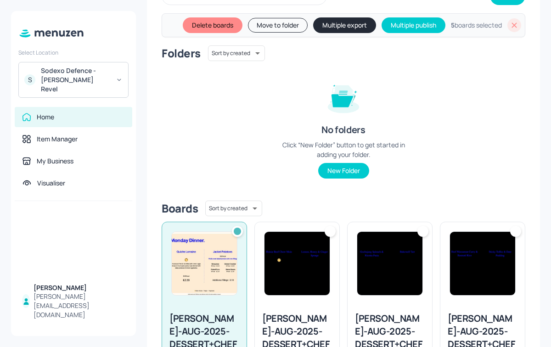
click at [264, 265] on img at bounding box center [296, 263] width 65 height 63
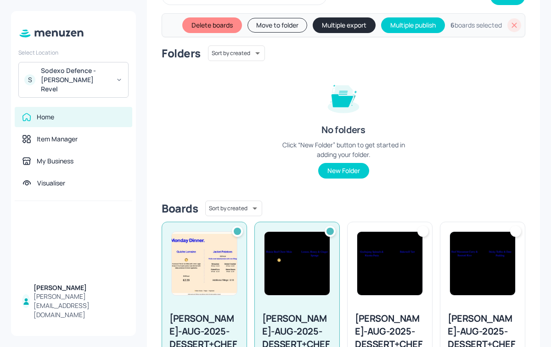
click at [377, 262] on img at bounding box center [389, 263] width 65 height 63
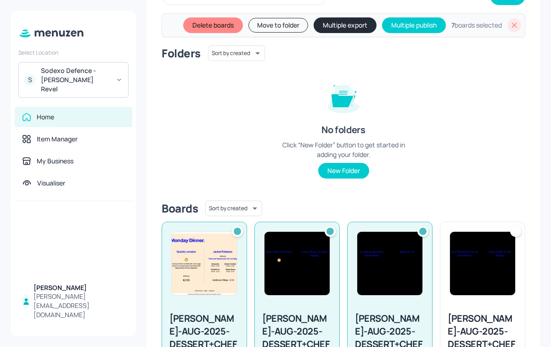
click at [492, 261] on img at bounding box center [482, 263] width 65 height 63
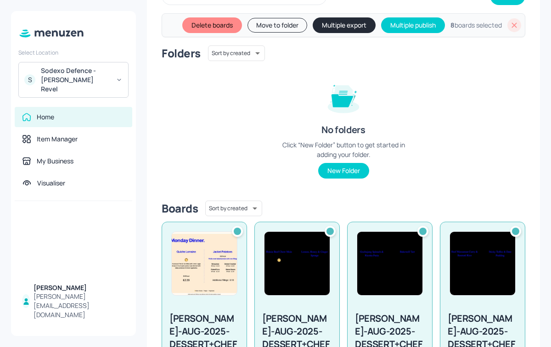
scroll to position [0, 0]
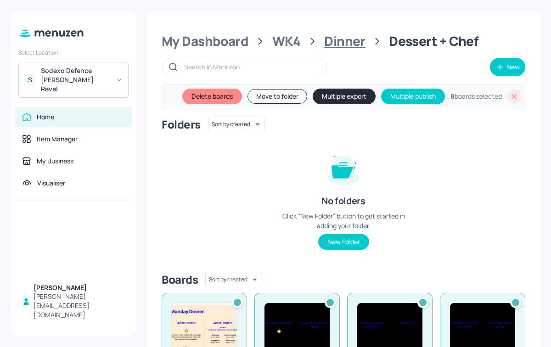
click at [345, 40] on div "Dinner" at bounding box center [344, 41] width 41 height 17
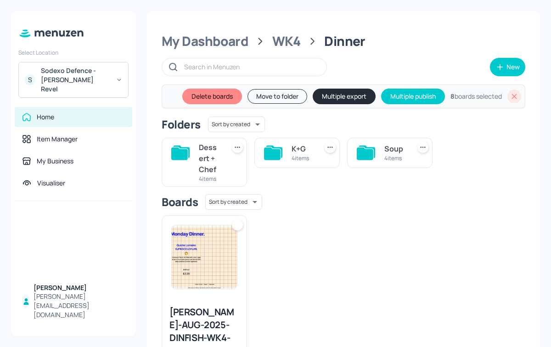
click at [275, 153] on icon at bounding box center [272, 153] width 17 height 12
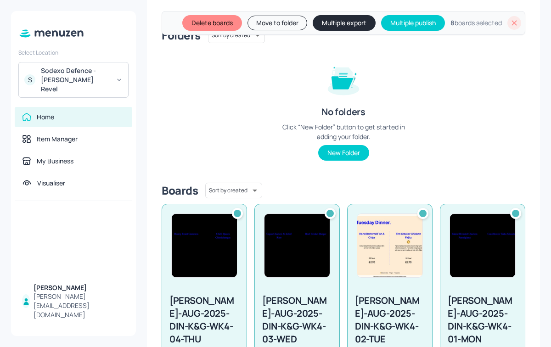
scroll to position [98, 0]
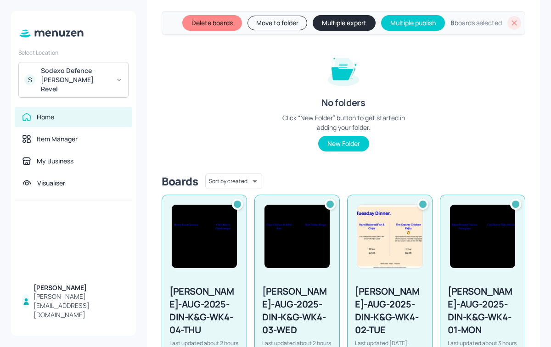
click at [212, 223] on img at bounding box center [204, 236] width 65 height 63
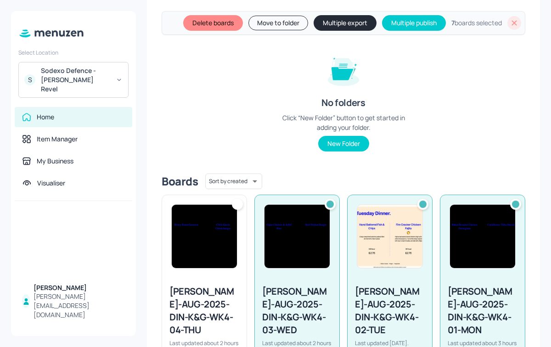
click at [301, 229] on img at bounding box center [296, 236] width 65 height 63
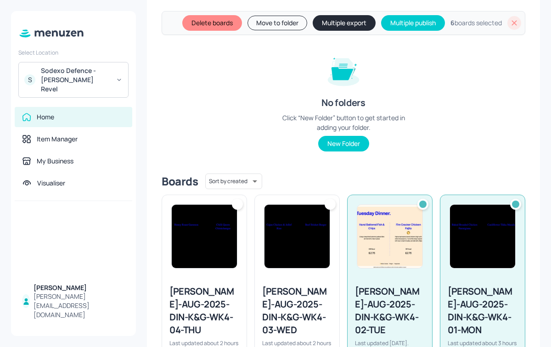
click at [416, 233] on img at bounding box center [389, 236] width 65 height 63
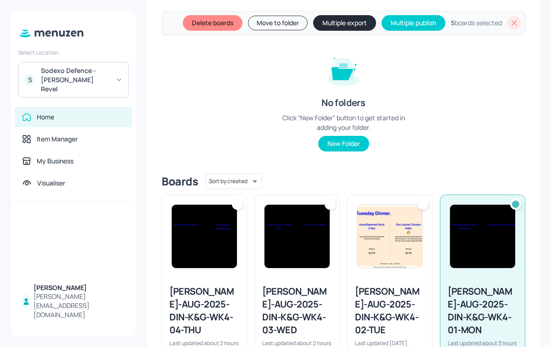
click at [474, 230] on img at bounding box center [482, 236] width 65 height 63
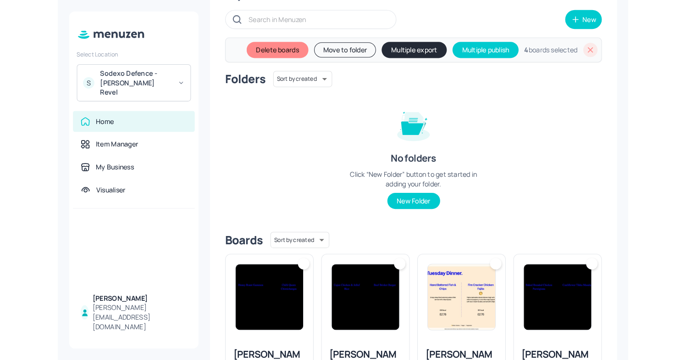
scroll to position [0, 0]
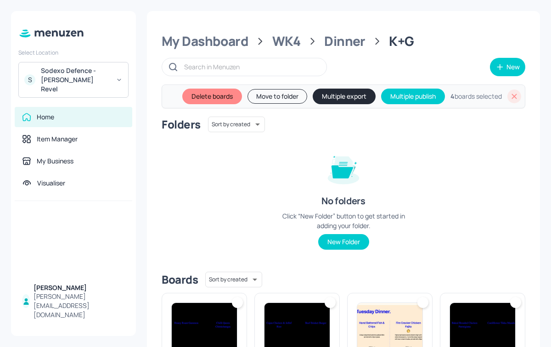
click at [334, 92] on button "Multiple export" at bounding box center [343, 97] width 63 height 16
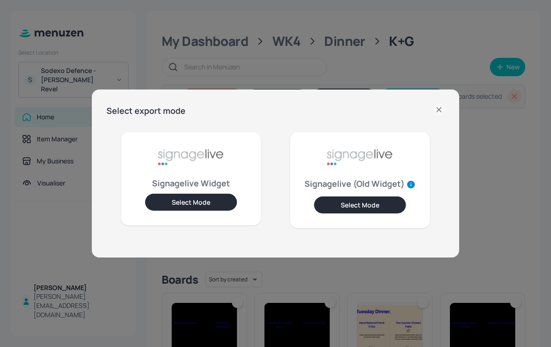
click at [176, 195] on button "Select Mode" at bounding box center [191, 202] width 92 height 17
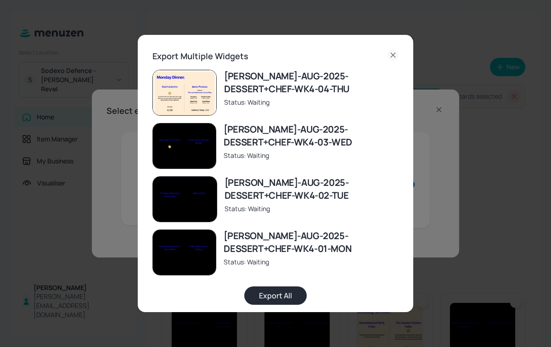
click at [270, 297] on button "Export All" at bounding box center [275, 295] width 62 height 18
click at [387, 53] on icon at bounding box center [392, 55] width 11 height 11
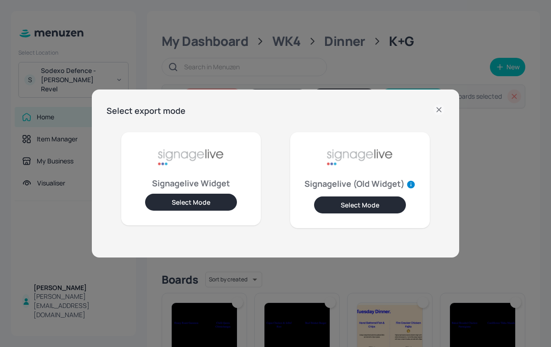
click at [442, 109] on icon at bounding box center [438, 109] width 11 height 11
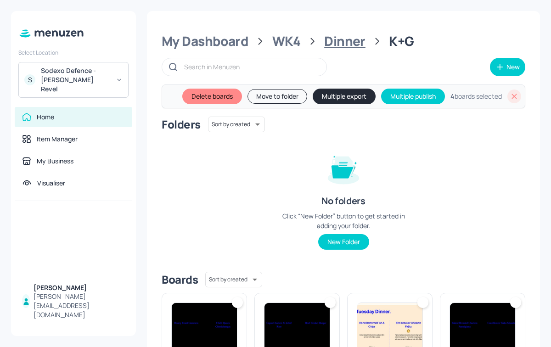
click at [340, 46] on div "Dinner" at bounding box center [344, 41] width 41 height 17
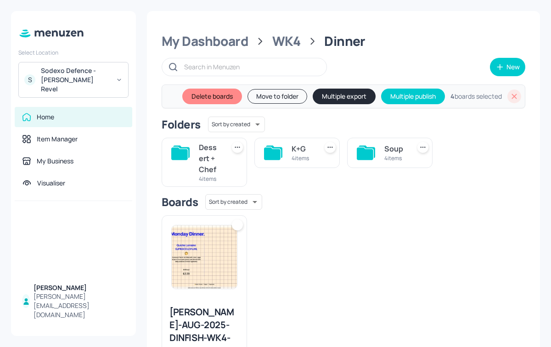
click at [189, 160] on div "Dessert + Chef 4 items" at bounding box center [203, 162] width 85 height 49
click at [218, 151] on div "Dessert + Chef" at bounding box center [210, 158] width 22 height 33
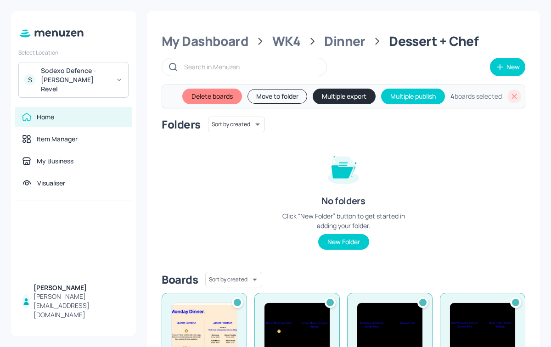
click at [206, 336] on img at bounding box center [204, 334] width 65 height 63
click at [279, 315] on img at bounding box center [296, 334] width 65 height 63
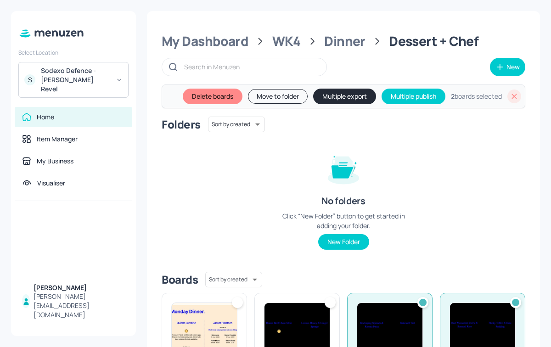
click at [399, 318] on img at bounding box center [389, 334] width 65 height 63
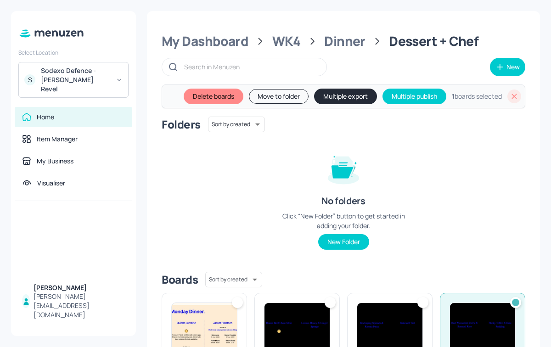
click at [490, 320] on img at bounding box center [482, 334] width 65 height 63
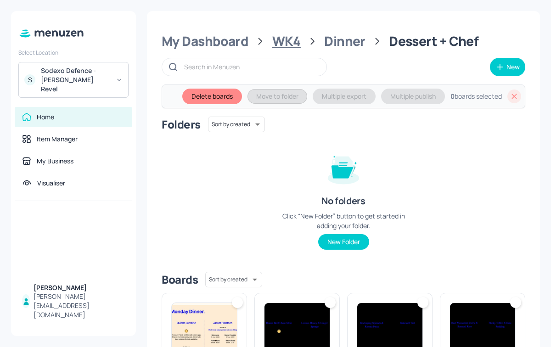
click at [288, 41] on div "WK4" at bounding box center [286, 41] width 28 height 17
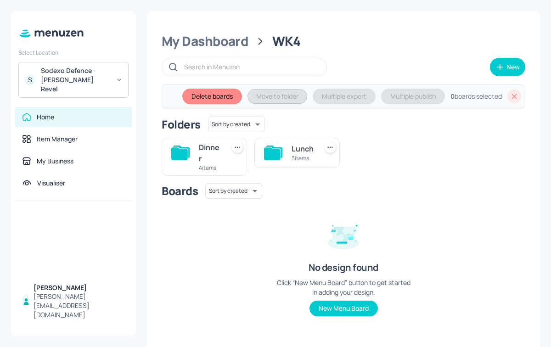
click at [281, 161] on div at bounding box center [273, 153] width 18 height 22
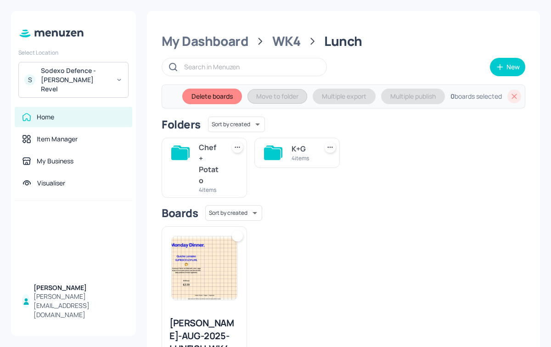
click at [274, 140] on div "K+G 4 items" at bounding box center [296, 153] width 85 height 30
click at [282, 157] on div "K+G 4 items" at bounding box center [296, 153] width 85 height 30
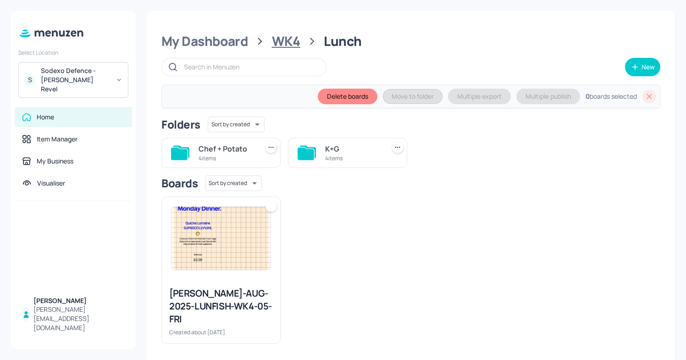
click at [282, 36] on div "WK4" at bounding box center [286, 41] width 28 height 17
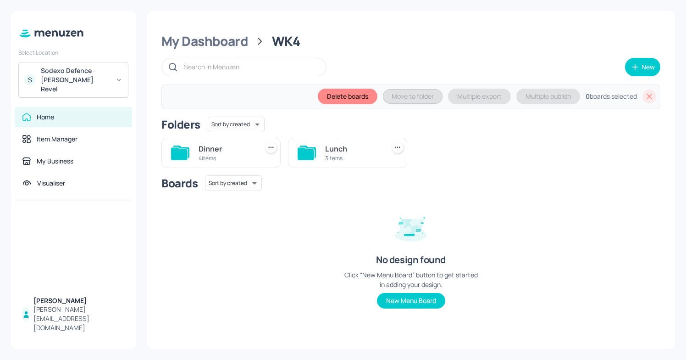
click at [342, 154] on div "3 items" at bounding box center [353, 158] width 56 height 8
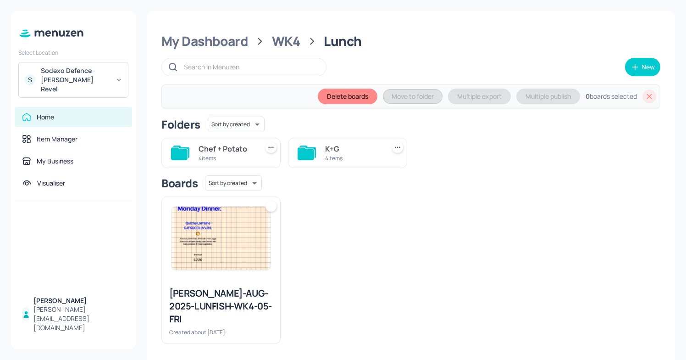
click at [342, 154] on div "4 items" at bounding box center [353, 158] width 56 height 8
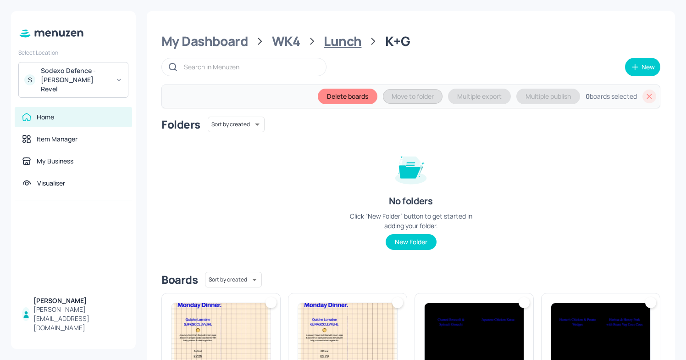
click at [340, 48] on div "Lunch" at bounding box center [343, 41] width 38 height 17
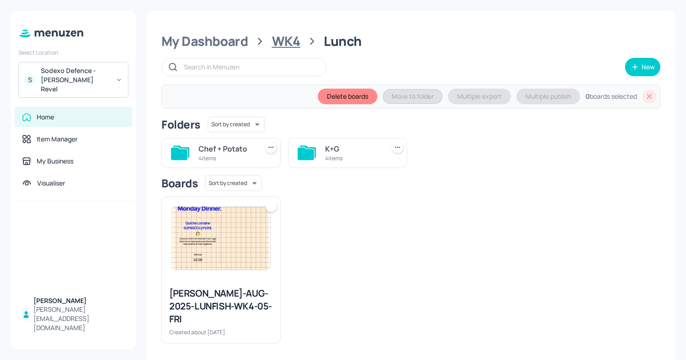
click at [283, 39] on div "WK4" at bounding box center [286, 41] width 28 height 17
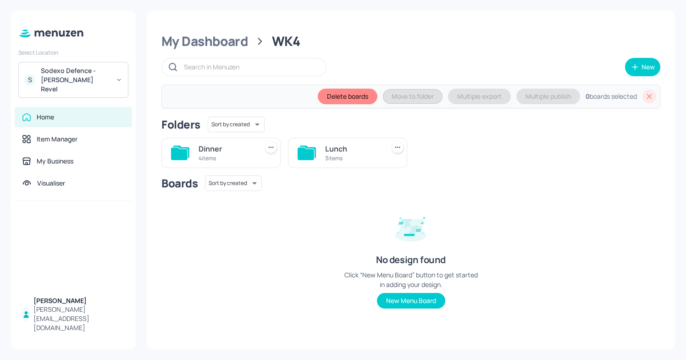
click at [229, 155] on div "4 items" at bounding box center [227, 158] width 56 height 8
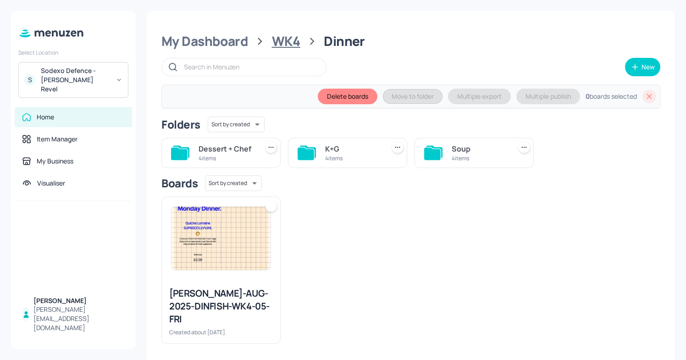
click at [296, 46] on div "WK4" at bounding box center [286, 41] width 28 height 17
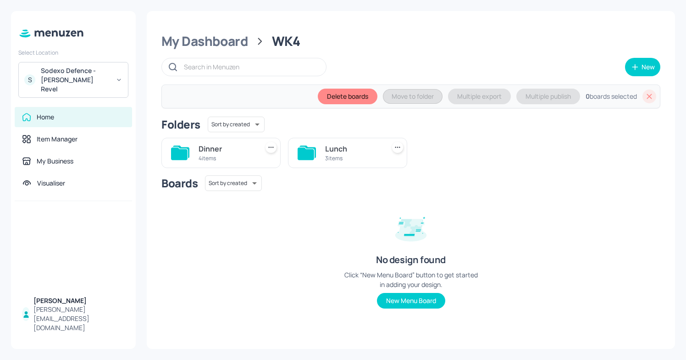
click at [341, 156] on div "3 items" at bounding box center [353, 158] width 56 height 8
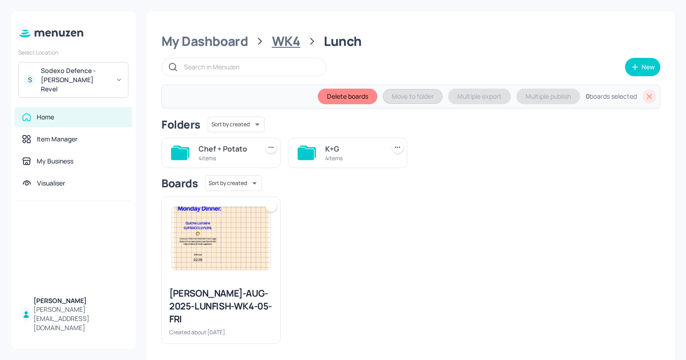
click at [297, 43] on div "WK4" at bounding box center [286, 41] width 28 height 17
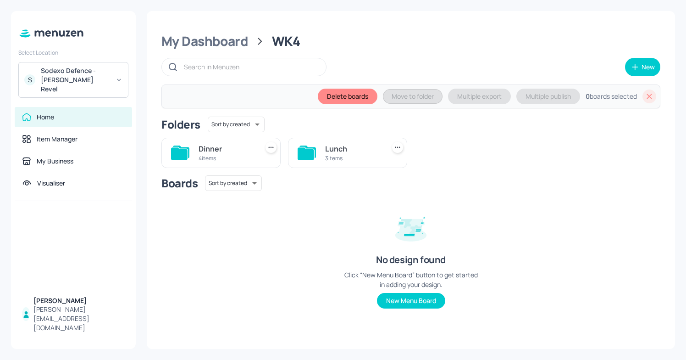
click at [229, 158] on div "4 items" at bounding box center [227, 158] width 56 height 8
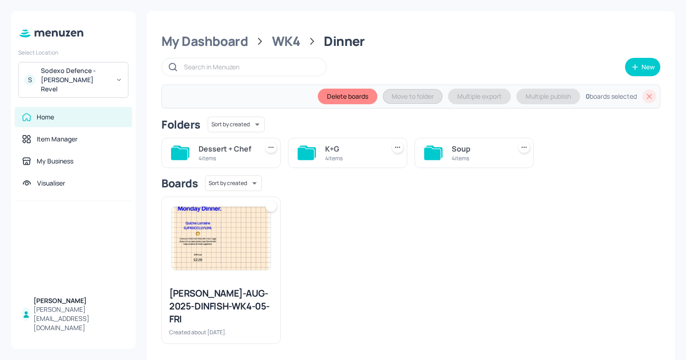
click at [337, 148] on div "K+G" at bounding box center [353, 148] width 56 height 11
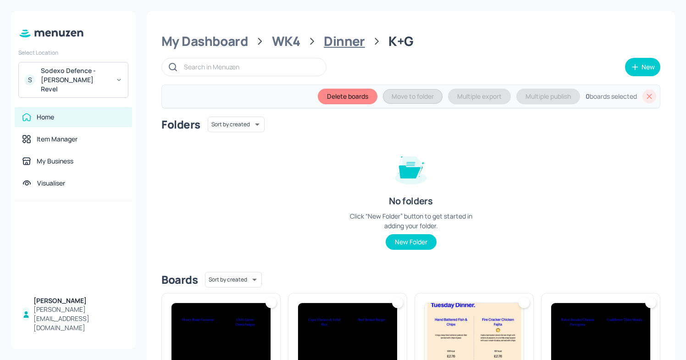
click at [339, 41] on div "Dinner" at bounding box center [344, 41] width 41 height 17
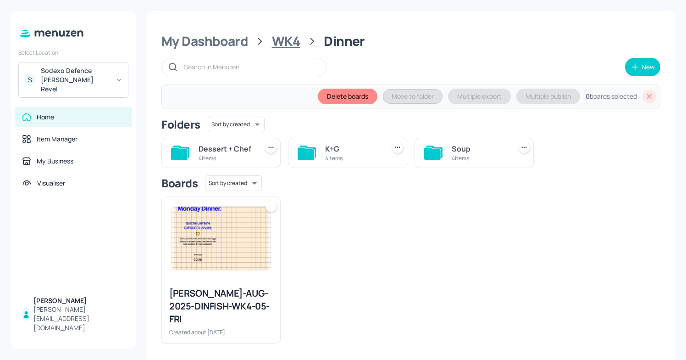
click at [281, 33] on div "WK4" at bounding box center [286, 41] width 28 height 17
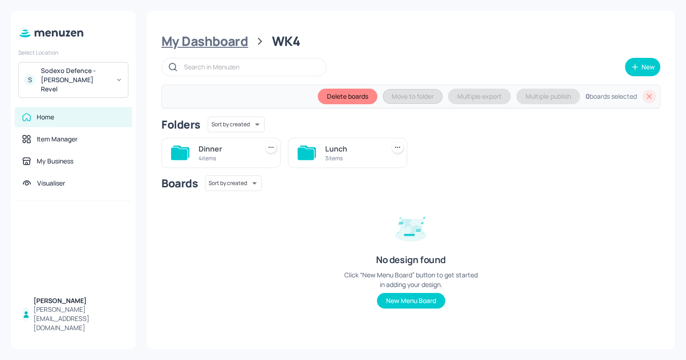
click at [220, 45] on div "My Dashboard" at bounding box center [204, 41] width 87 height 17
